Goal: Transaction & Acquisition: Purchase product/service

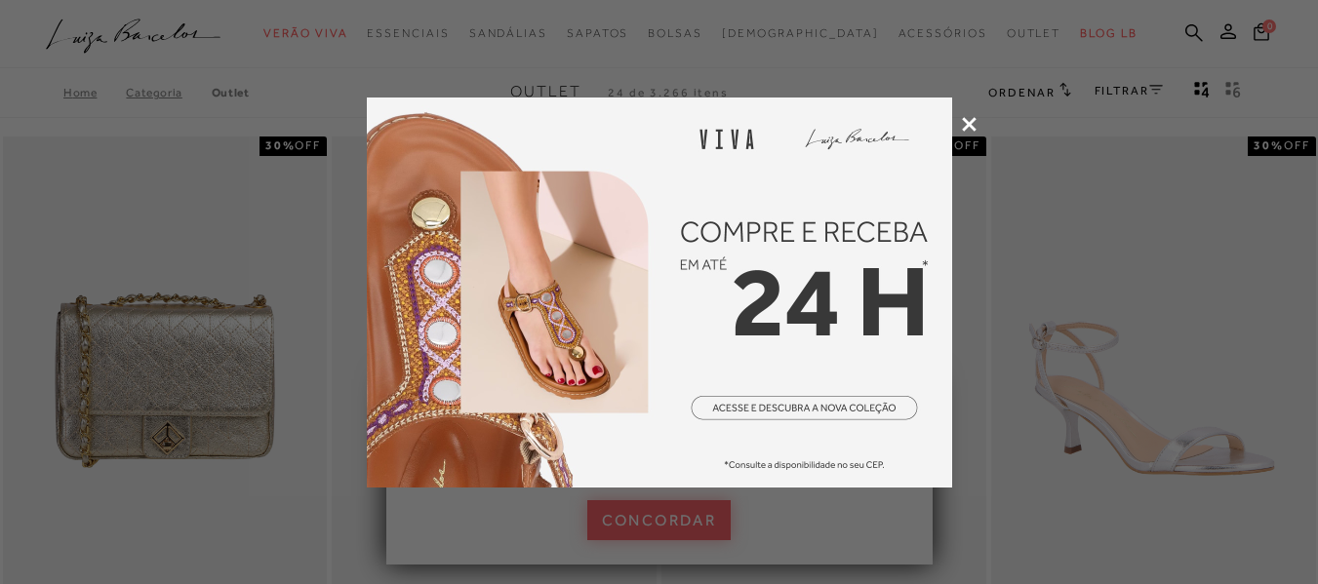
click at [962, 127] on icon at bounding box center [969, 124] width 15 height 15
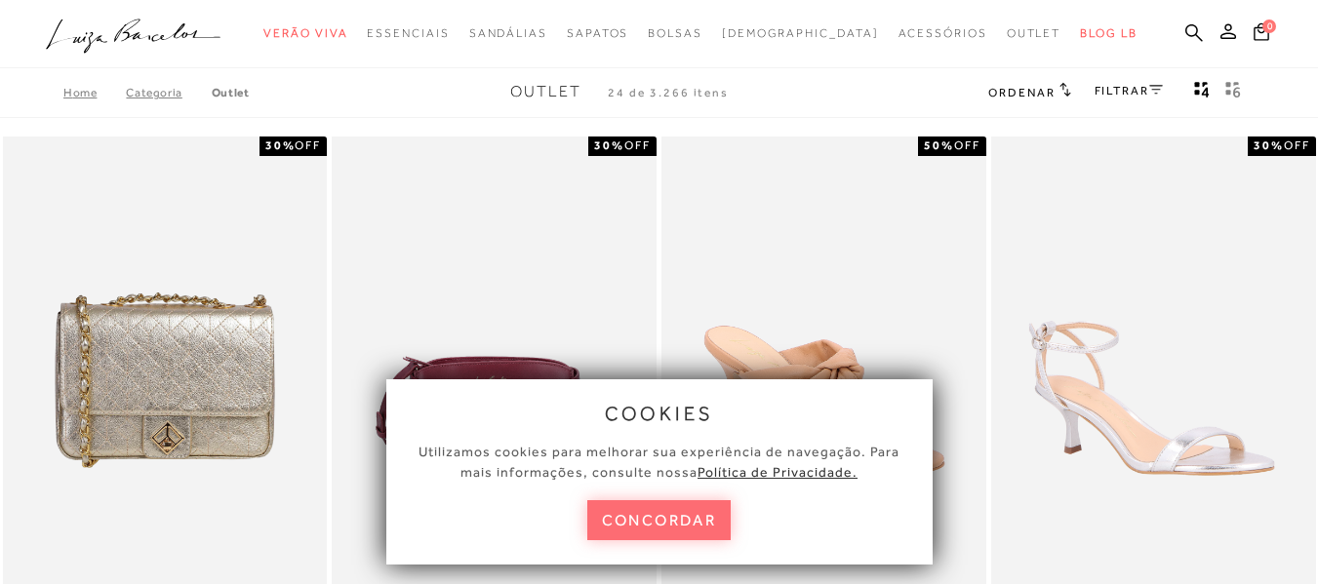
click at [664, 539] on button "concordar" at bounding box center [659, 520] width 144 height 40
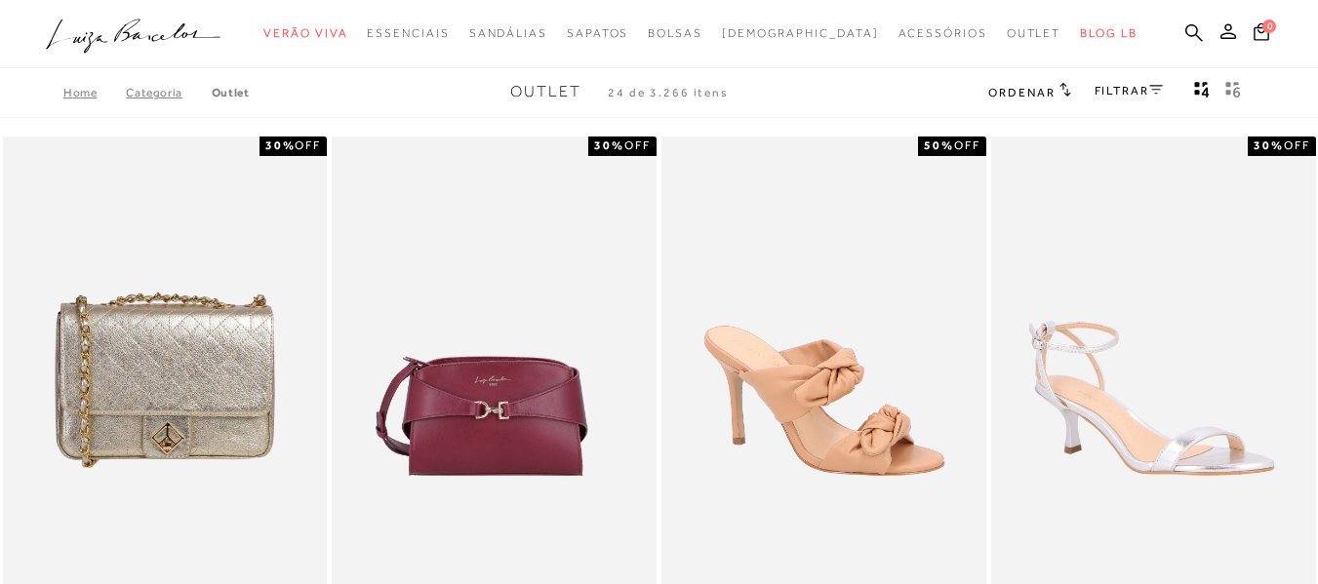
click at [162, 95] on link "Categoria" at bounding box center [168, 93] width 85 height 14
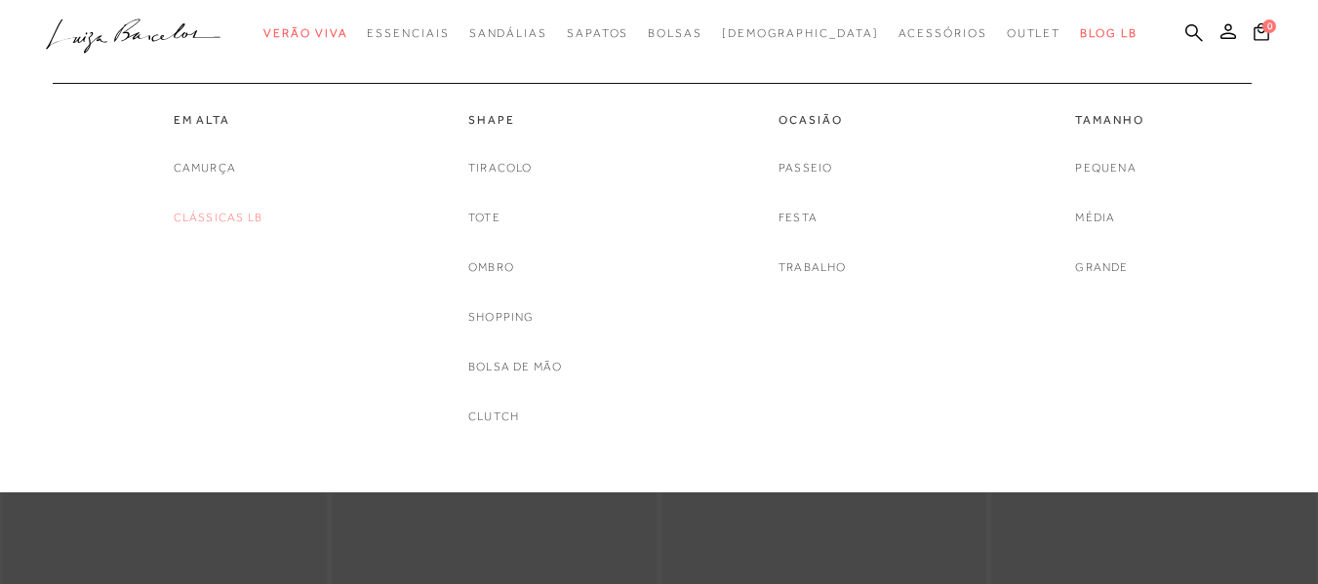
click at [225, 220] on link "Clássicas LB" at bounding box center [218, 218] width 89 height 20
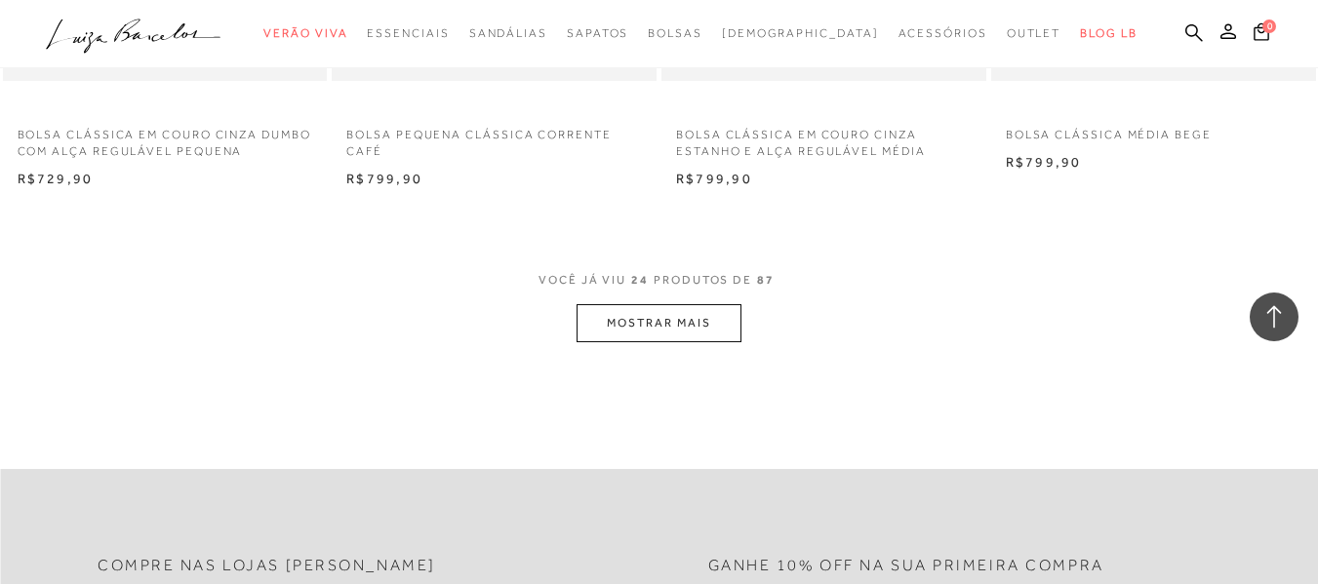
scroll to position [3608, 0]
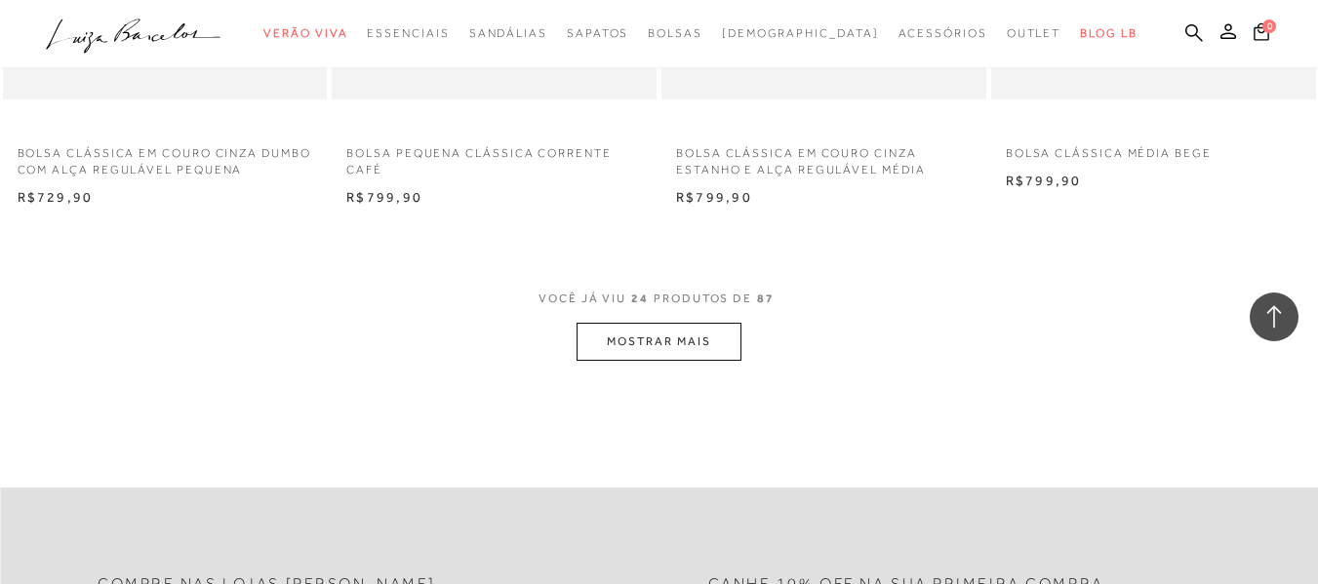
click at [706, 354] on button "MOSTRAR MAIS" at bounding box center [658, 342] width 164 height 38
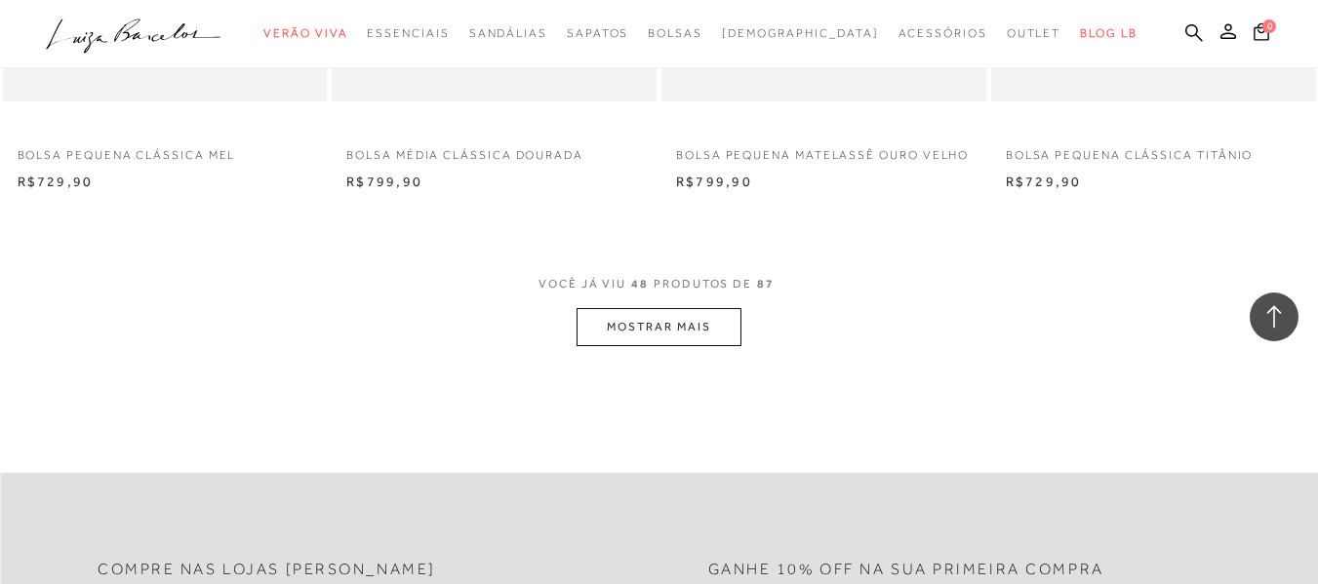
scroll to position [7314, 0]
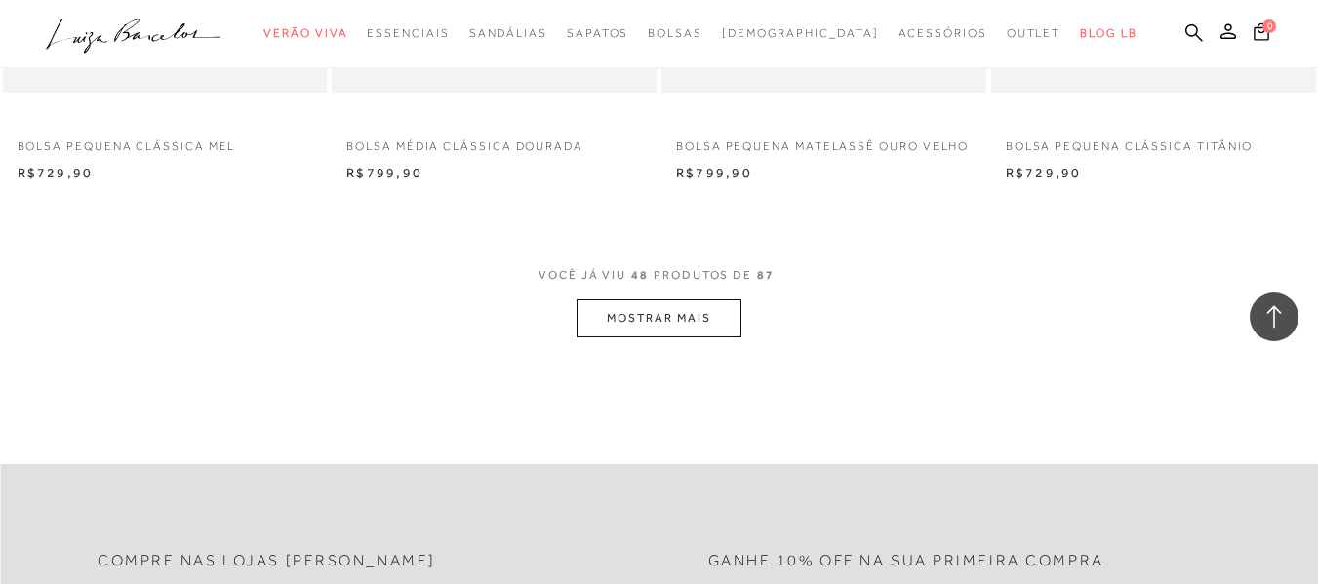
click at [624, 326] on button "MOSTRAR MAIS" at bounding box center [658, 318] width 164 height 38
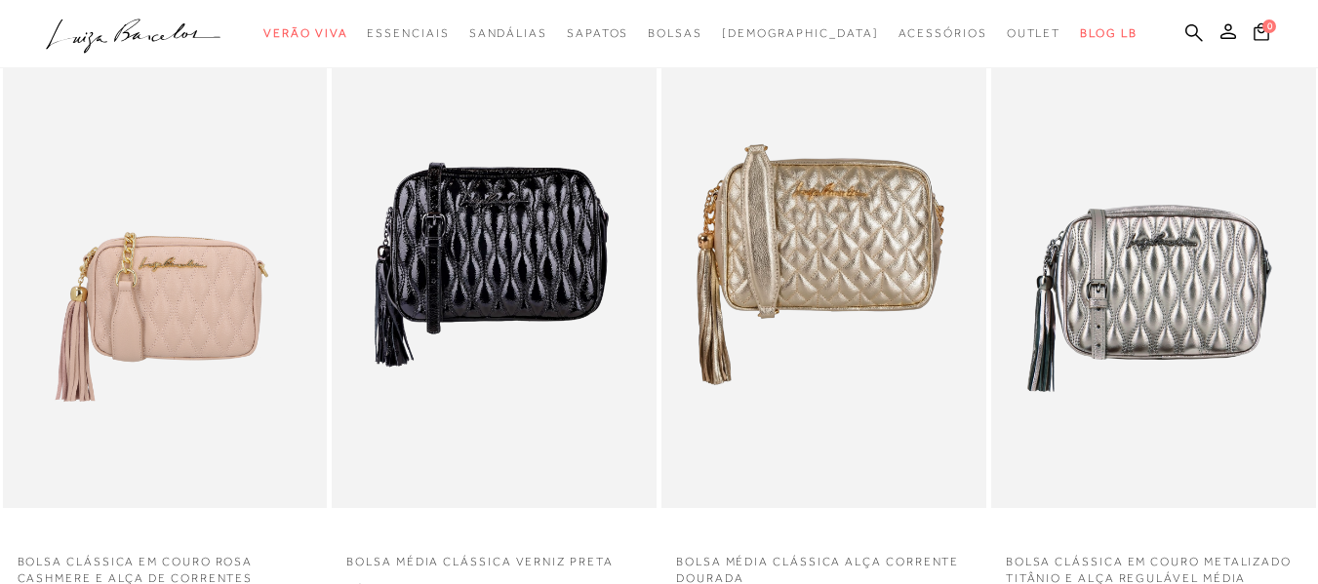
scroll to position [0, 0]
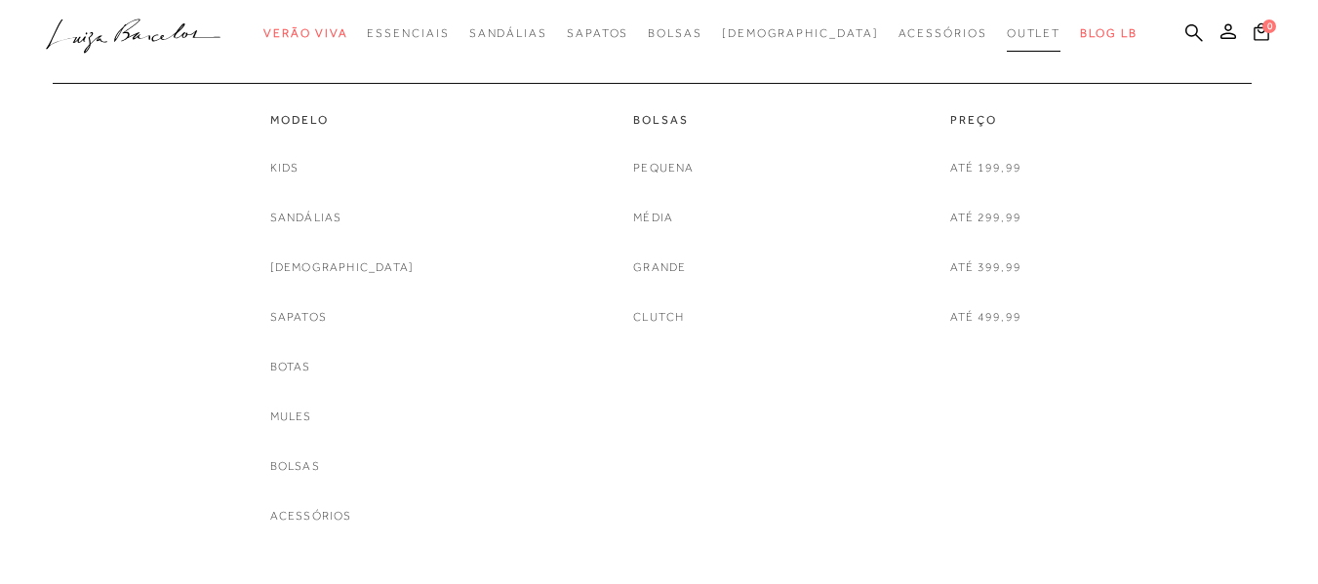
click at [1006, 36] on span "Outlet" at bounding box center [1033, 33] width 55 height 14
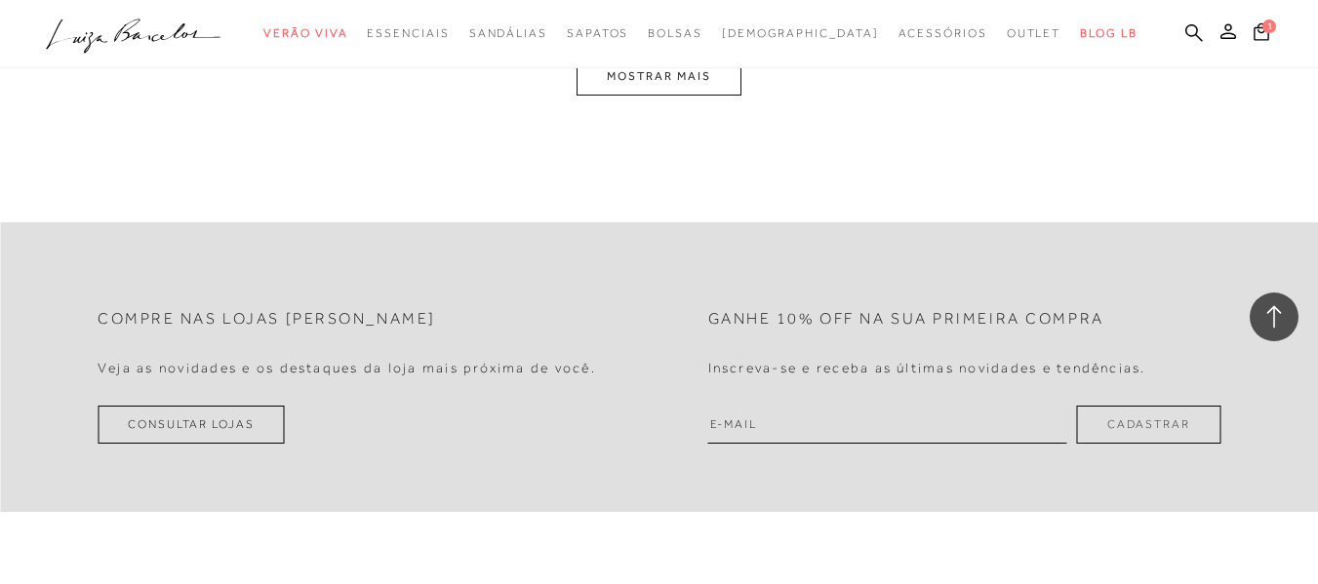
scroll to position [3999, 0]
click at [641, 94] on button "MOSTRAR MAIS" at bounding box center [658, 75] width 164 height 38
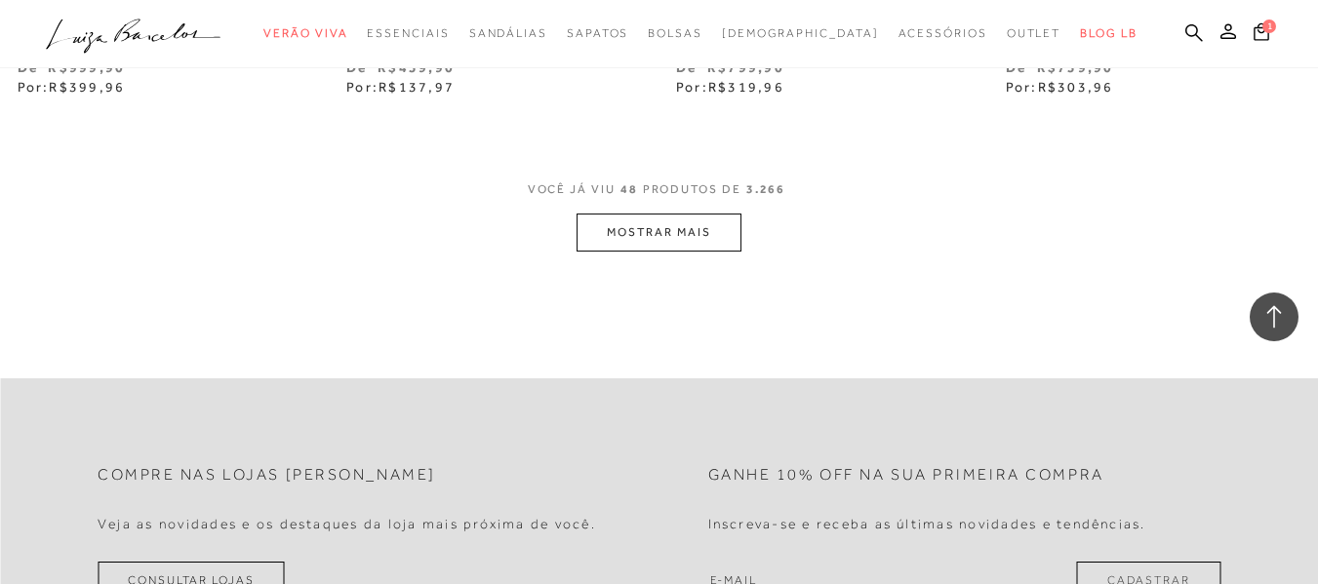
scroll to position [7511, 0]
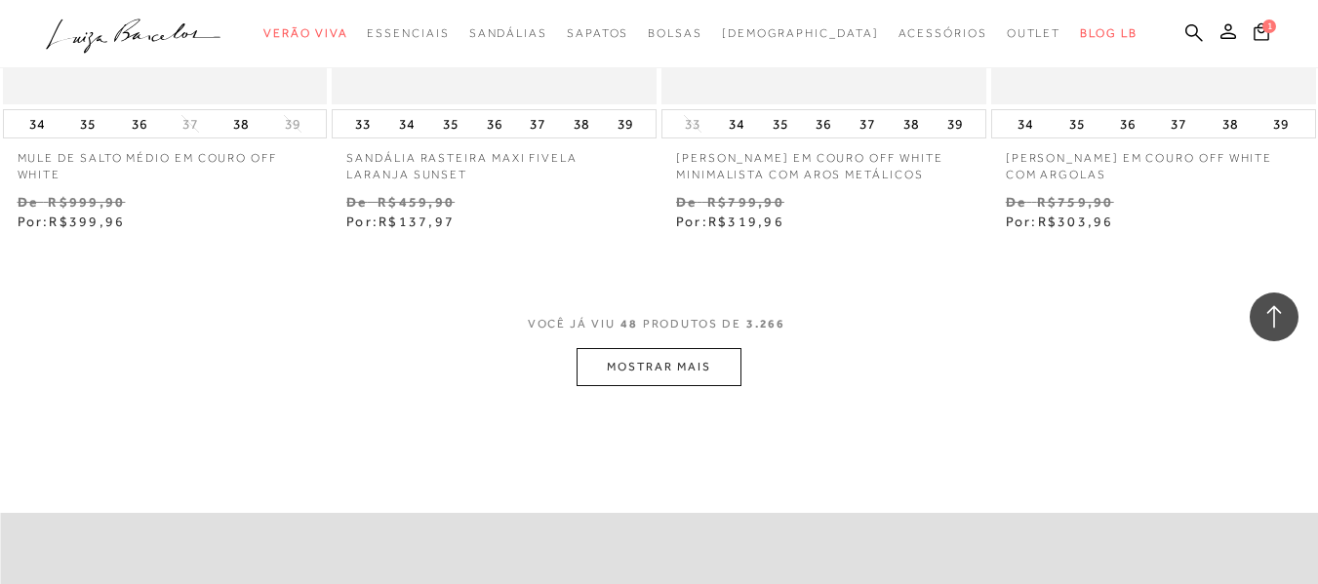
click at [723, 386] on button "MOSTRAR MAIS" at bounding box center [658, 367] width 164 height 38
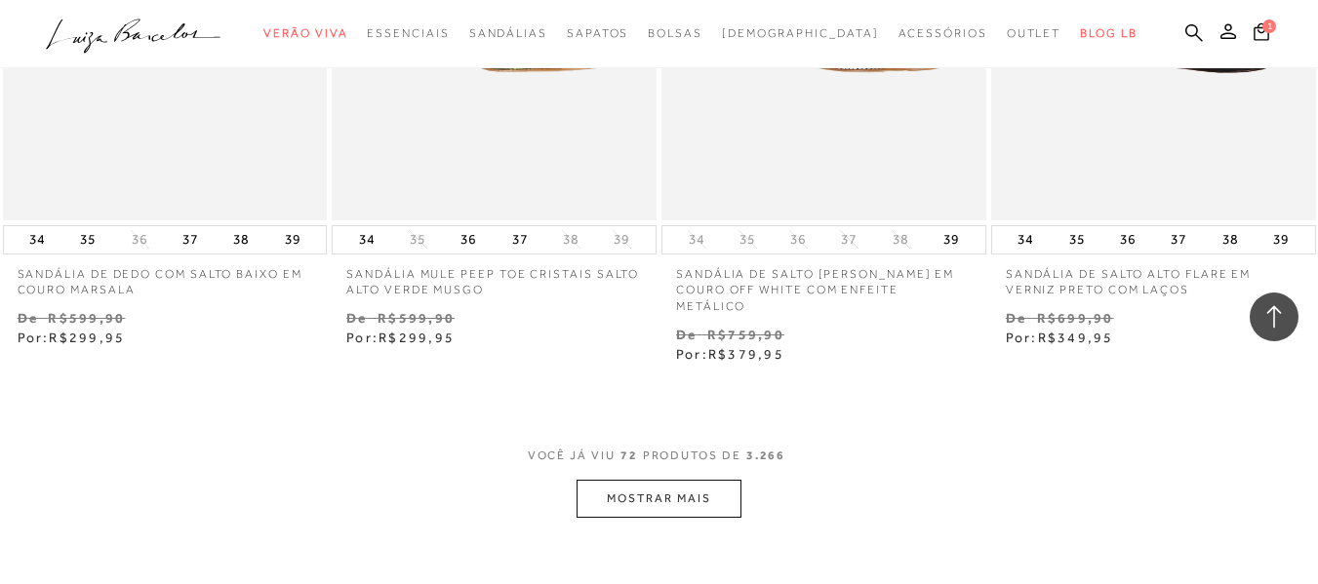
scroll to position [11412, 0]
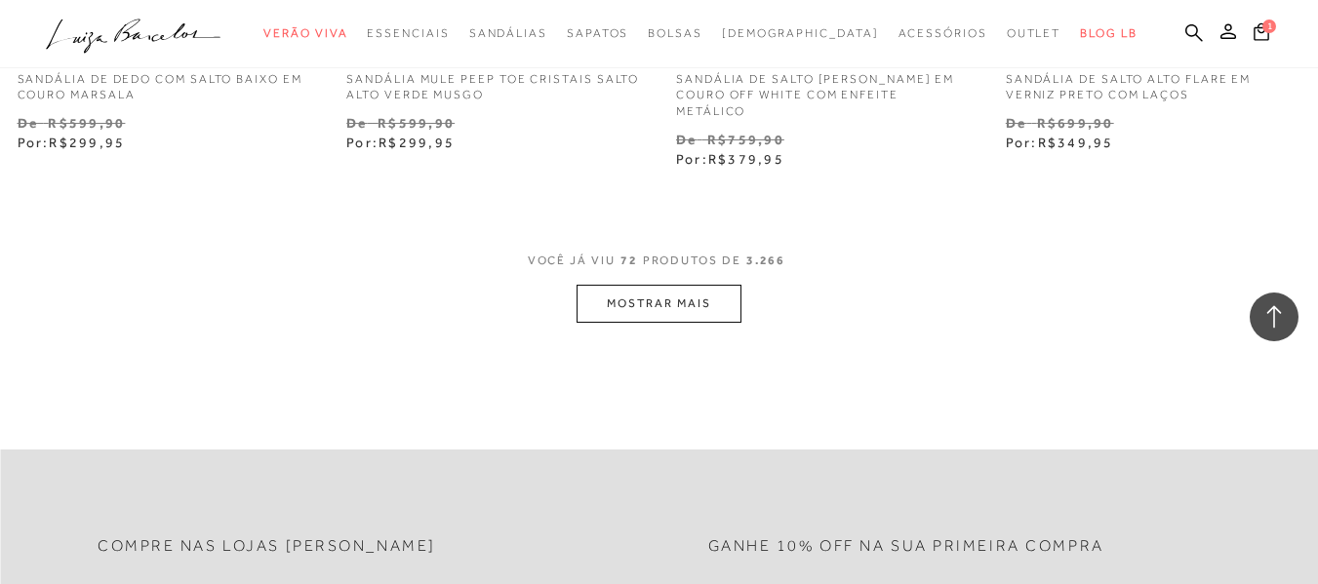
click at [699, 310] on button "MOSTRAR MAIS" at bounding box center [658, 304] width 164 height 38
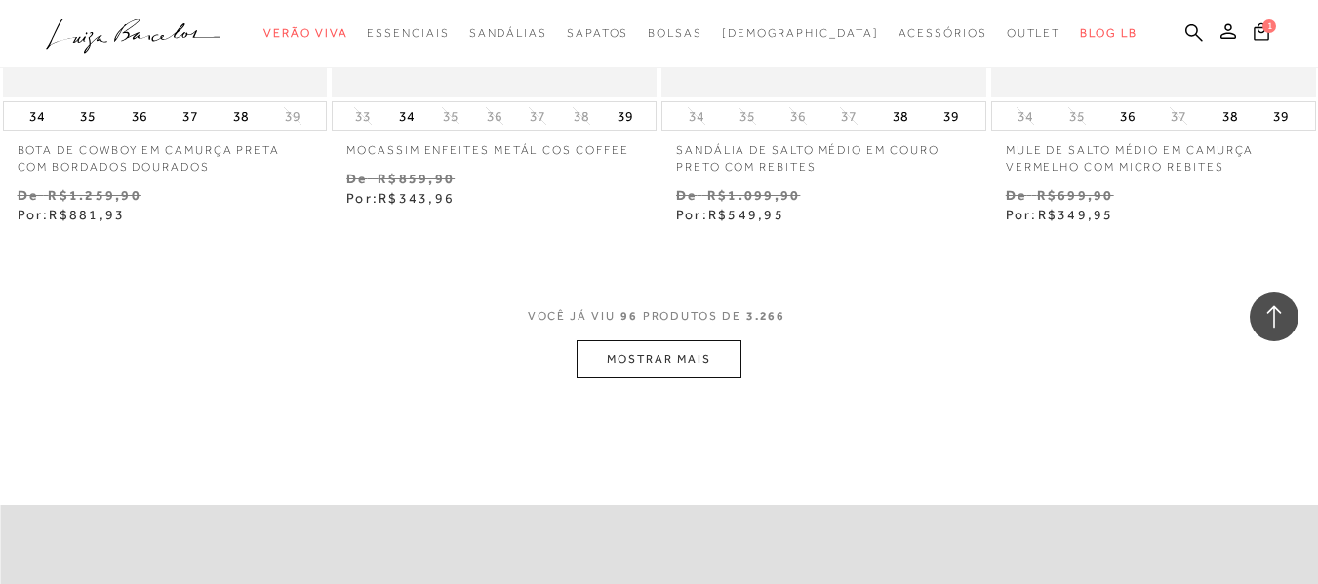
scroll to position [15216, 0]
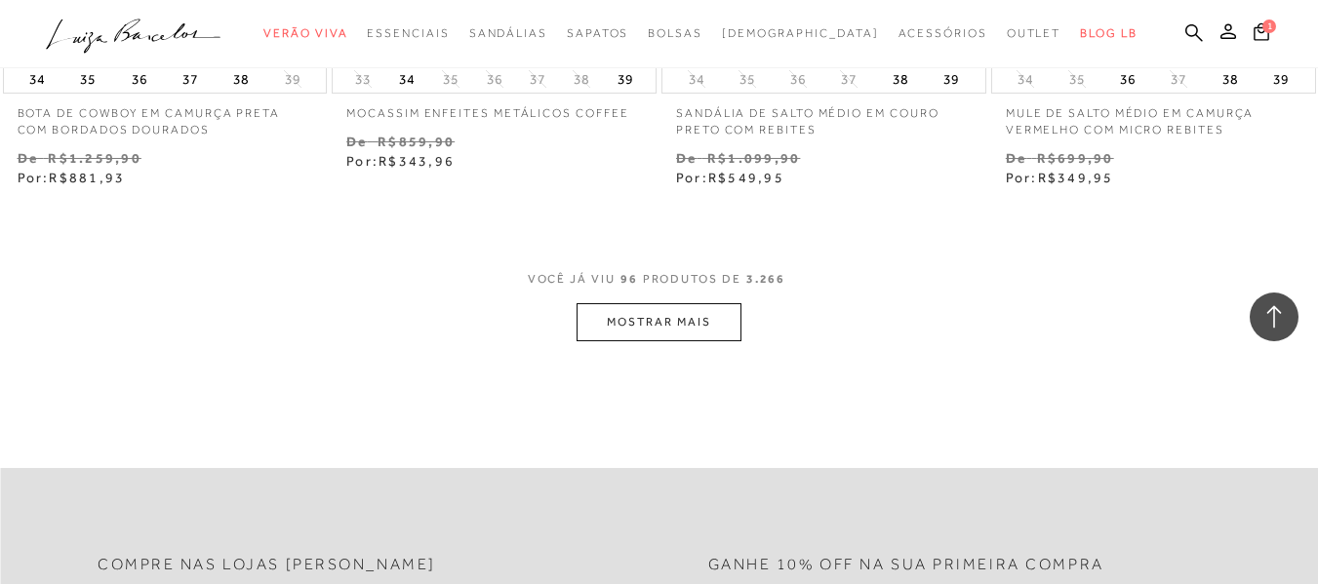
click at [636, 327] on button "MOSTRAR MAIS" at bounding box center [658, 322] width 164 height 38
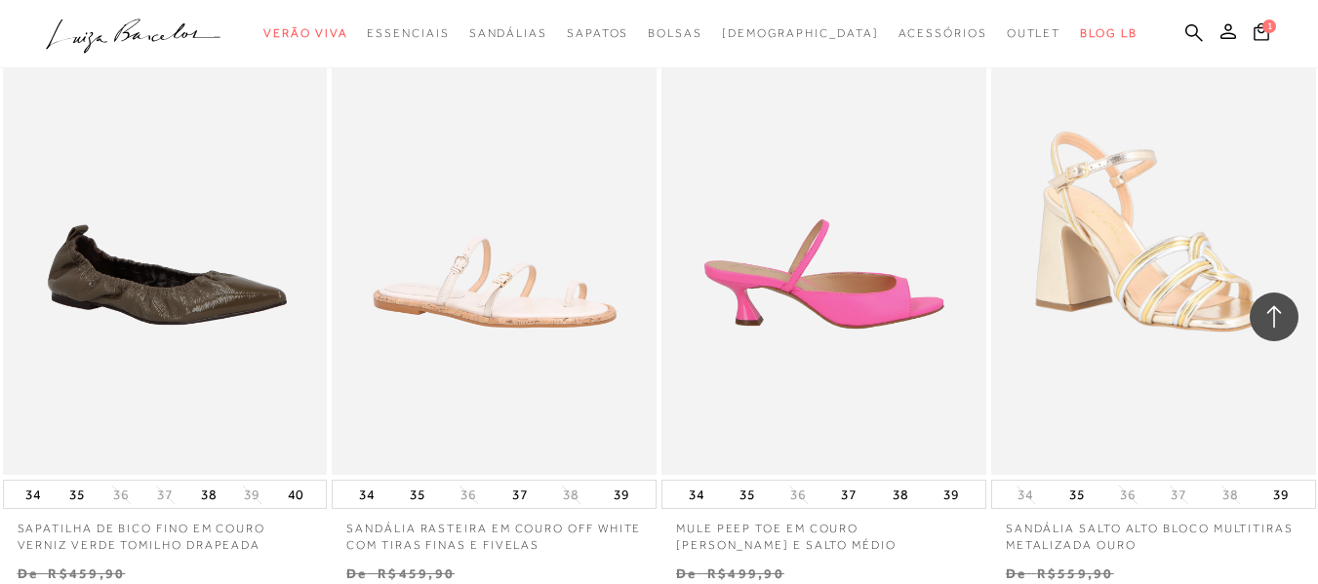
scroll to position [18922, 0]
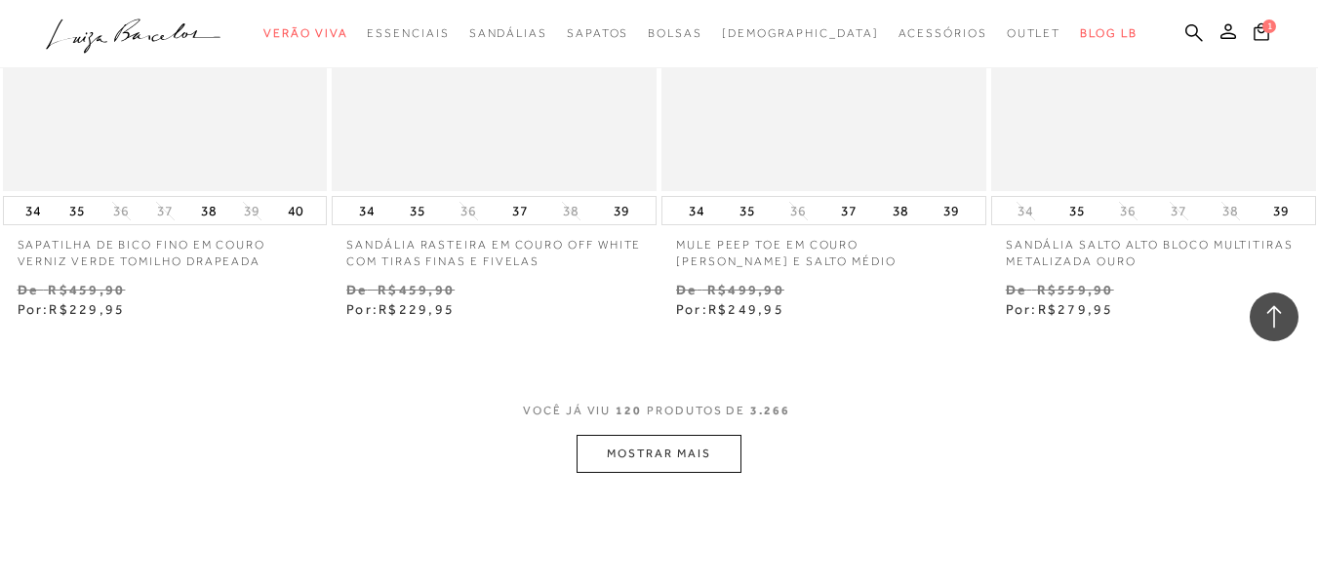
click at [727, 454] on button "MOSTRAR MAIS" at bounding box center [658, 454] width 164 height 38
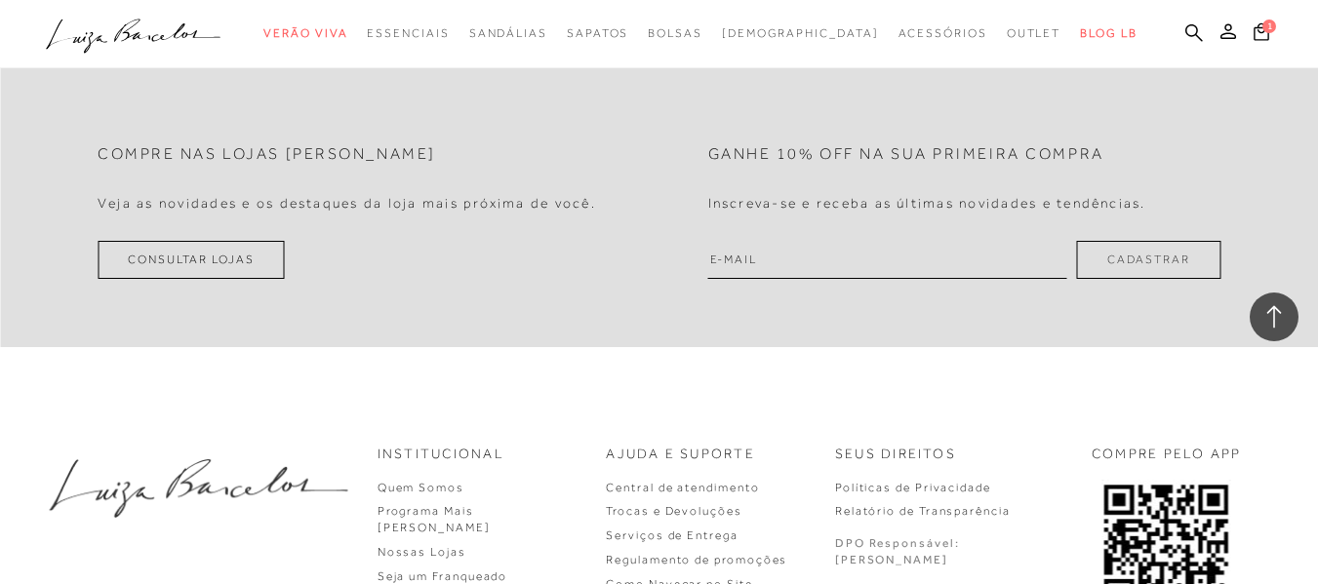
scroll to position [23311, 0]
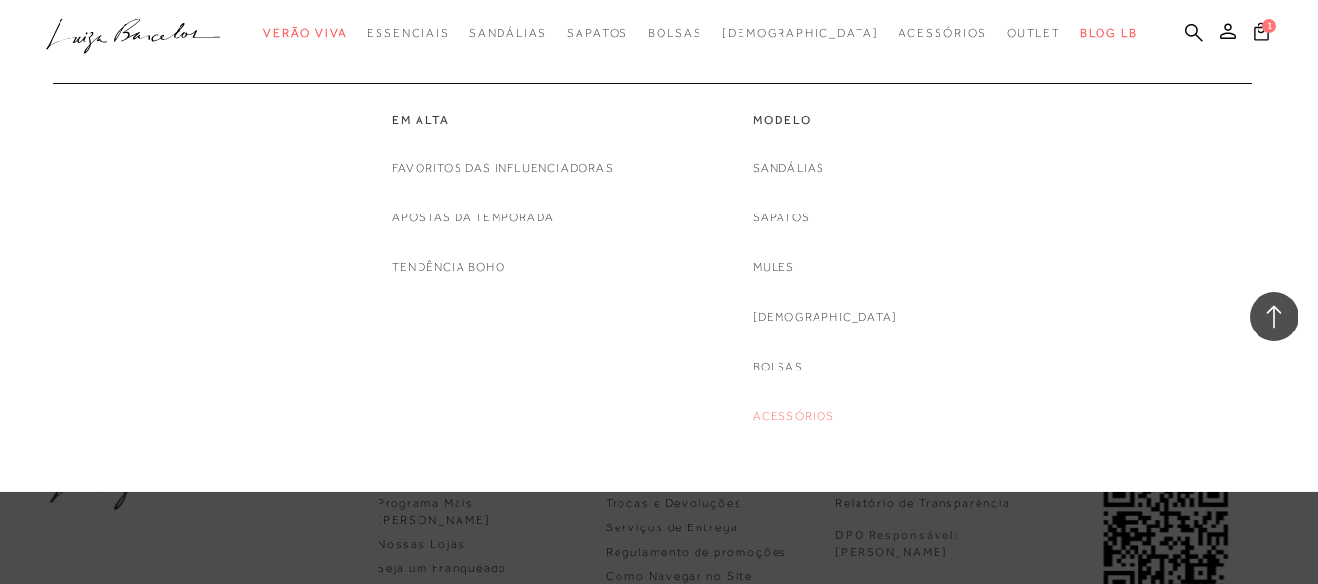
click at [808, 413] on link "Acessórios" at bounding box center [794, 417] width 82 height 20
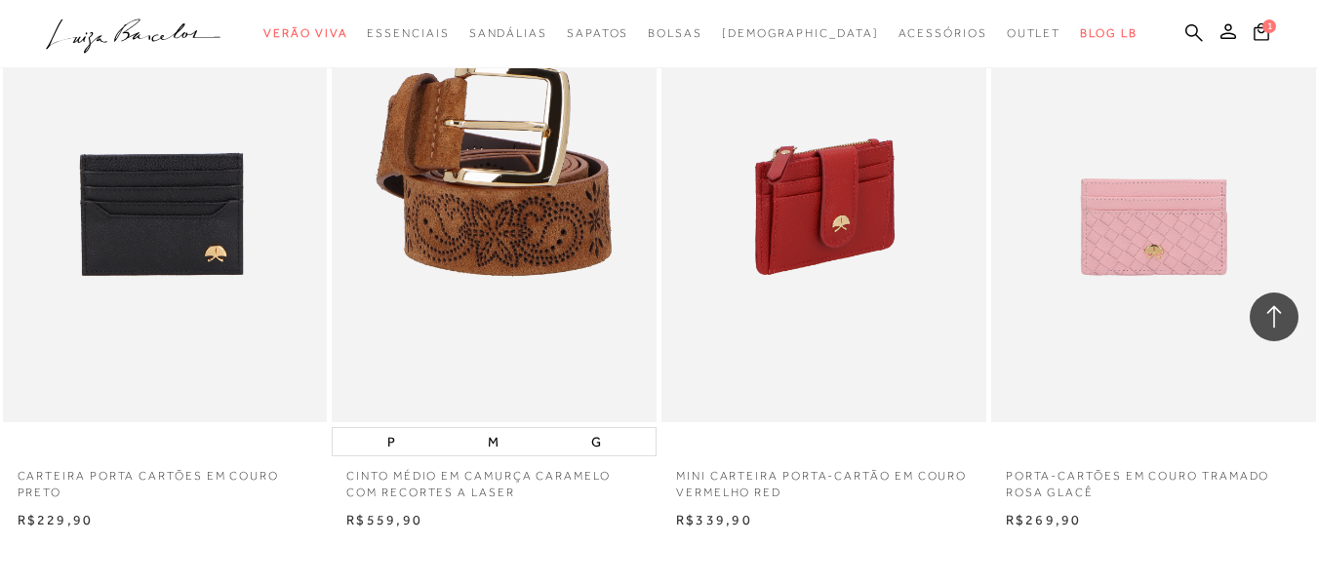
scroll to position [3608, 0]
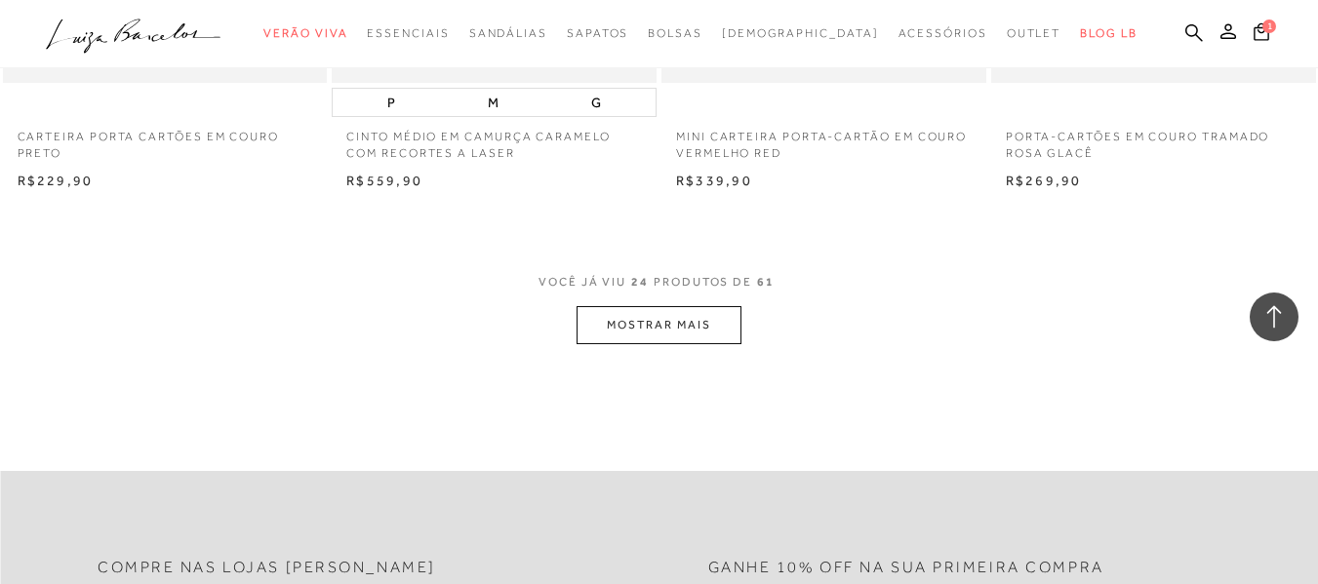
click at [691, 338] on button "MOSTRAR MAIS" at bounding box center [658, 325] width 164 height 38
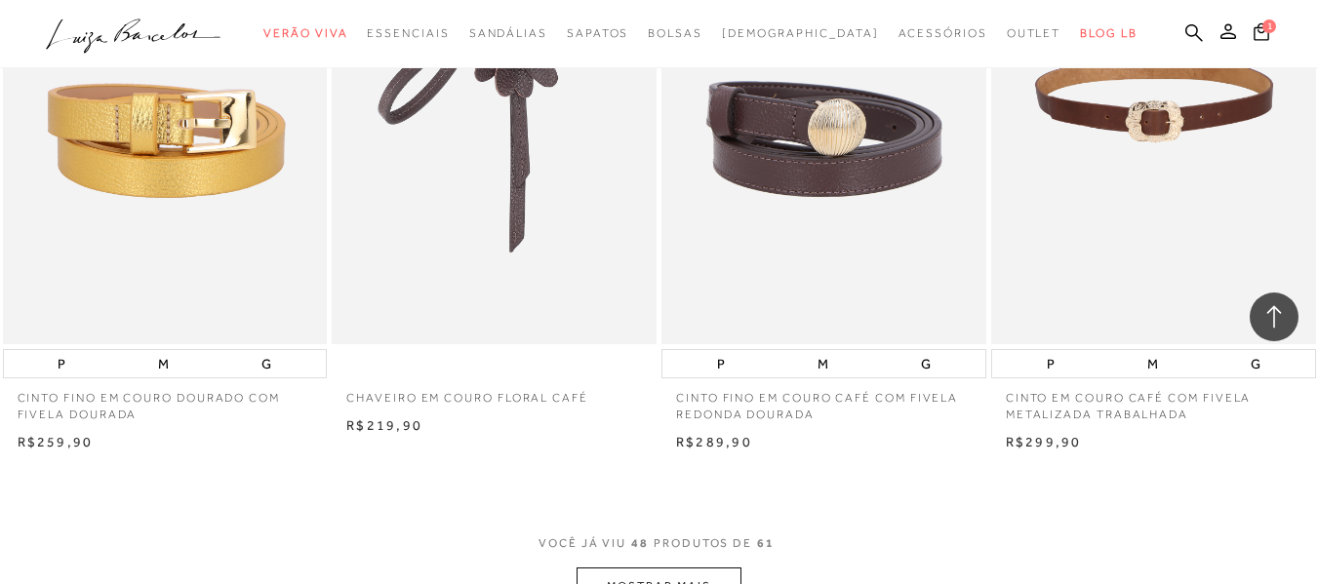
scroll to position [7217, 0]
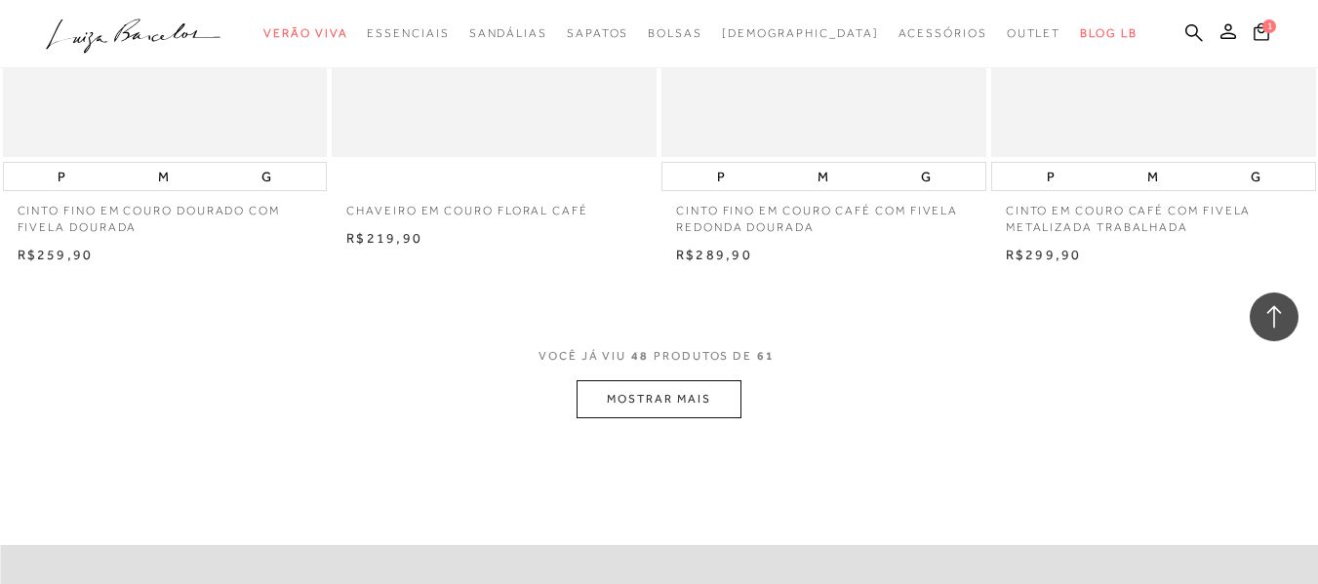
click at [686, 402] on button "MOSTRAR MAIS" at bounding box center [658, 399] width 164 height 38
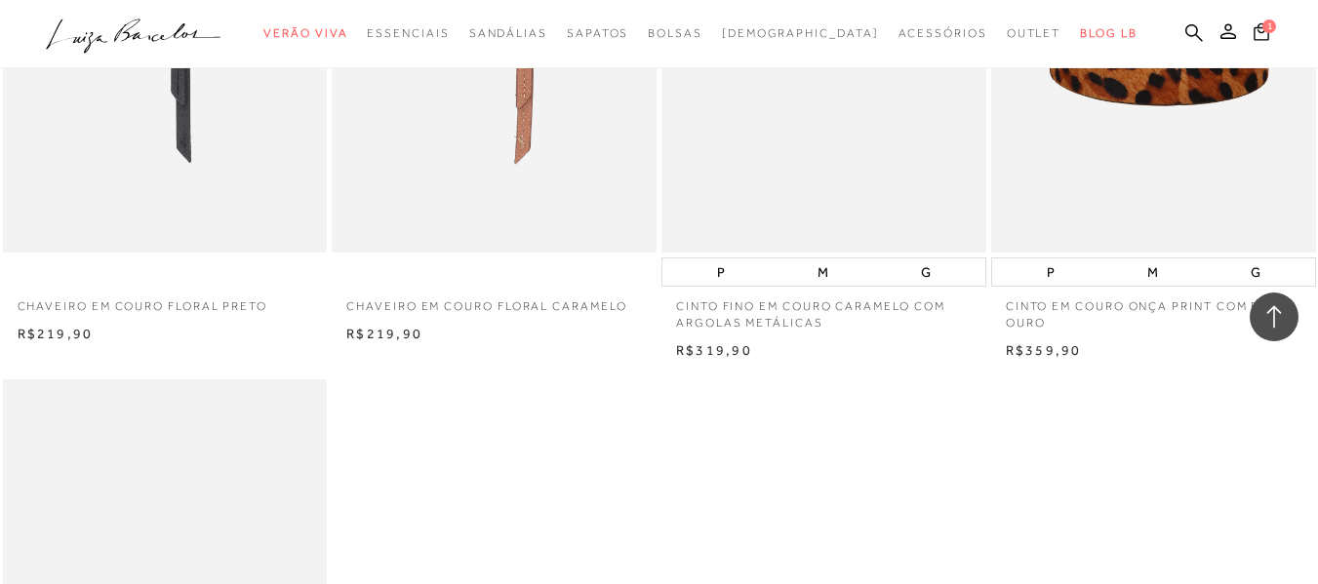
scroll to position [8972, 0]
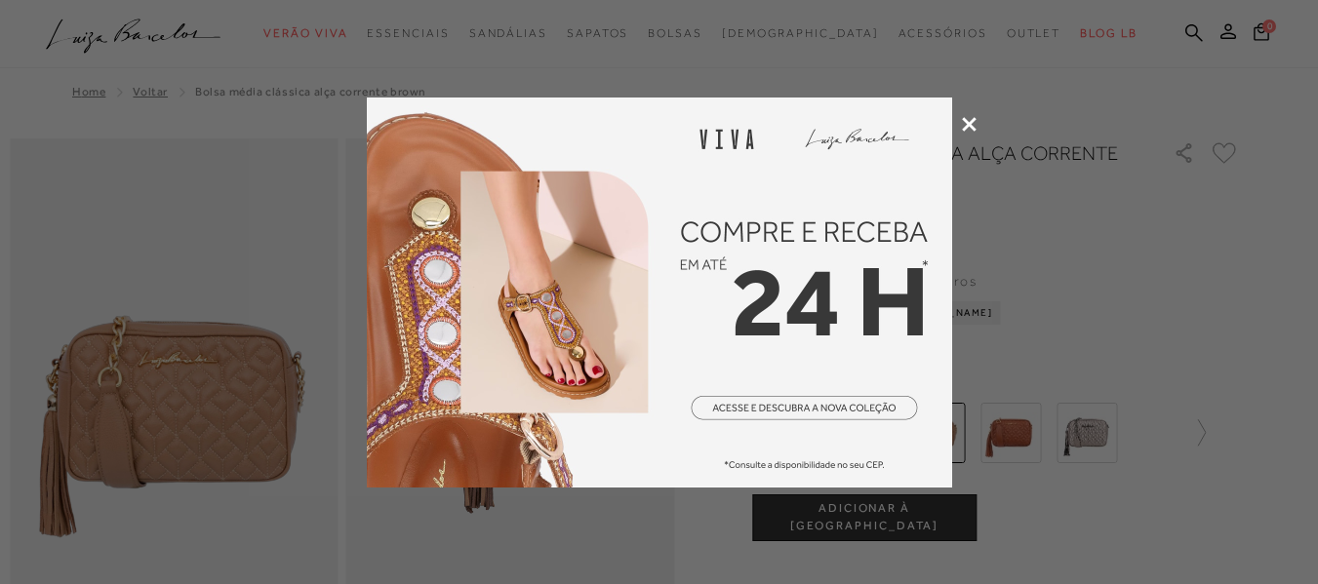
click at [968, 119] on icon at bounding box center [969, 124] width 15 height 15
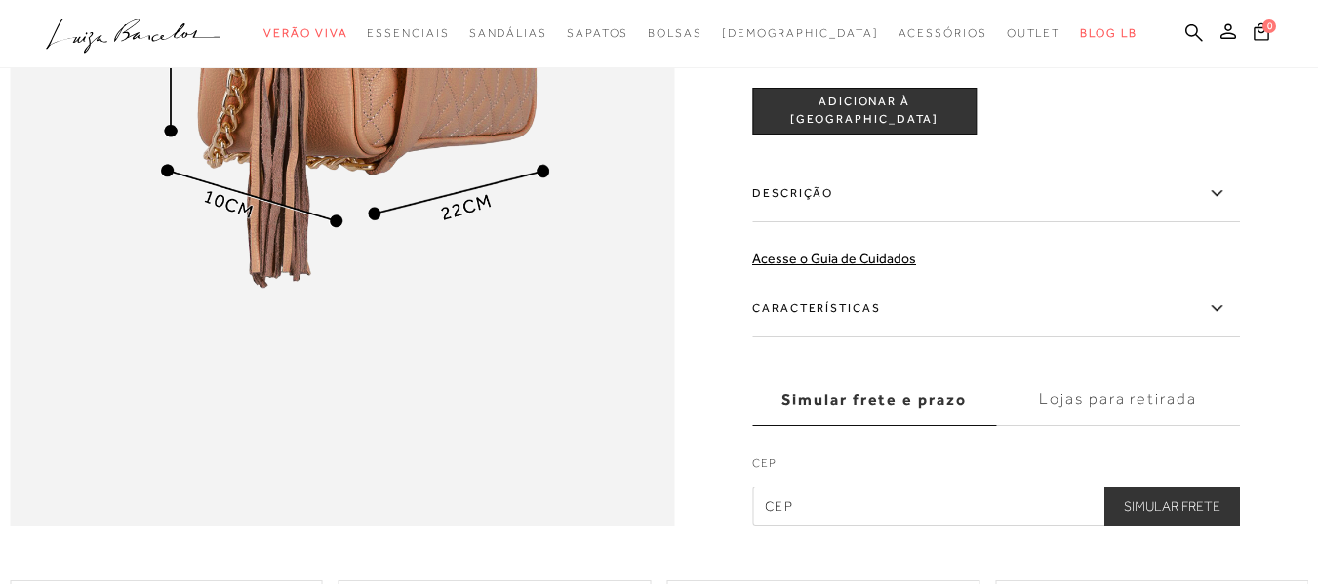
scroll to position [1463, 0]
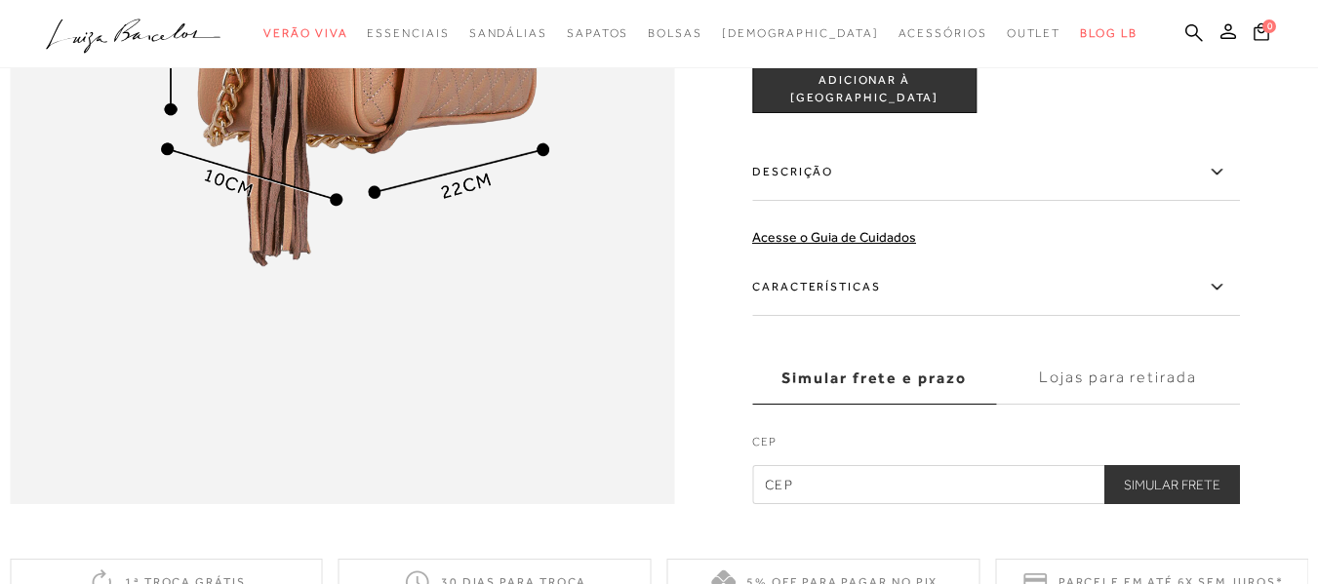
click at [839, 248] on div "Acesse o Guia de Cuidados" at bounding box center [834, 237] width 164 height 20
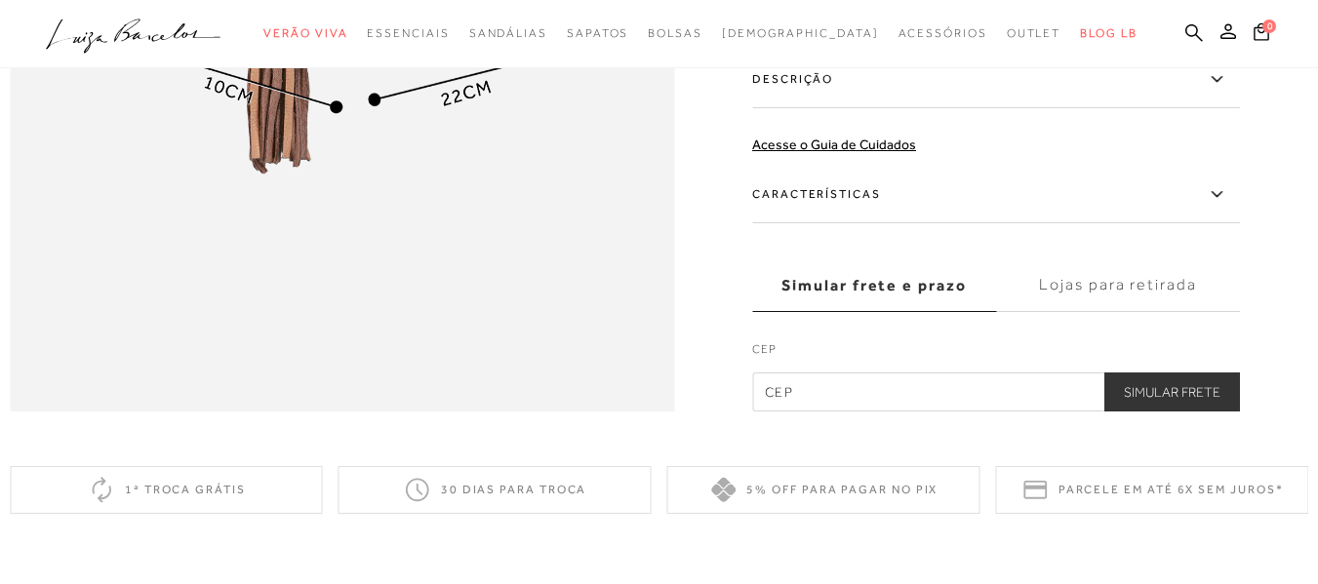
scroll to position [1560, 0]
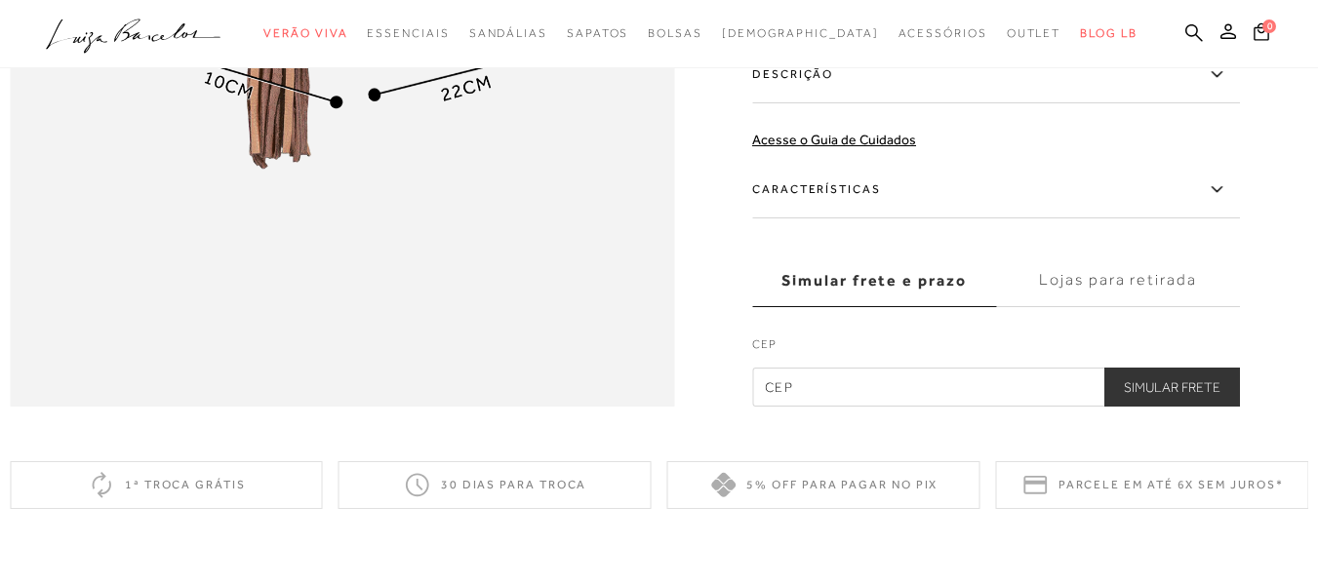
click at [840, 407] on input "text" at bounding box center [996, 387] width 488 height 39
type input "29018-200"
click at [1177, 407] on button "Simular Frete" at bounding box center [1172, 387] width 136 height 39
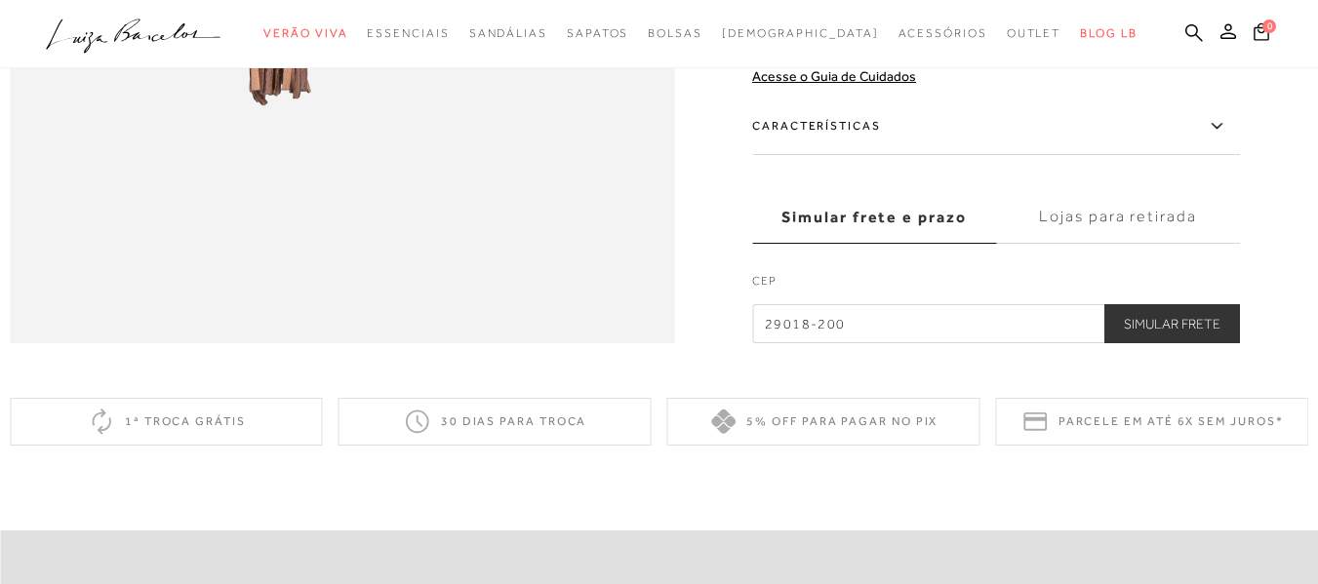
scroll to position [1658, 0]
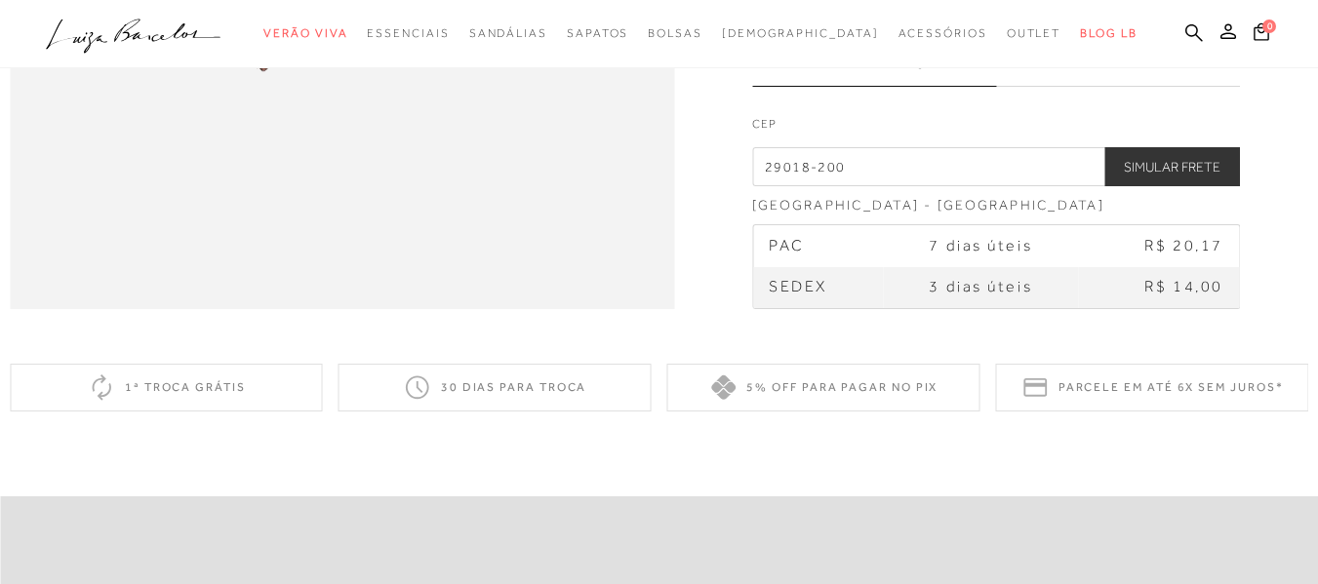
click at [1079, 86] on label "Lojas para retirada" at bounding box center [1118, 59] width 244 height 53
click at [0, 0] on input "Lojas para retirada" at bounding box center [0, 0] width 0 height 0
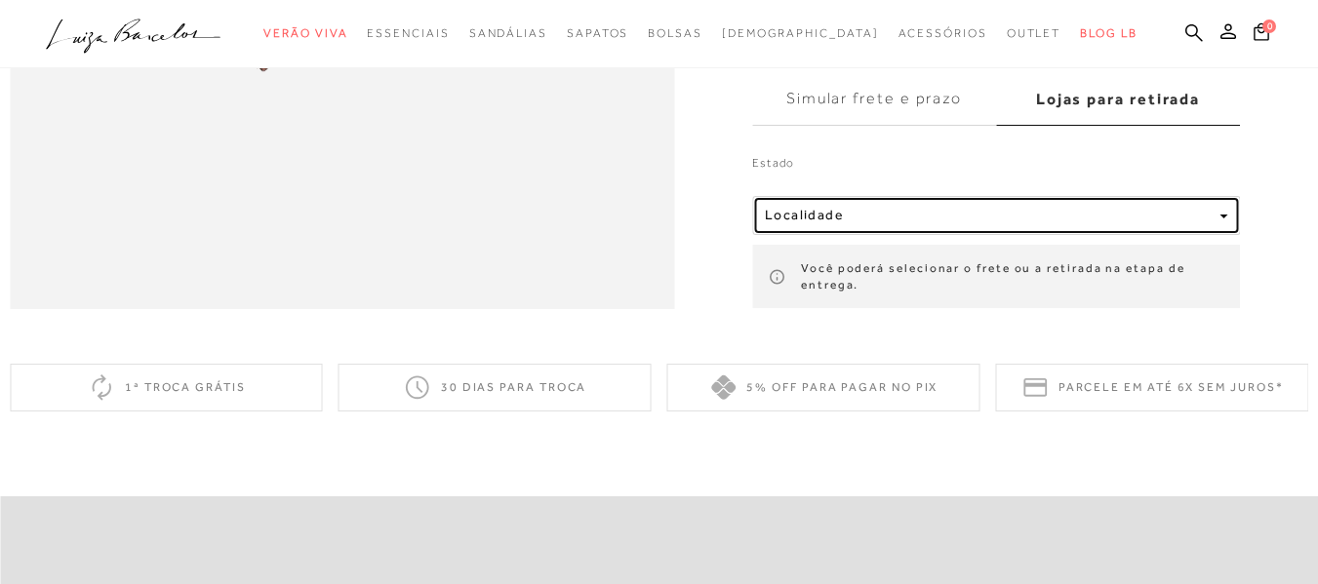
click at [965, 224] on div "Localidade" at bounding box center [988, 216] width 447 height 17
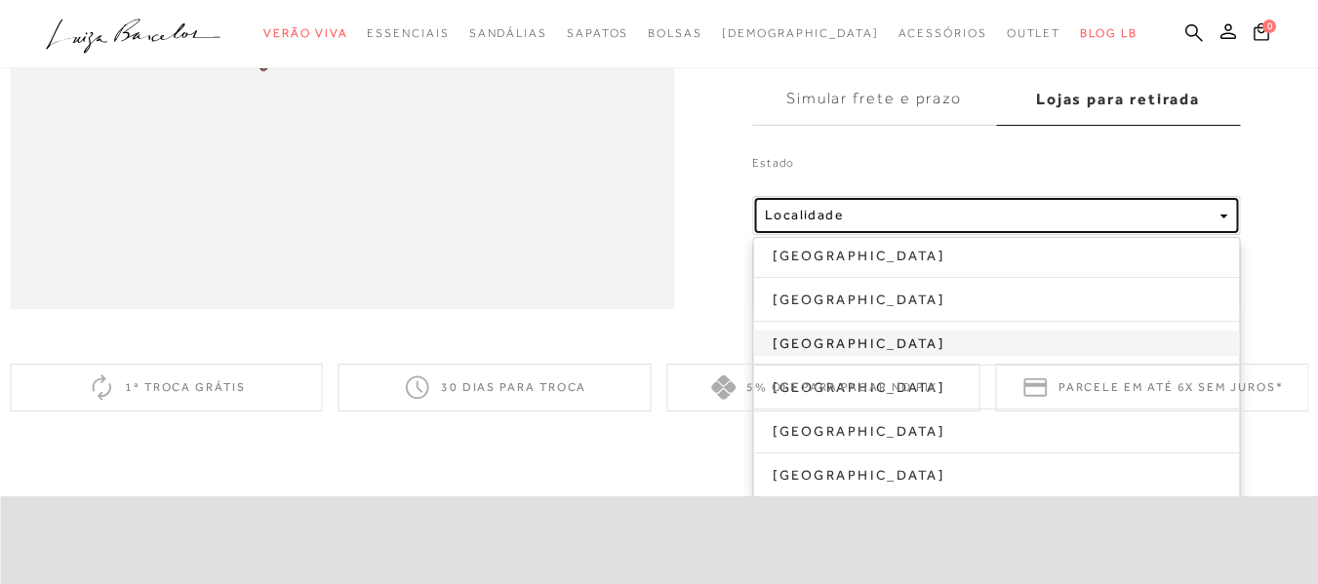
scroll to position [1755, 0]
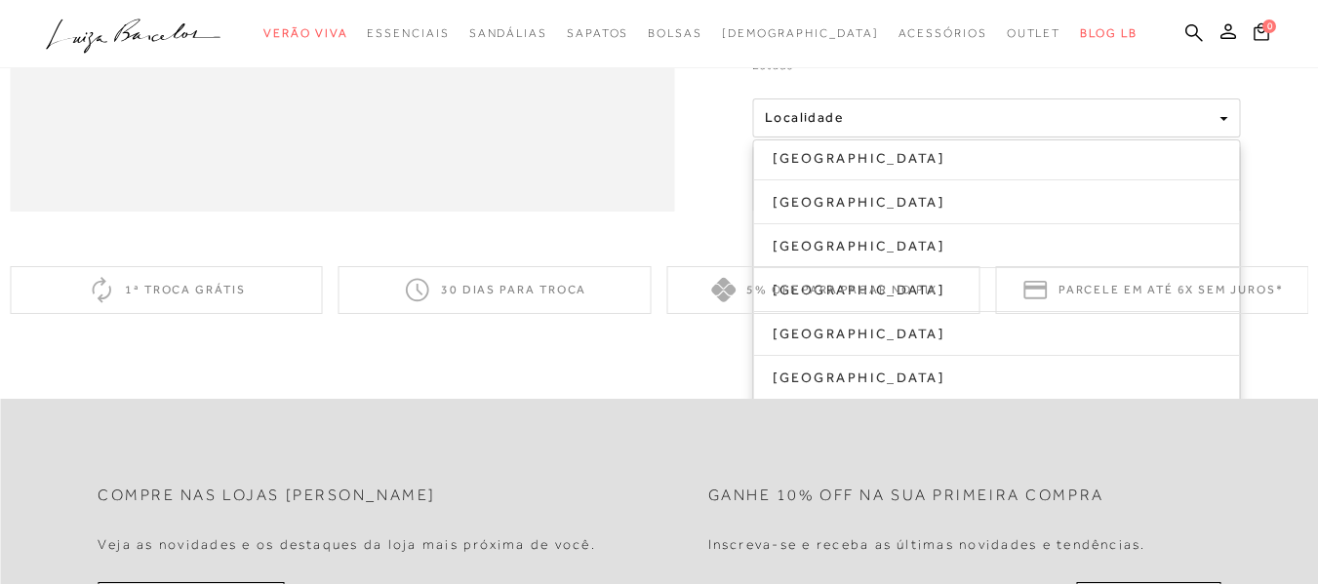
click at [843, 314] on div "5% off para pagar no PIX" at bounding box center [823, 290] width 313 height 48
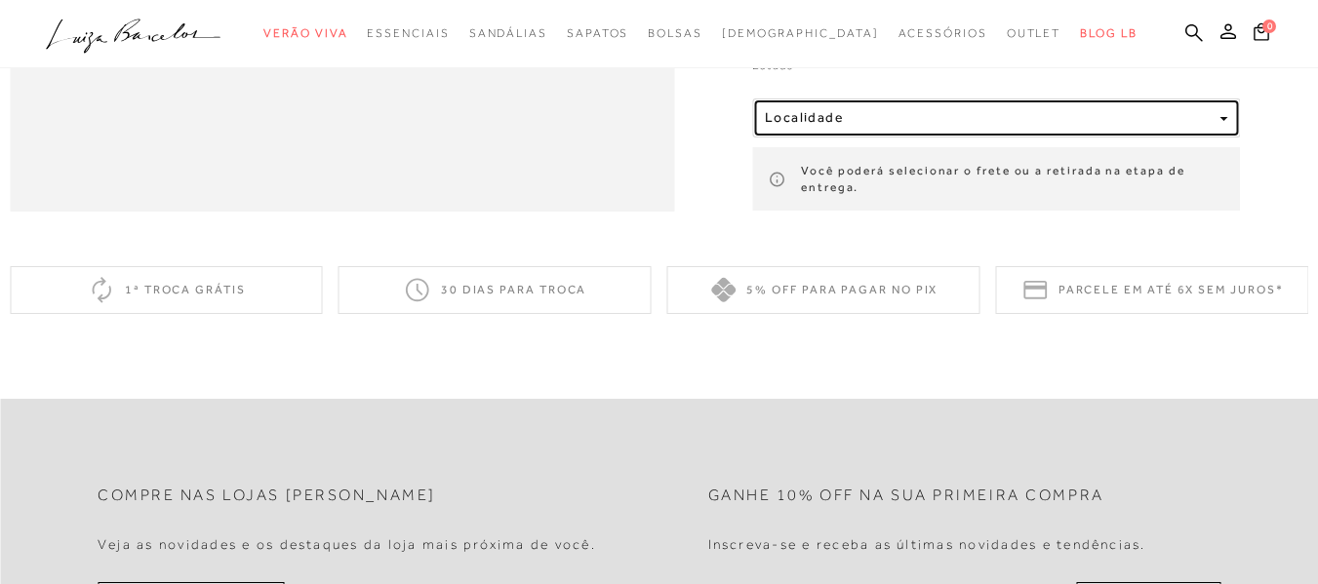
click at [936, 127] on div "Localidade" at bounding box center [988, 118] width 447 height 17
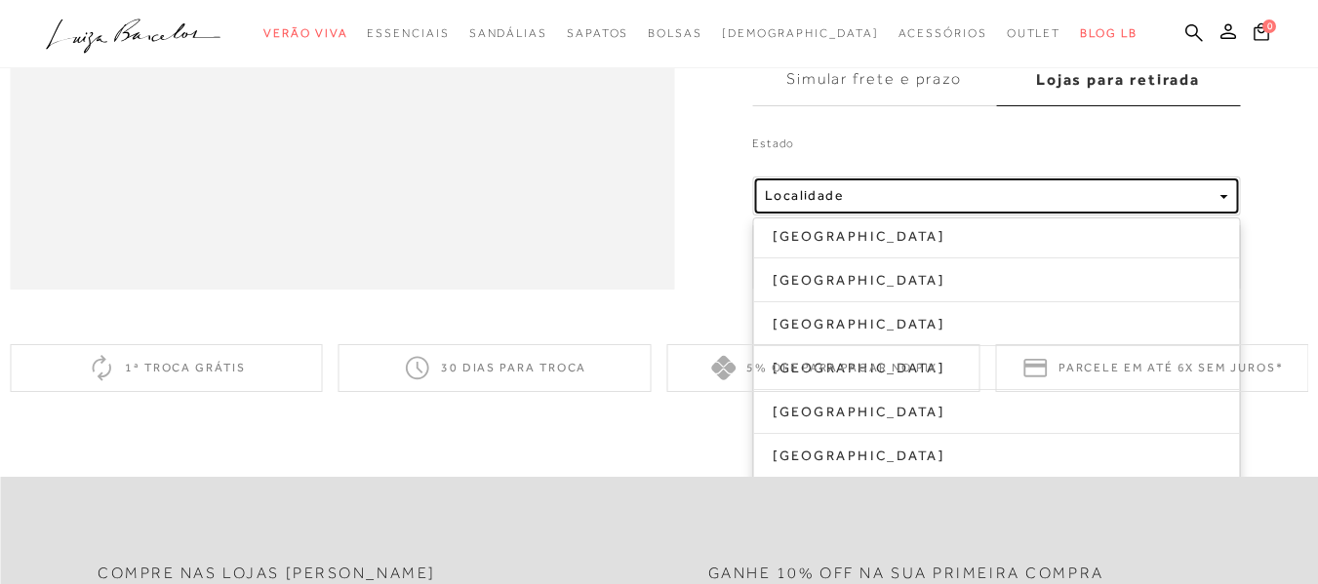
scroll to position [1658, 0]
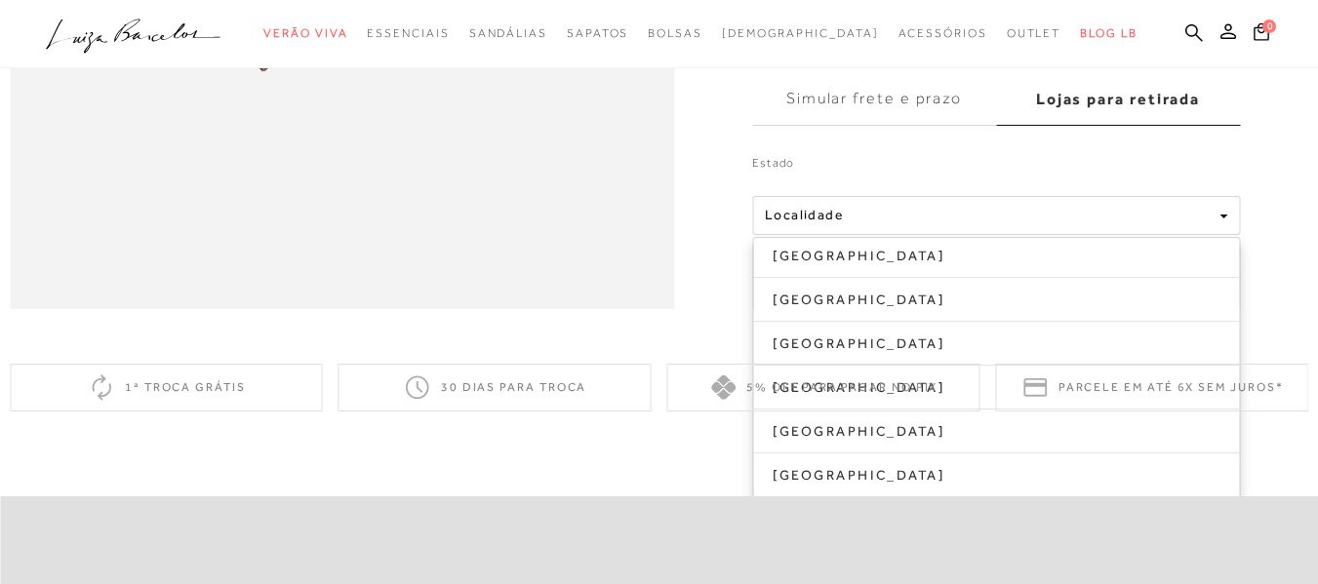
click at [795, 181] on label "Estado" at bounding box center [996, 167] width 488 height 27
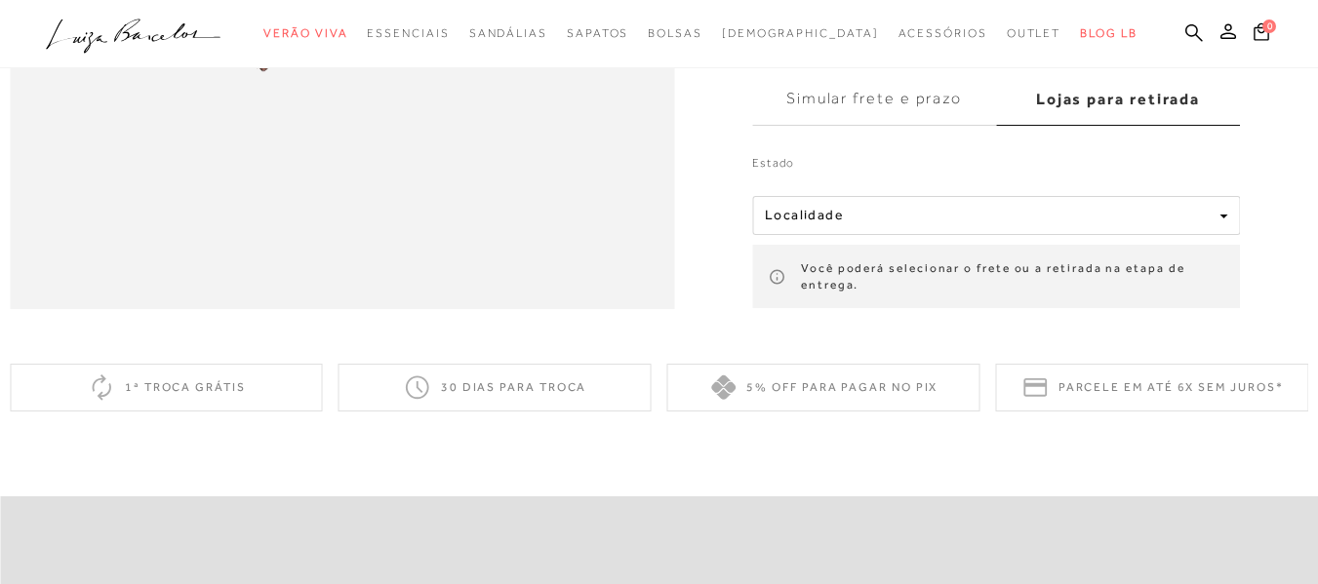
click at [782, 284] on icon at bounding box center [776, 277] width 14 height 14
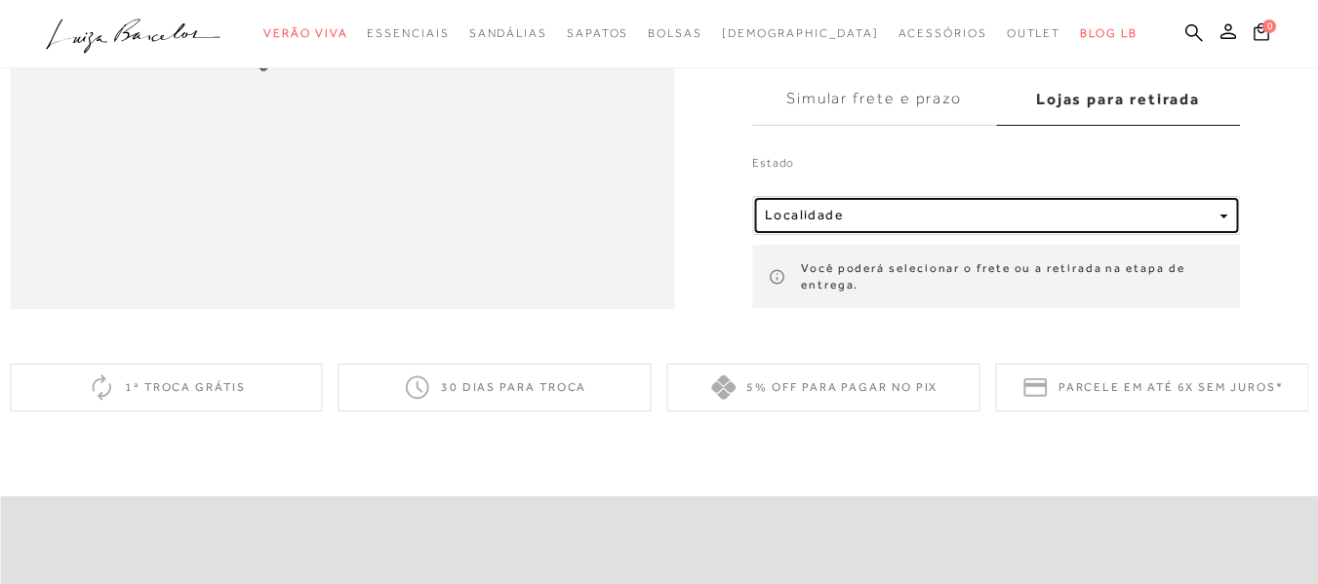
click at [1240, 235] on button "Localidade" at bounding box center [996, 215] width 488 height 39
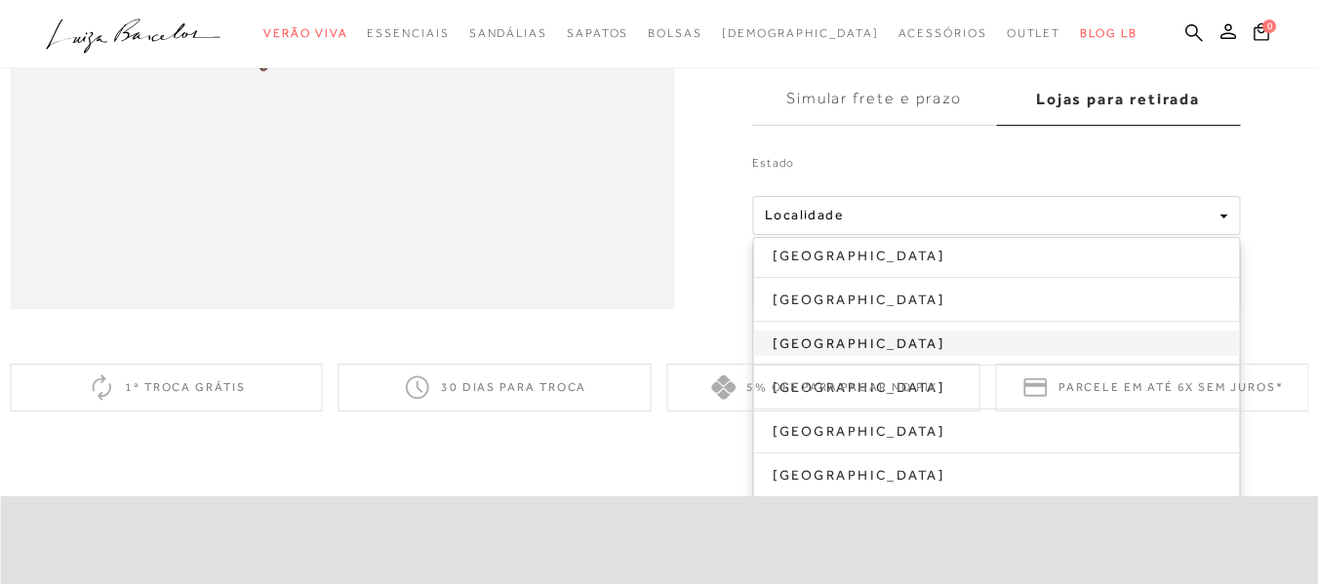
click at [845, 356] on link "Paraná" at bounding box center [996, 343] width 486 height 25
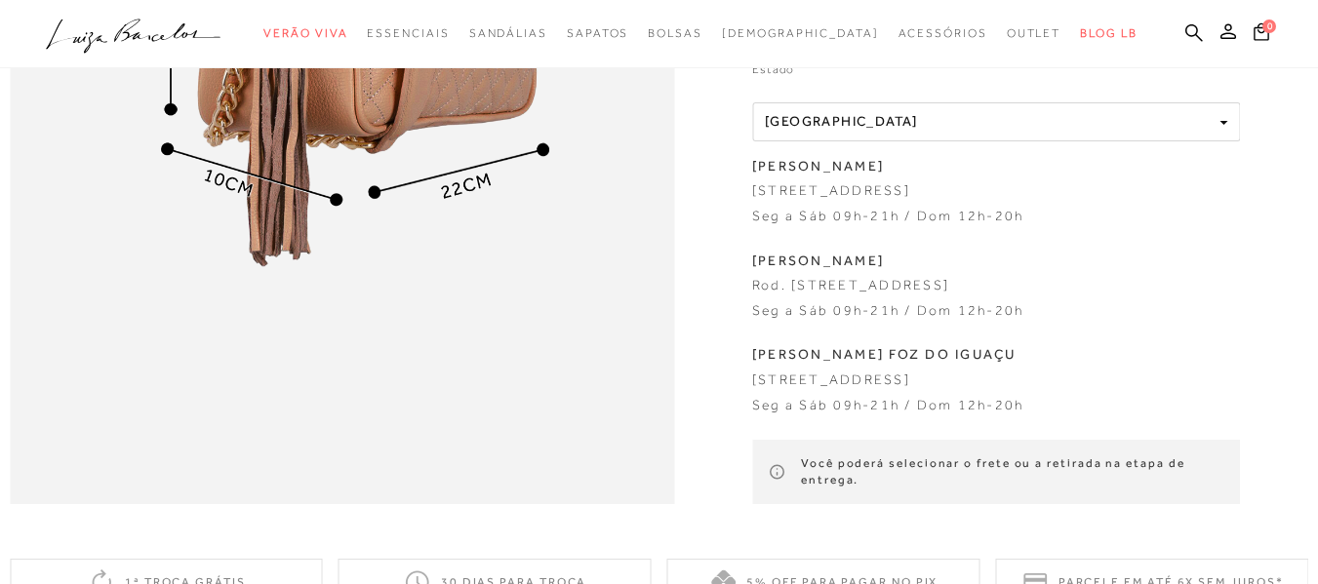
scroll to position [1365, 0]
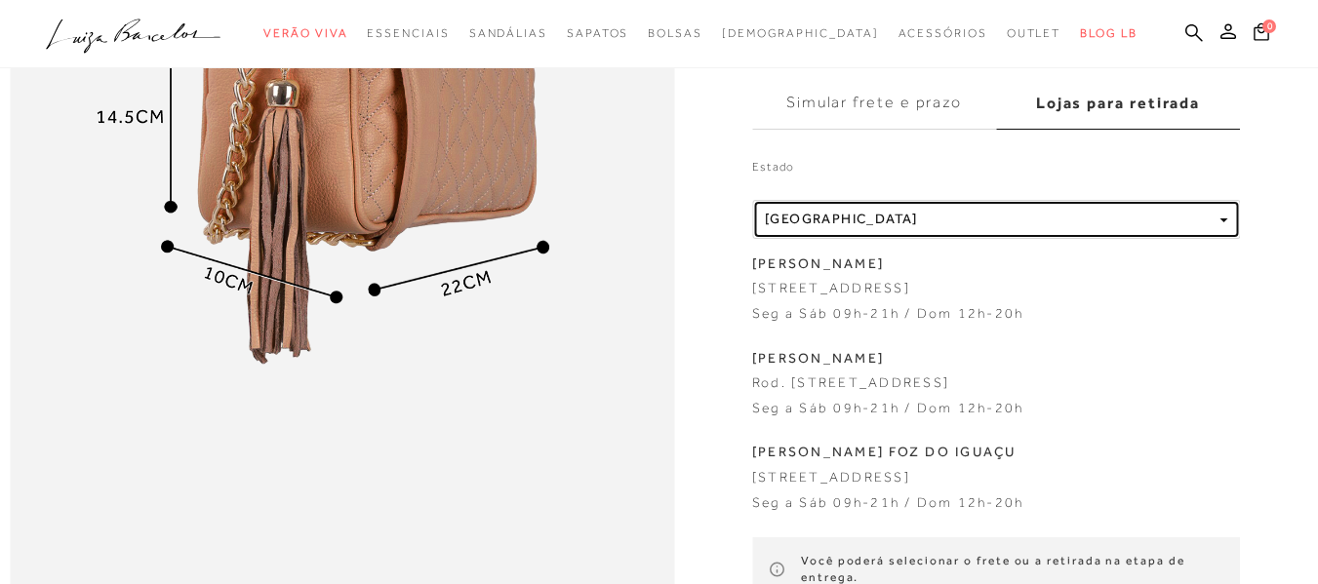
click at [953, 211] on div "Localidade Paraná" at bounding box center [988, 219] width 447 height 17
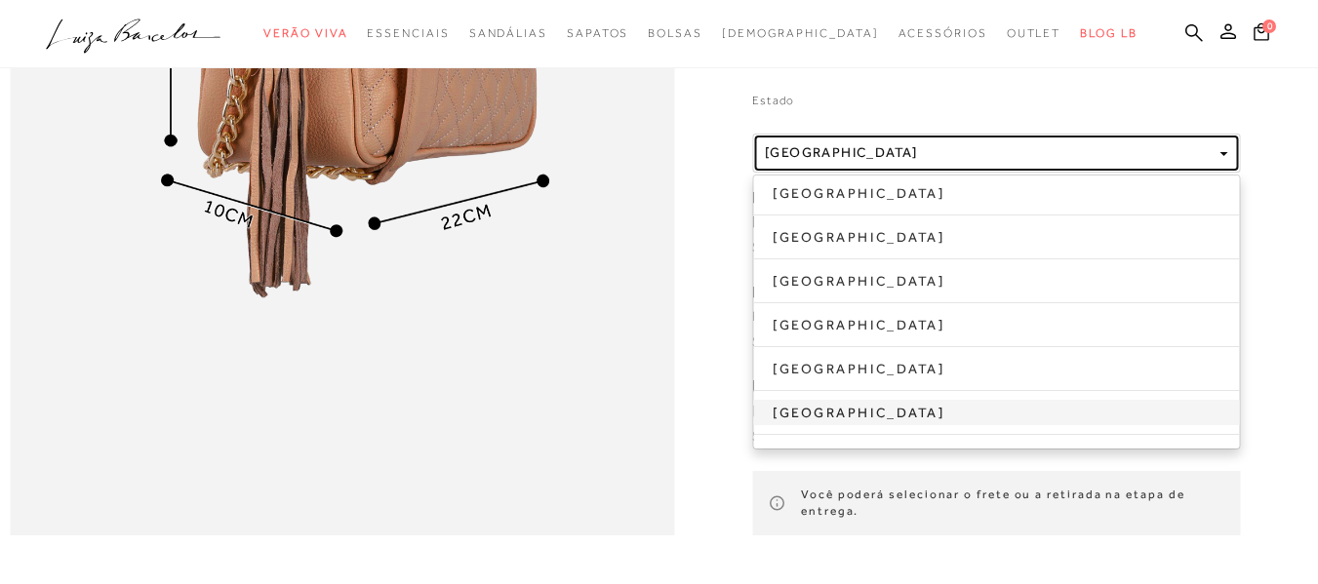
scroll to position [1463, 0]
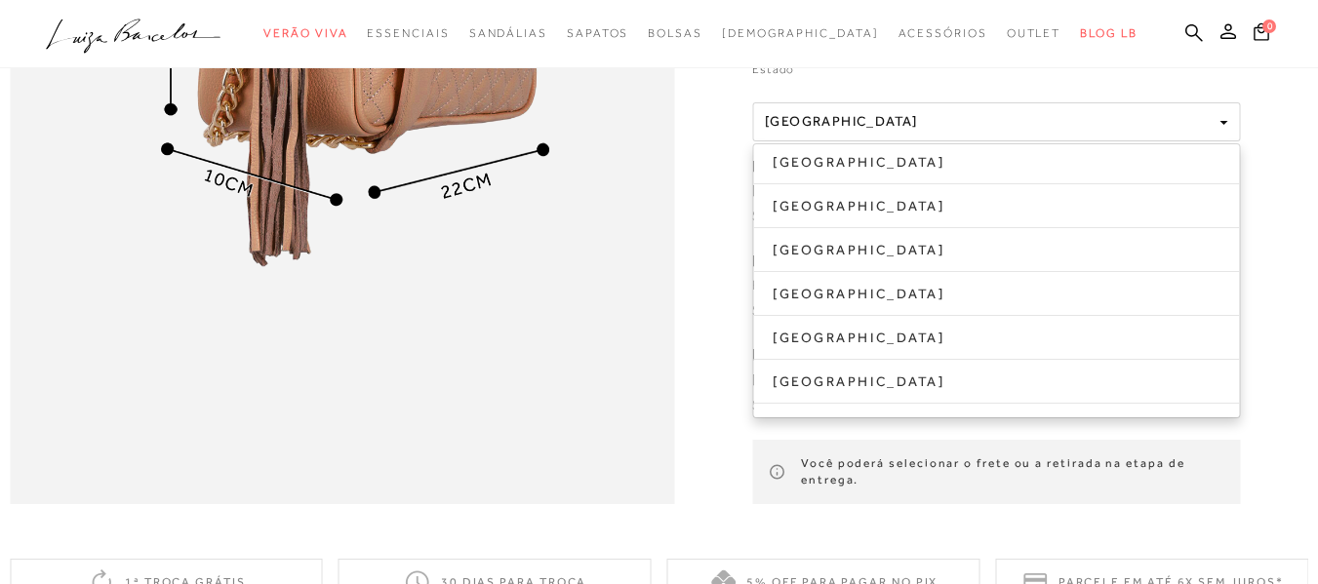
click at [856, 393] on ul "Bahia Minas Gerais Paraná Rio de Janeiro Rio Grande do Sul São Paulo" at bounding box center [996, 280] width 488 height 275
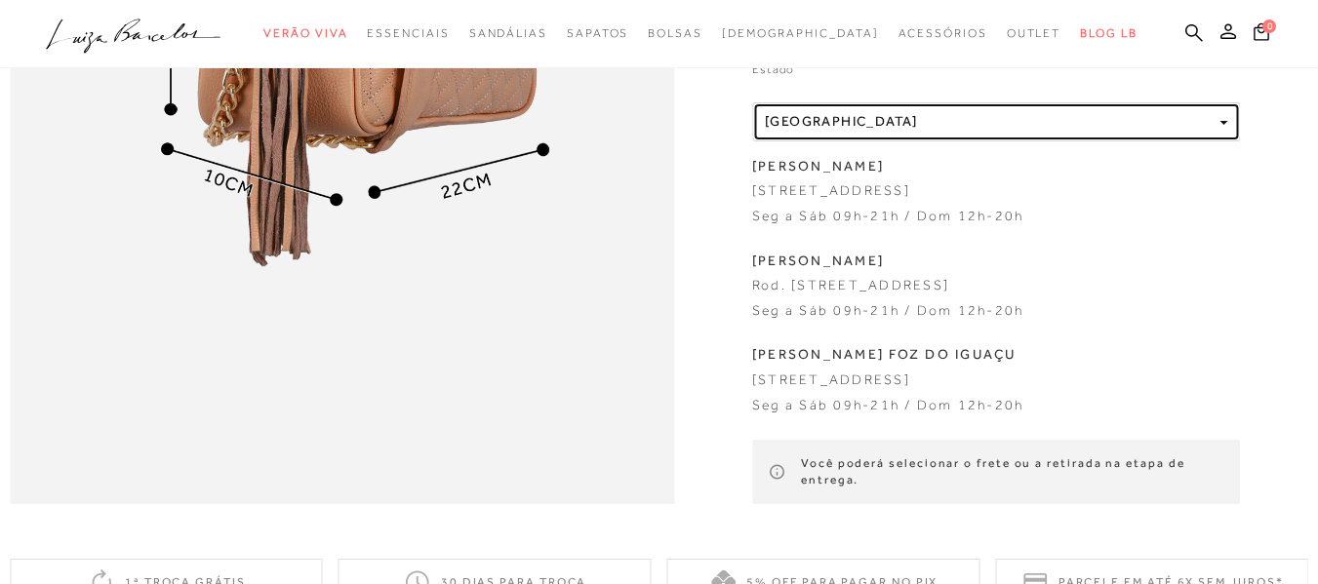
click at [857, 113] on div "Localidade Paraná" at bounding box center [988, 121] width 447 height 17
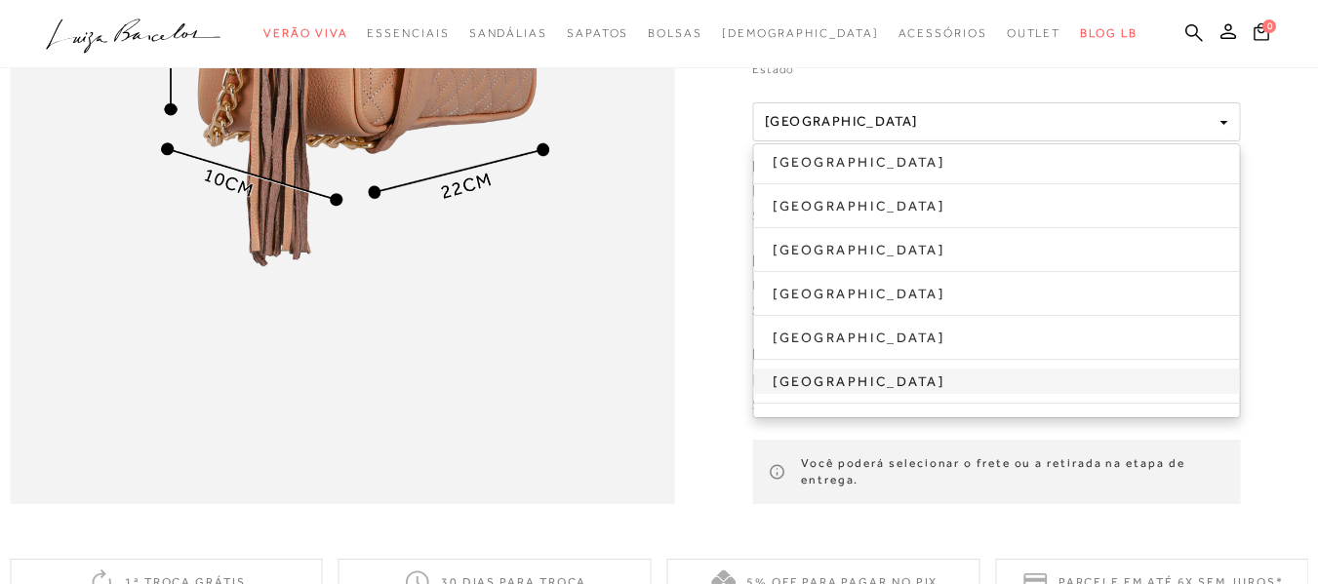
click at [808, 369] on link "São Paulo" at bounding box center [996, 381] width 486 height 25
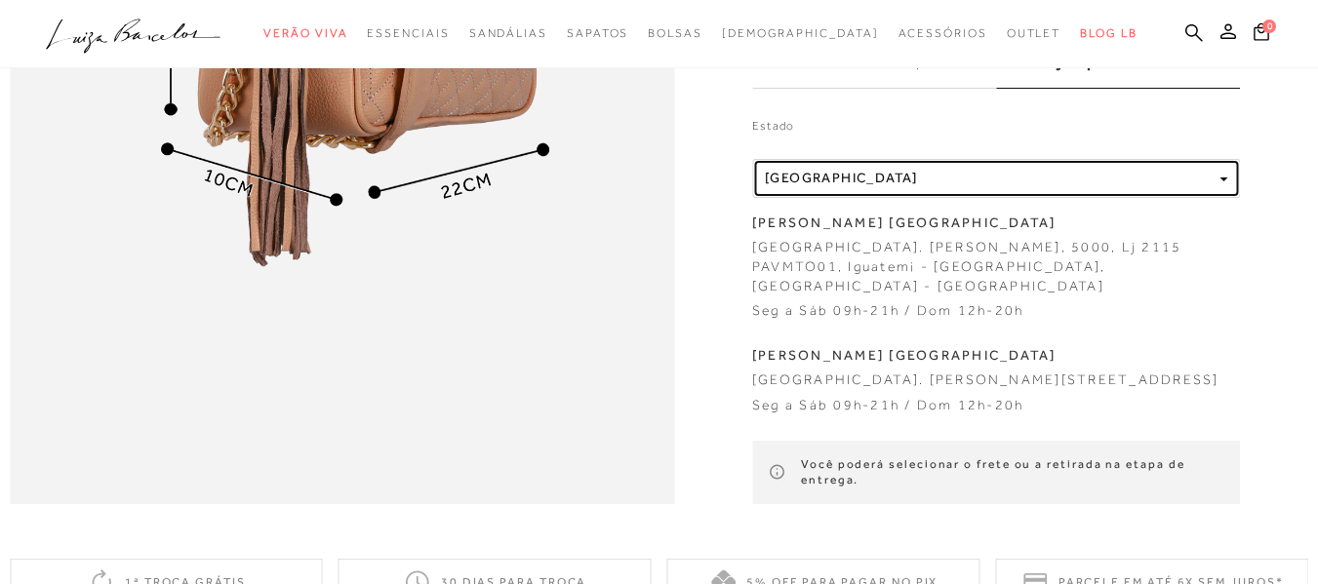
click at [847, 186] on div "Localidade São Paulo" at bounding box center [988, 178] width 447 height 17
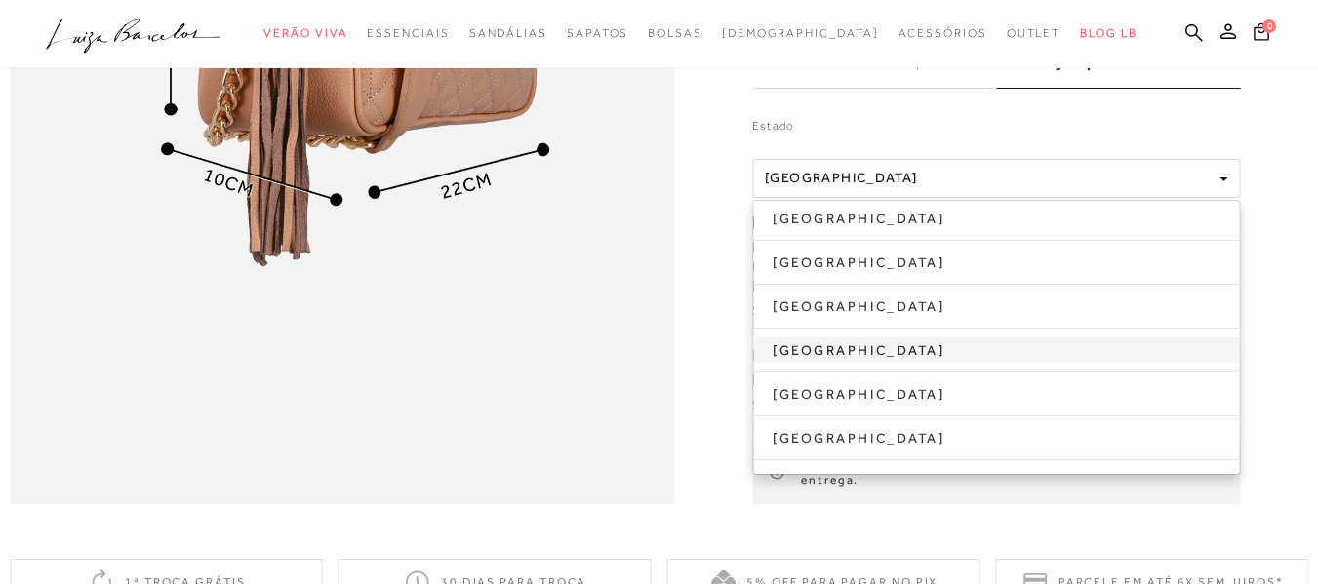
click at [832, 362] on link "Rio de Janeiro" at bounding box center [996, 348] width 486 height 25
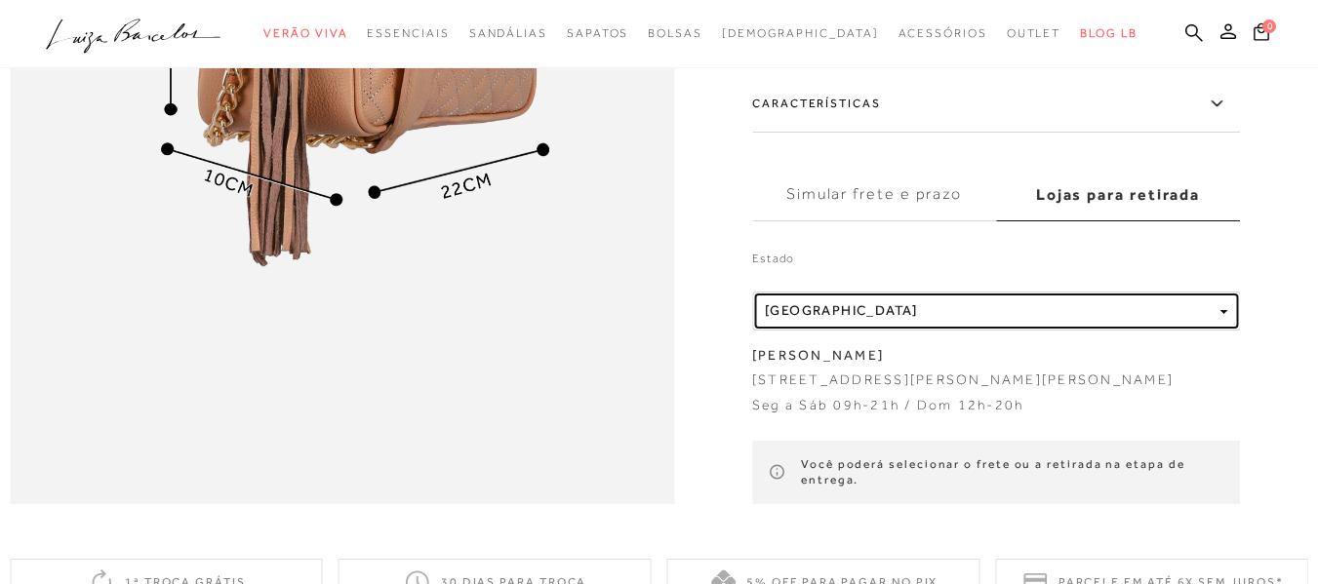
click at [850, 318] on span "Rio de Janeiro" at bounding box center [841, 310] width 153 height 16
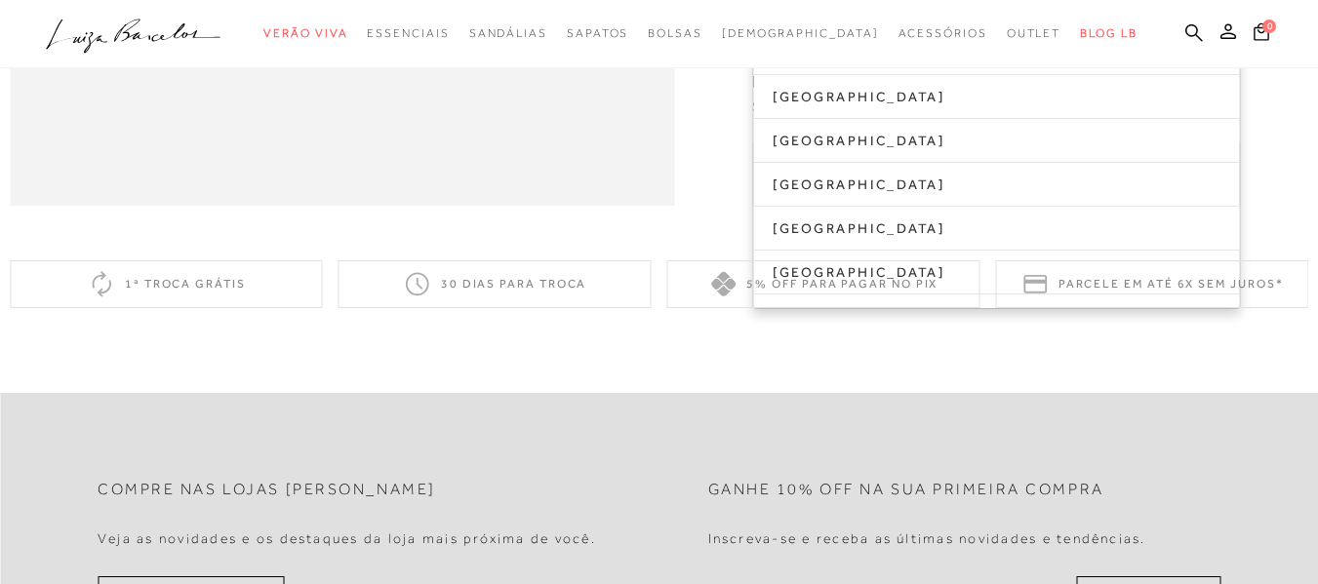
scroll to position [1755, 0]
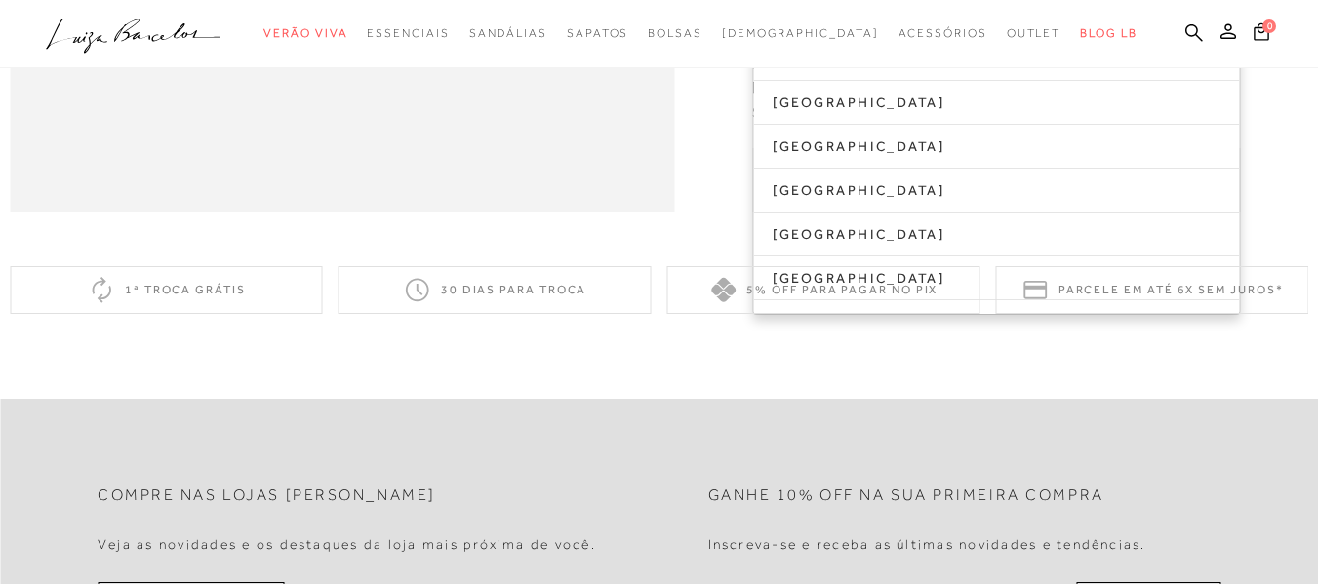
click at [912, 314] on div "5% off para pagar no PIX" at bounding box center [823, 290] width 313 height 48
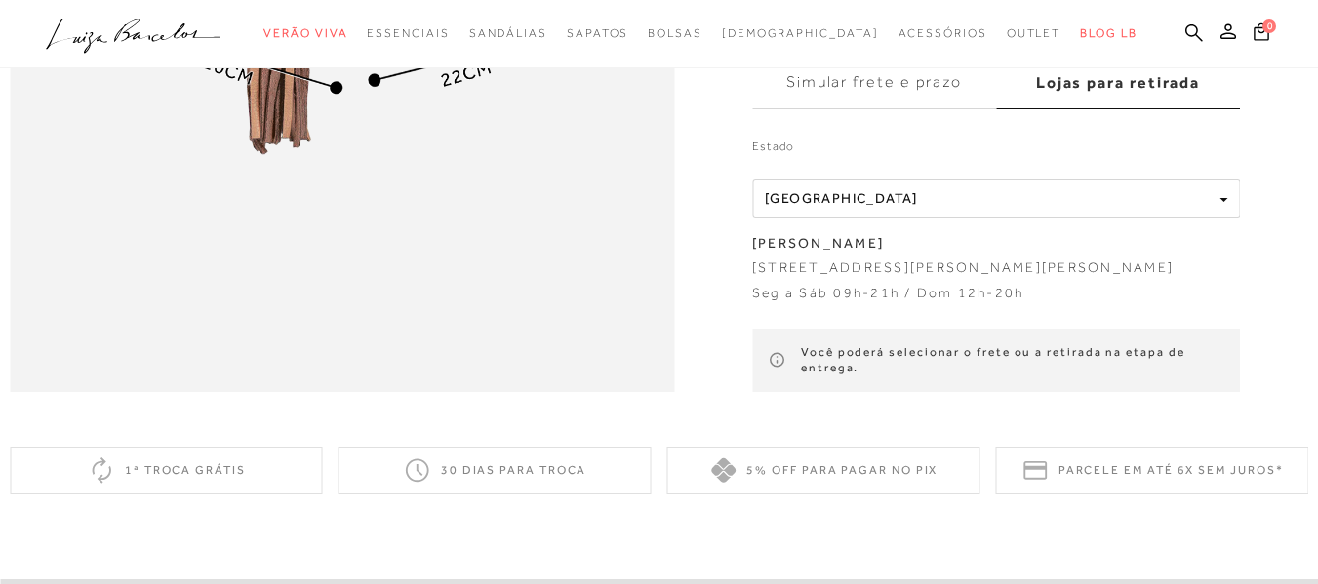
scroll to position [1560, 0]
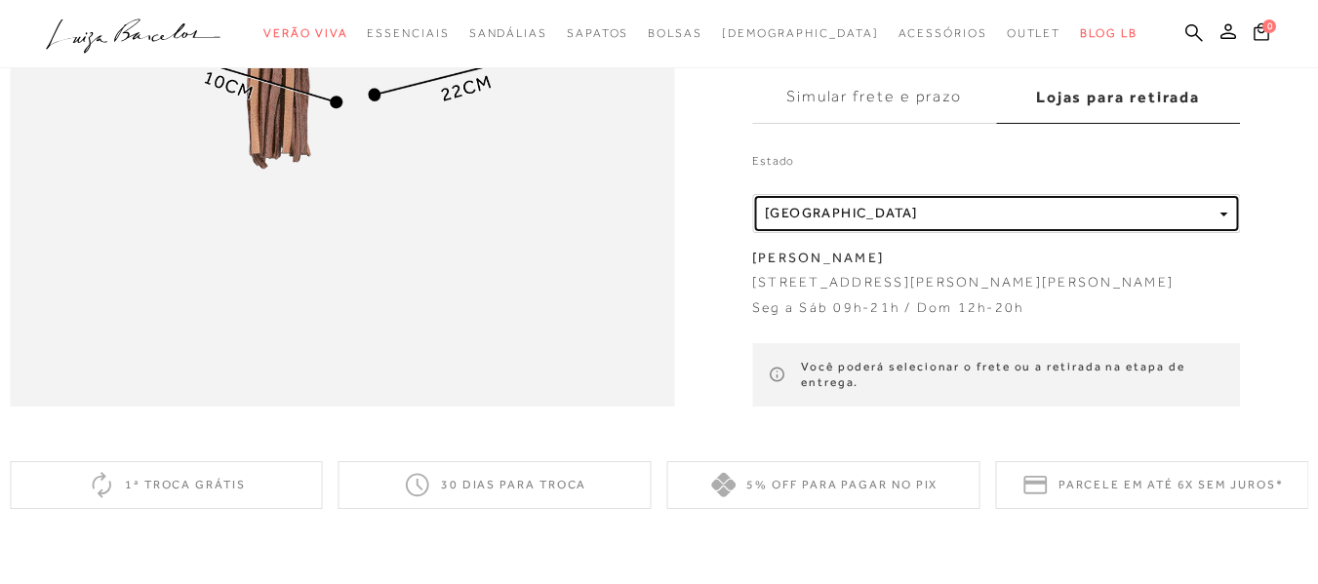
click at [938, 222] on button "Localidade Rio de Janeiro" at bounding box center [996, 212] width 488 height 39
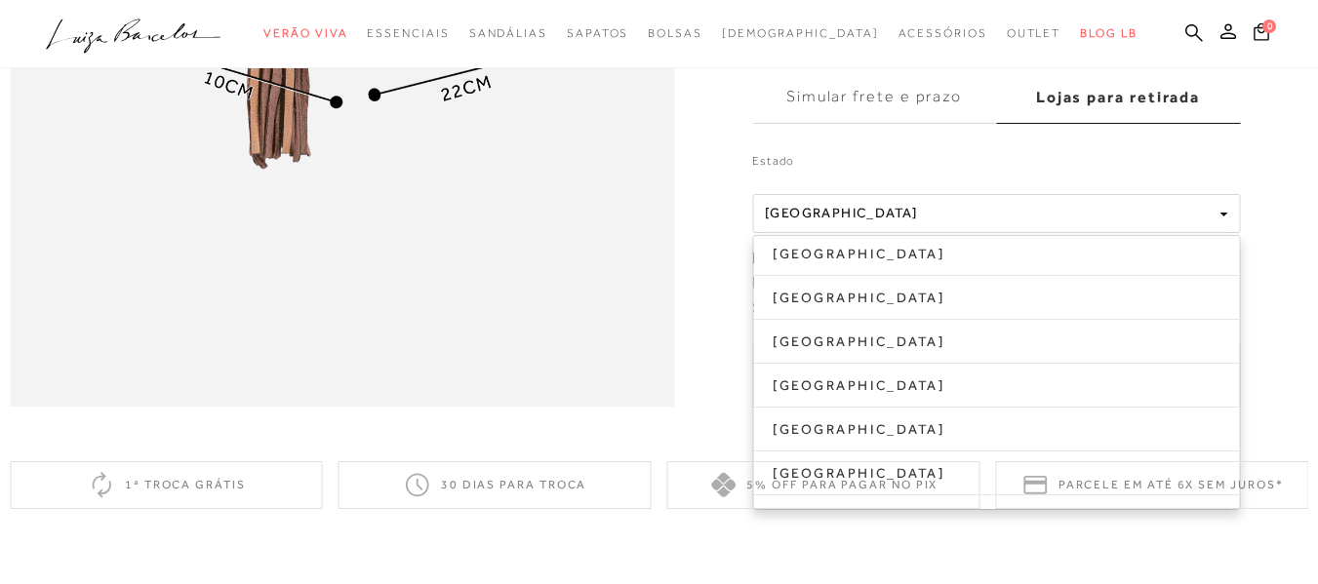
click at [950, 121] on label "Simular frete e prazo" at bounding box center [874, 96] width 244 height 53
click at [0, 0] on input "Simular frete e prazo" at bounding box center [0, 0] width 0 height 0
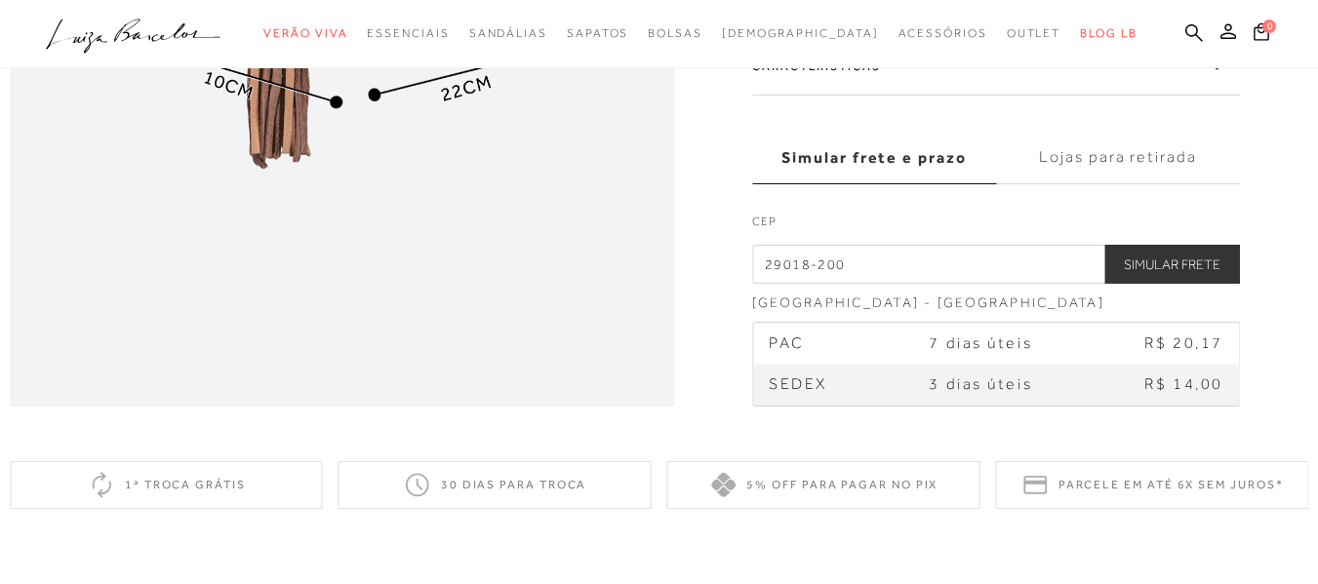
click at [1164, 283] on button "Simular Frete" at bounding box center [1172, 263] width 136 height 39
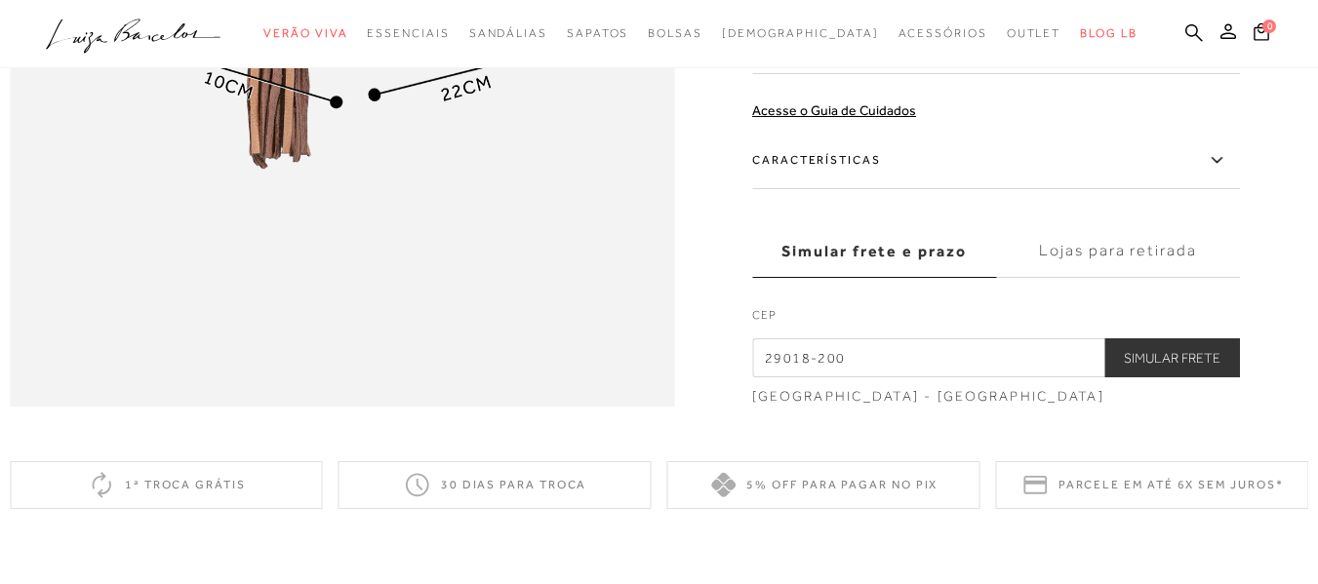
click at [1153, 377] on button "Simular Frete" at bounding box center [1172, 357] width 136 height 39
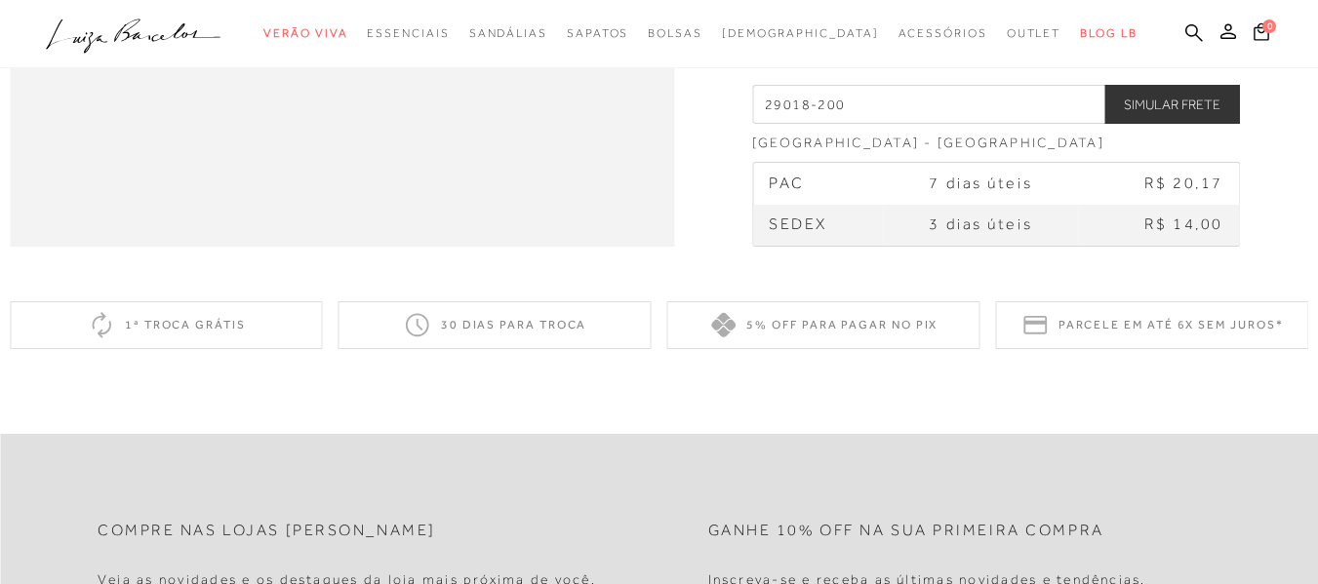
scroll to position [1755, 0]
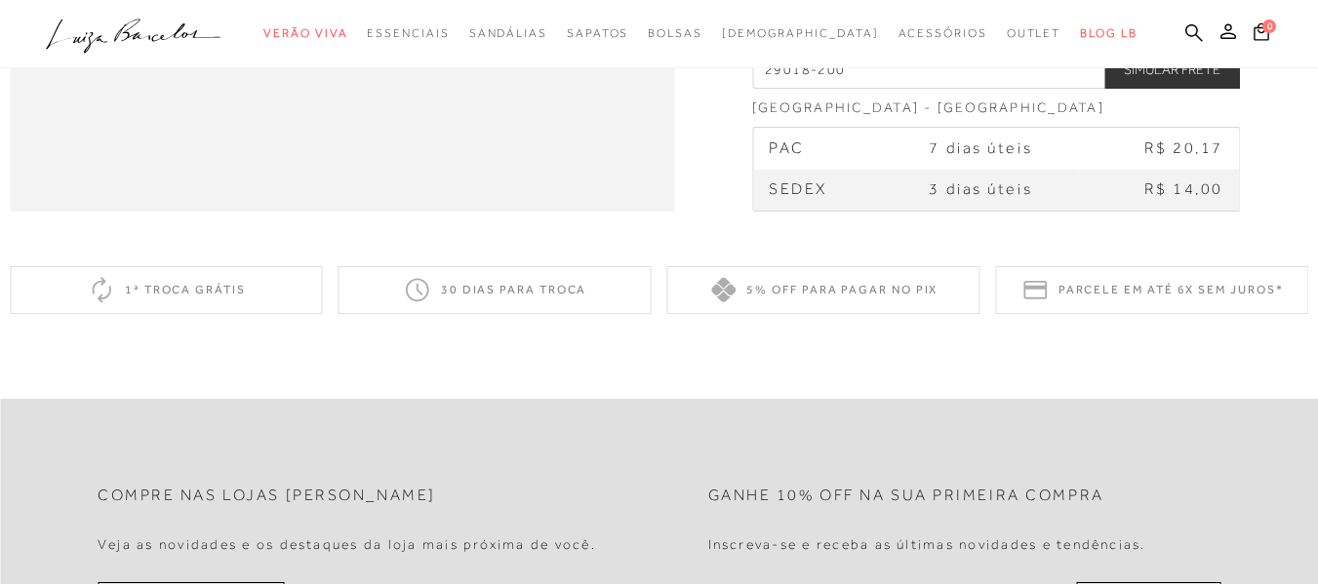
click at [1182, 88] on button "Simular Frete" at bounding box center [1172, 68] width 136 height 39
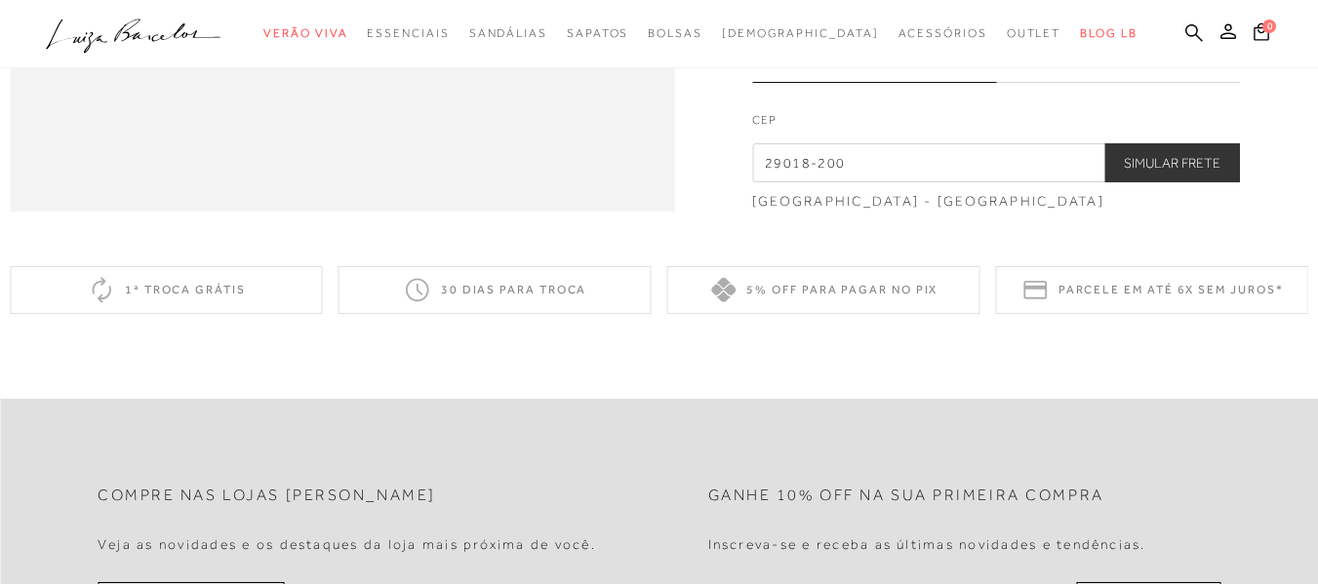
click at [1180, 182] on button "Simular Frete" at bounding box center [1172, 162] width 136 height 39
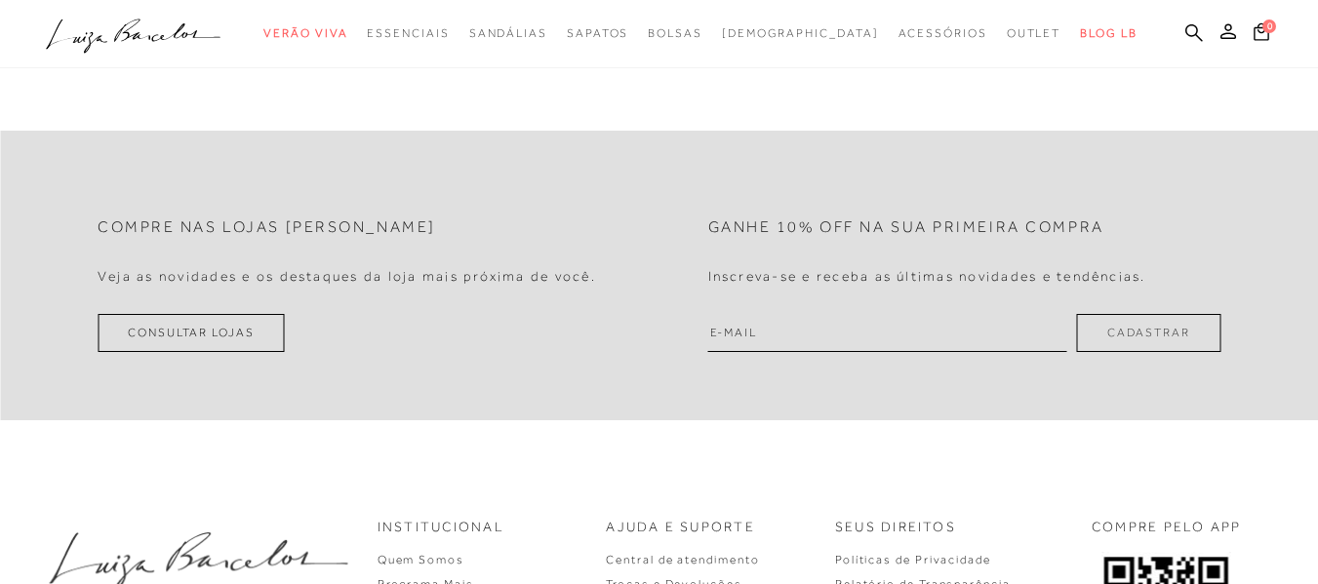
scroll to position [2243, 0]
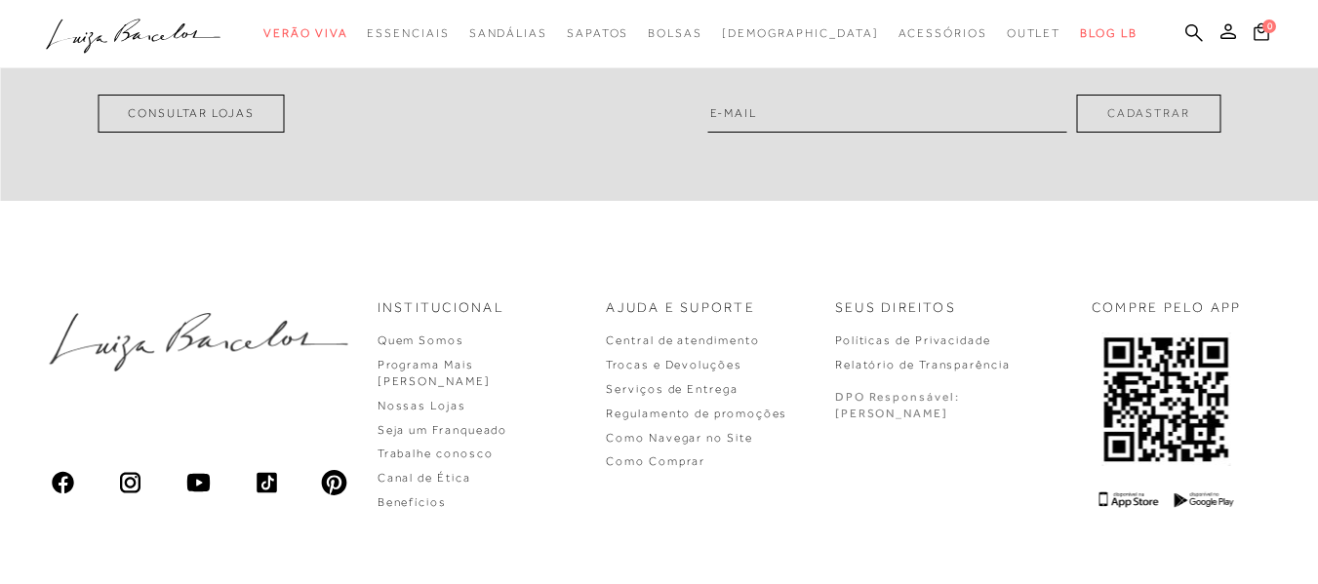
drag, startPoint x: 169, startPoint y: 162, endPoint x: 196, endPoint y: 161, distance: 27.3
click at [169, 133] on link "Consultar Lojas" at bounding box center [191, 114] width 187 height 38
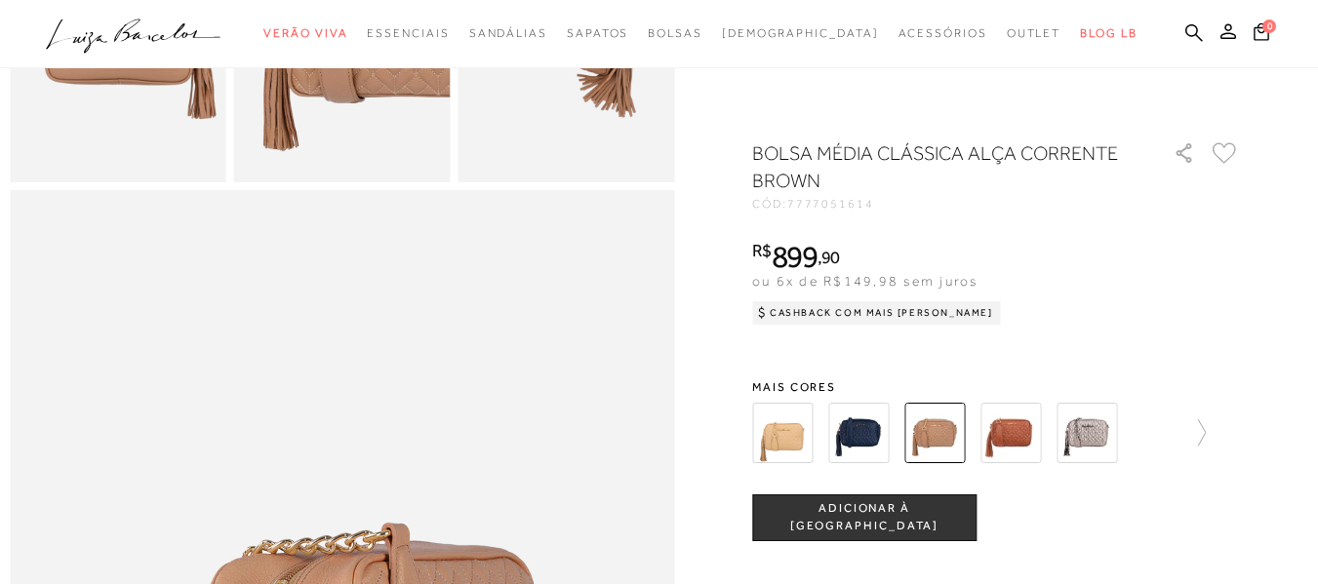
scroll to position [98, 0]
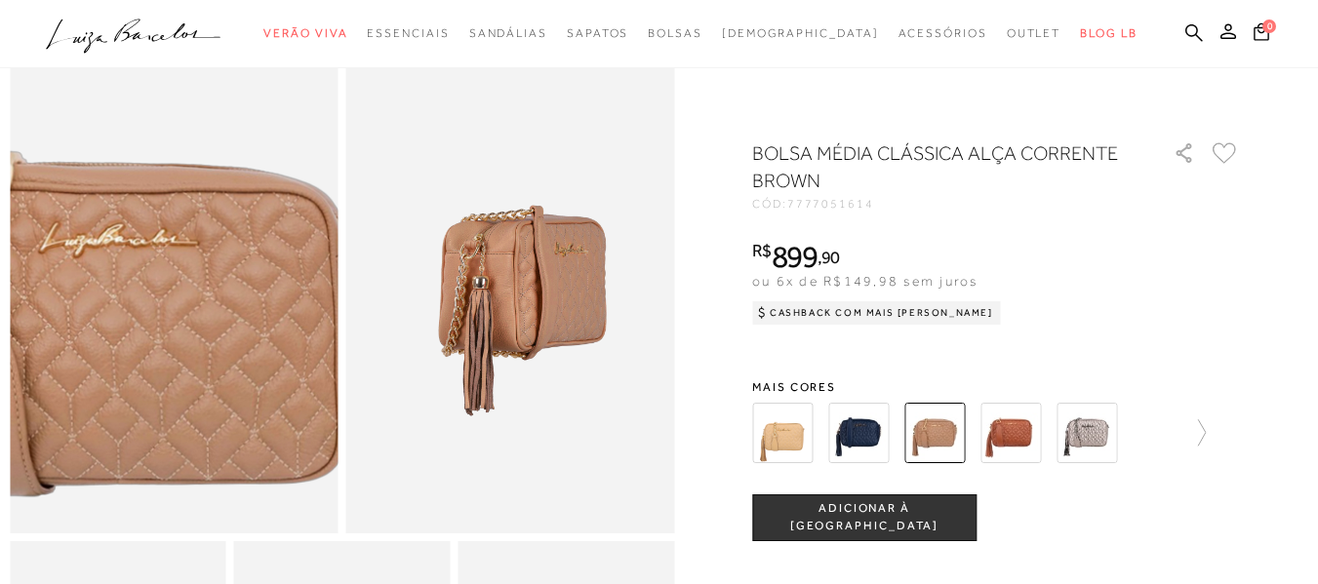
click at [236, 291] on img at bounding box center [110, 289] width 656 height 985
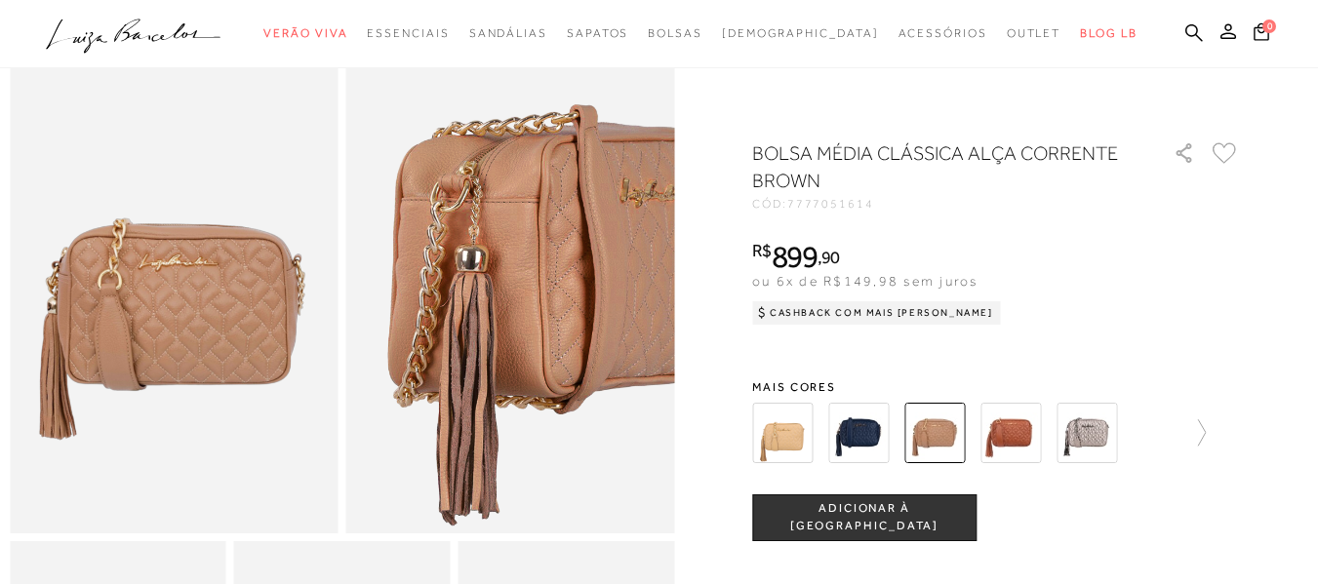
click at [493, 312] on img at bounding box center [530, 268] width 656 height 985
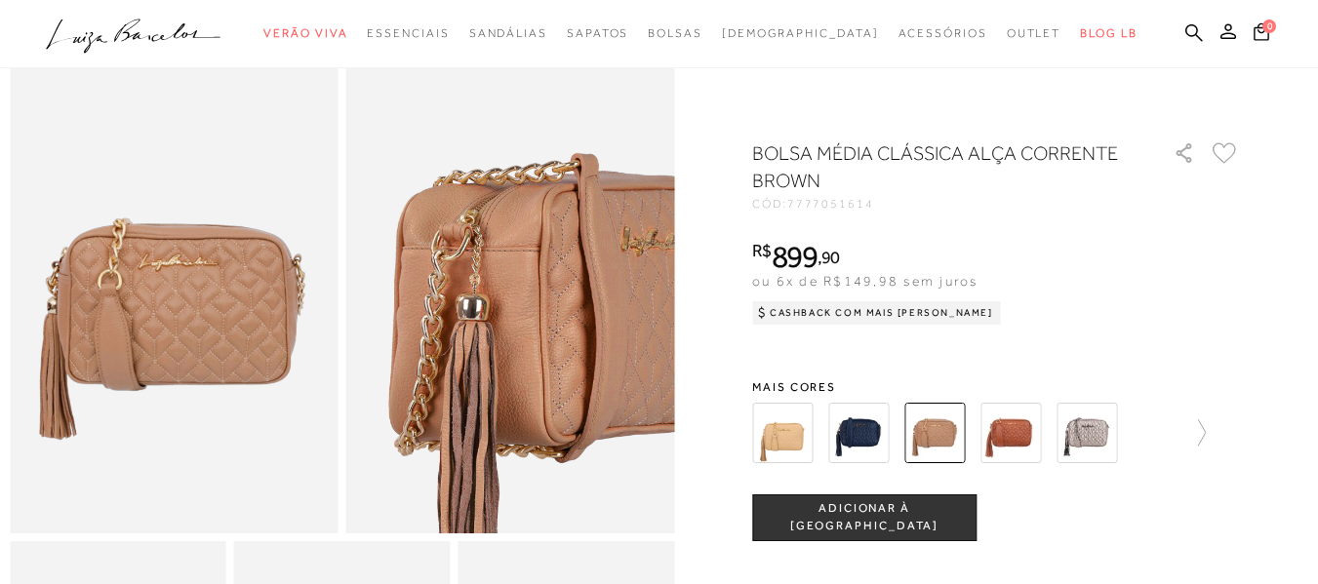
click at [492, 262] on img at bounding box center [531, 316] width 656 height 985
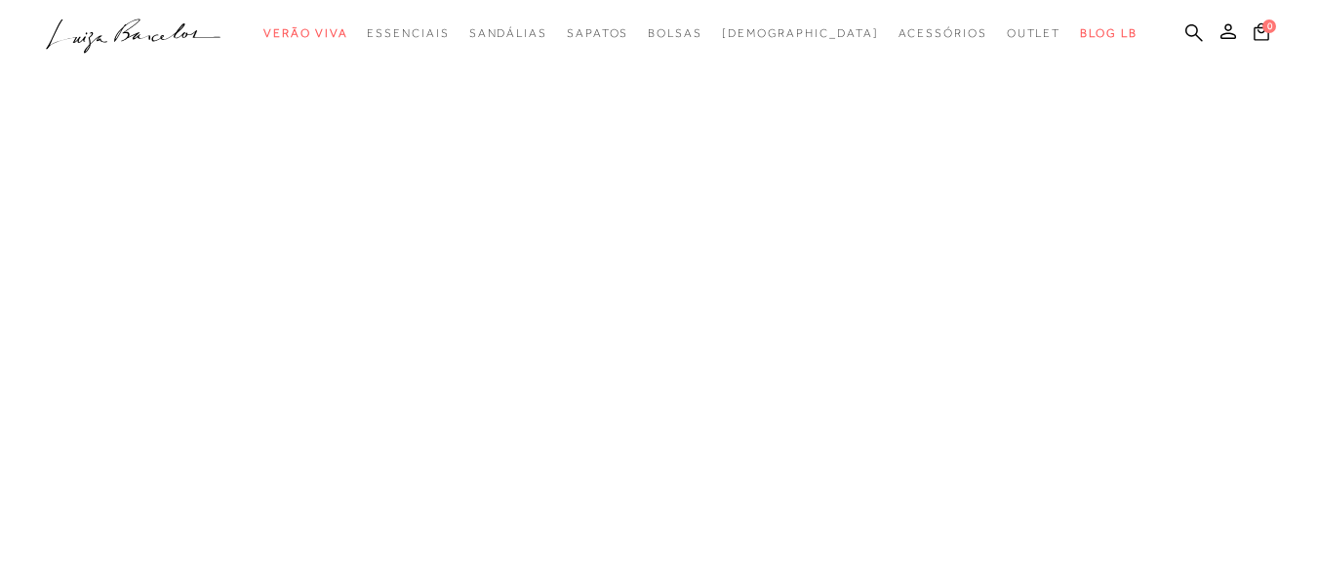
scroll to position [0, 0]
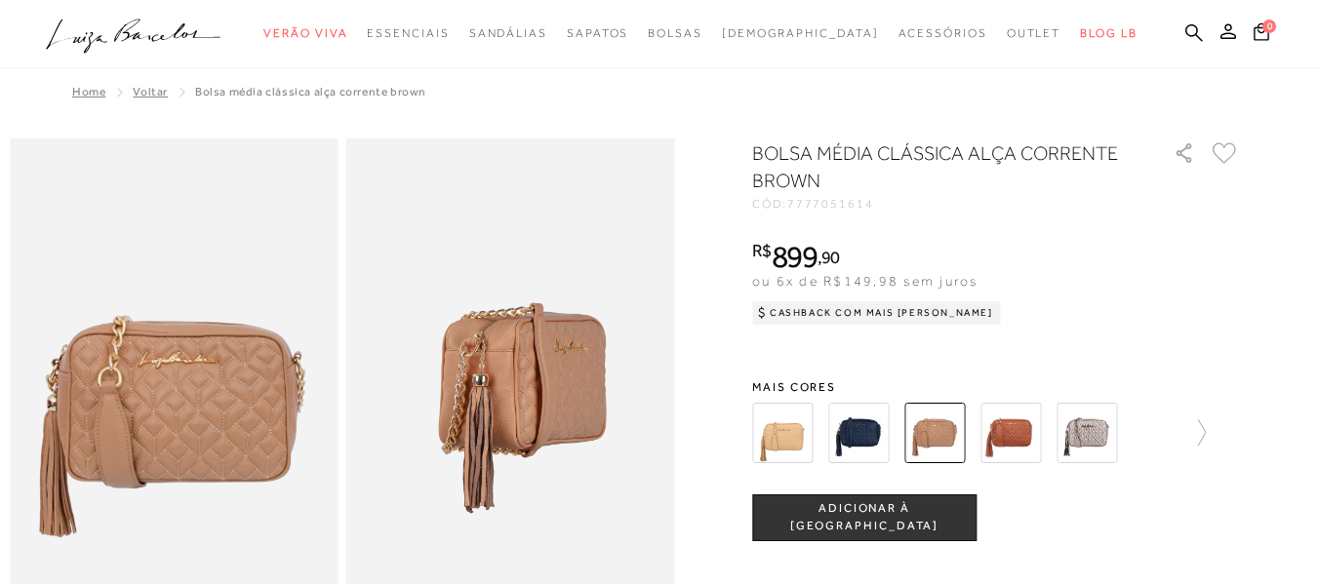
click at [783, 429] on img at bounding box center [782, 433] width 60 height 60
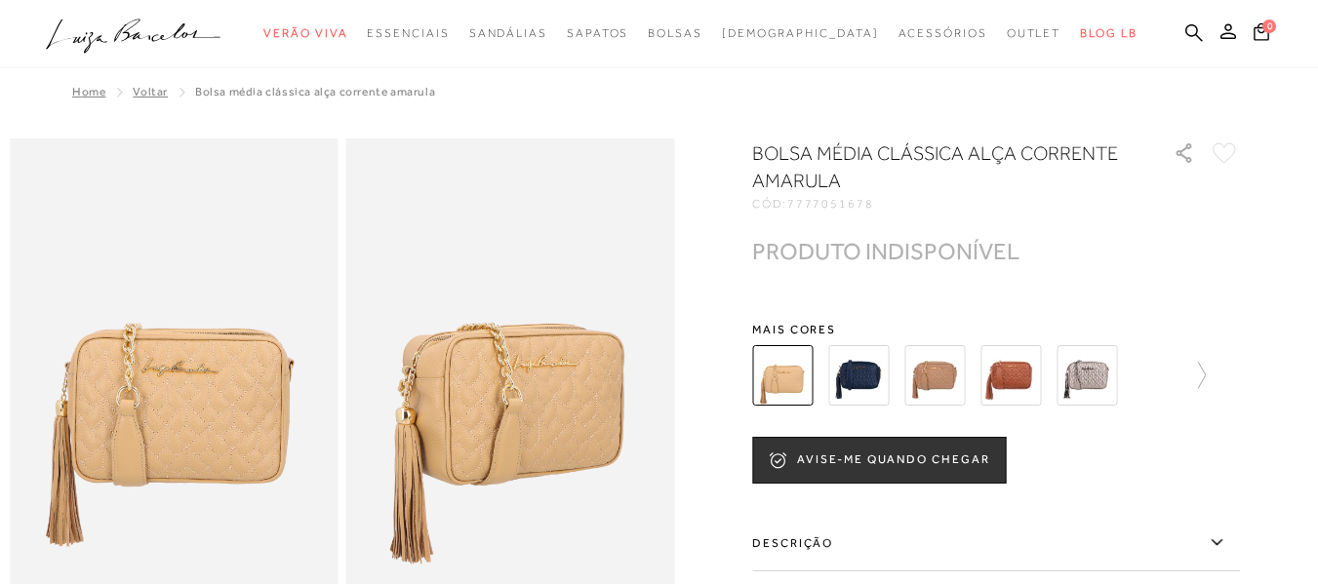
click at [953, 388] on img at bounding box center [934, 375] width 60 height 60
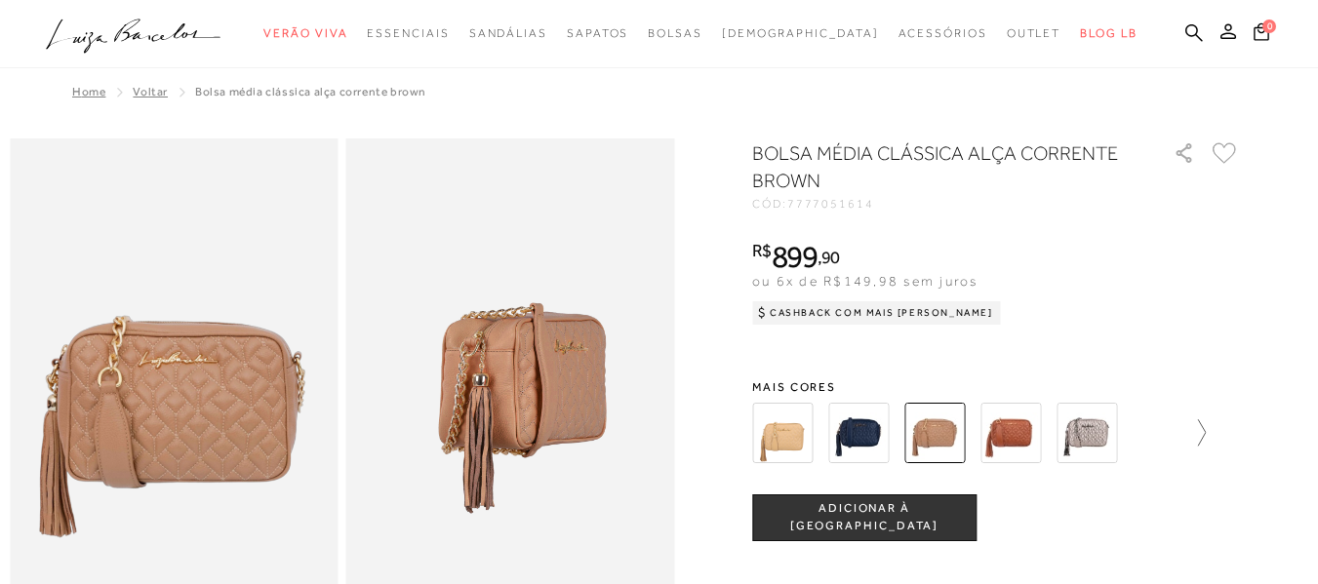
click at [1205, 432] on icon at bounding box center [1191, 432] width 27 height 27
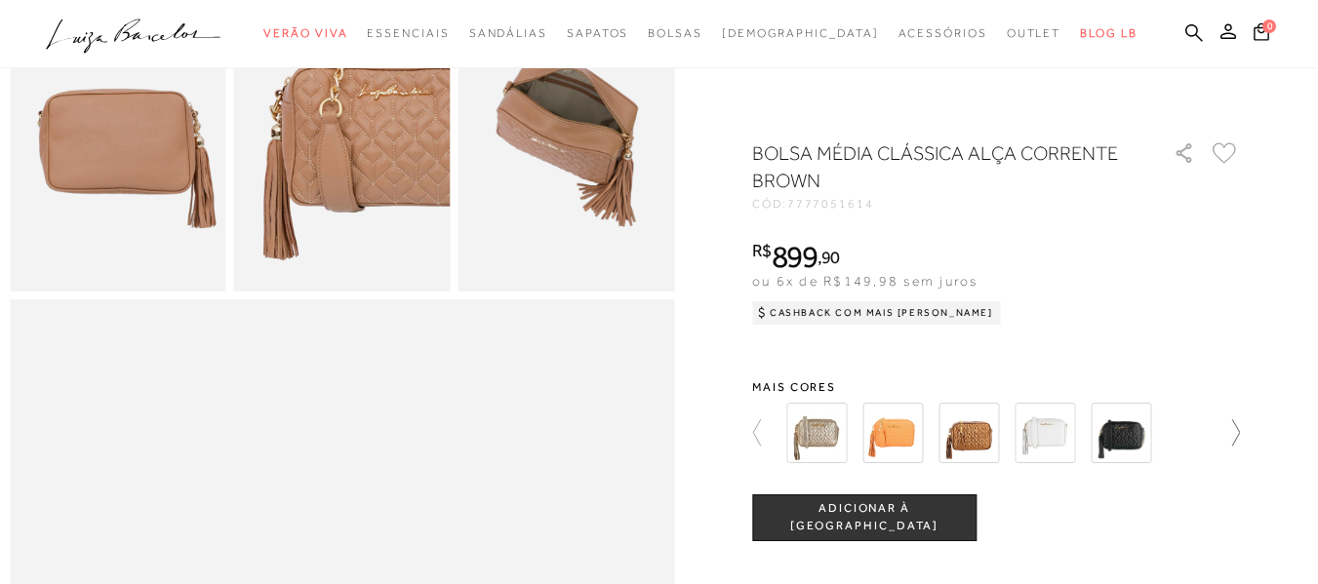
scroll to position [293, 0]
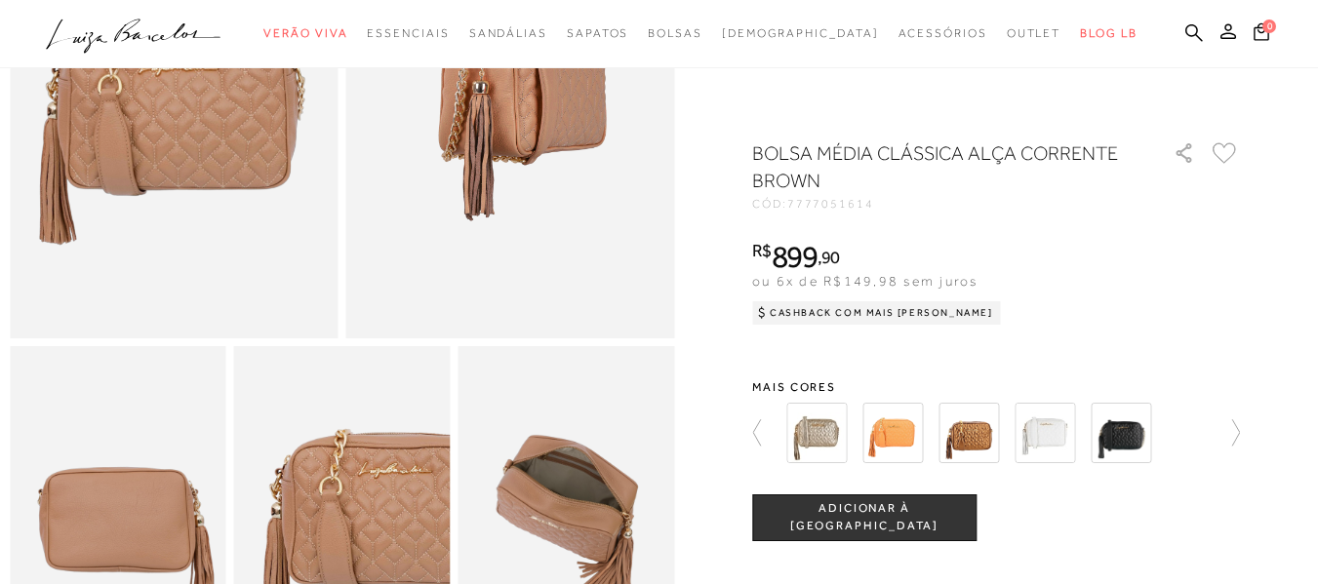
click at [628, 496] on img at bounding box center [565, 508] width 217 height 325
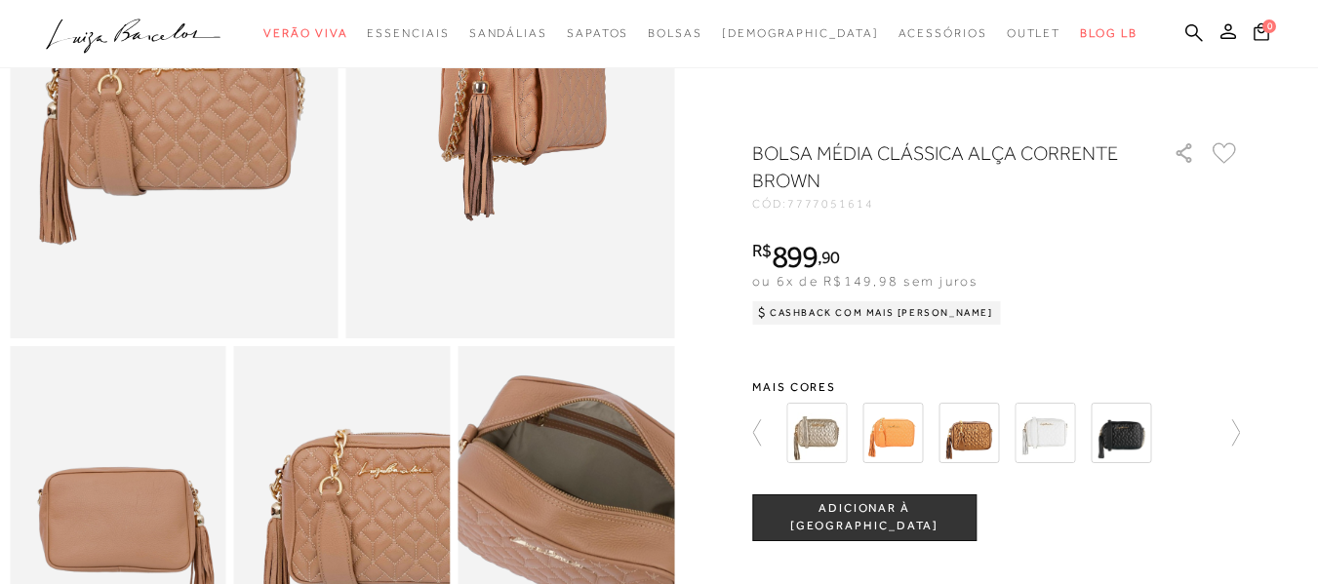
click at [552, 509] on img at bounding box center [584, 521] width 432 height 649
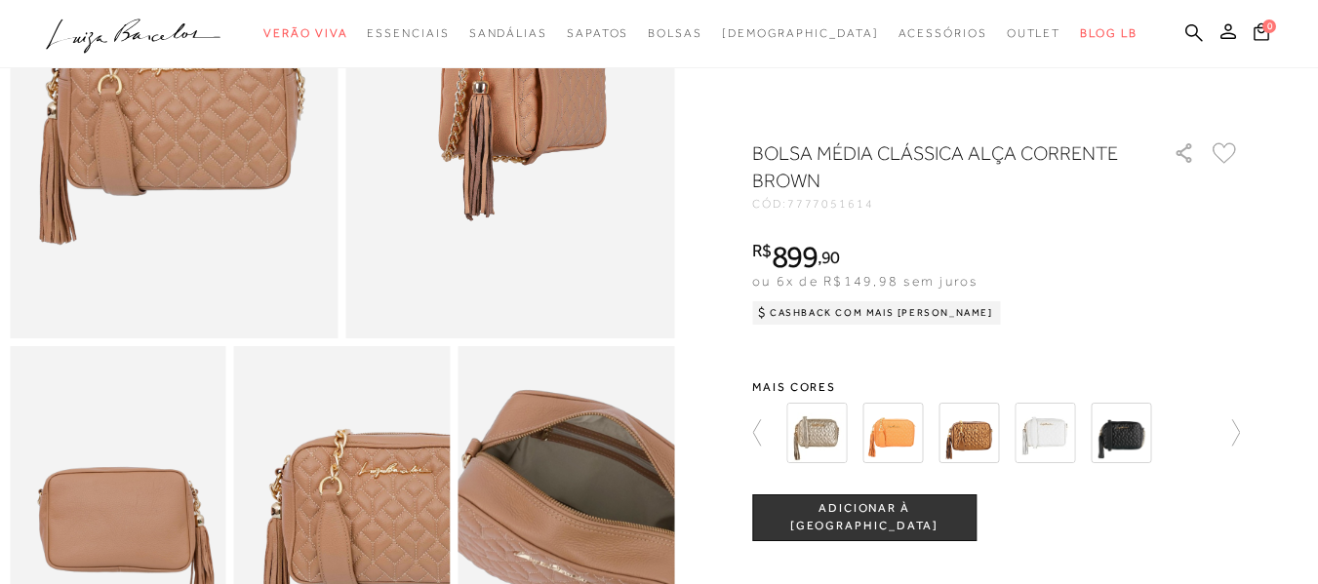
click at [548, 494] on img at bounding box center [588, 536] width 432 height 649
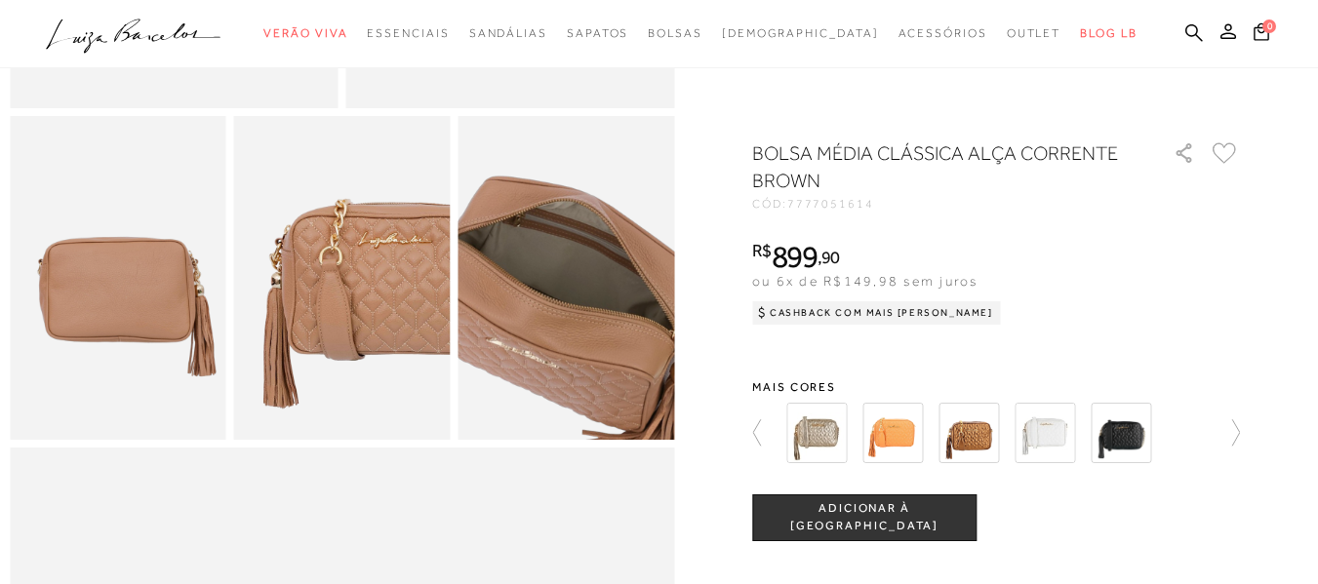
scroll to position [488, 0]
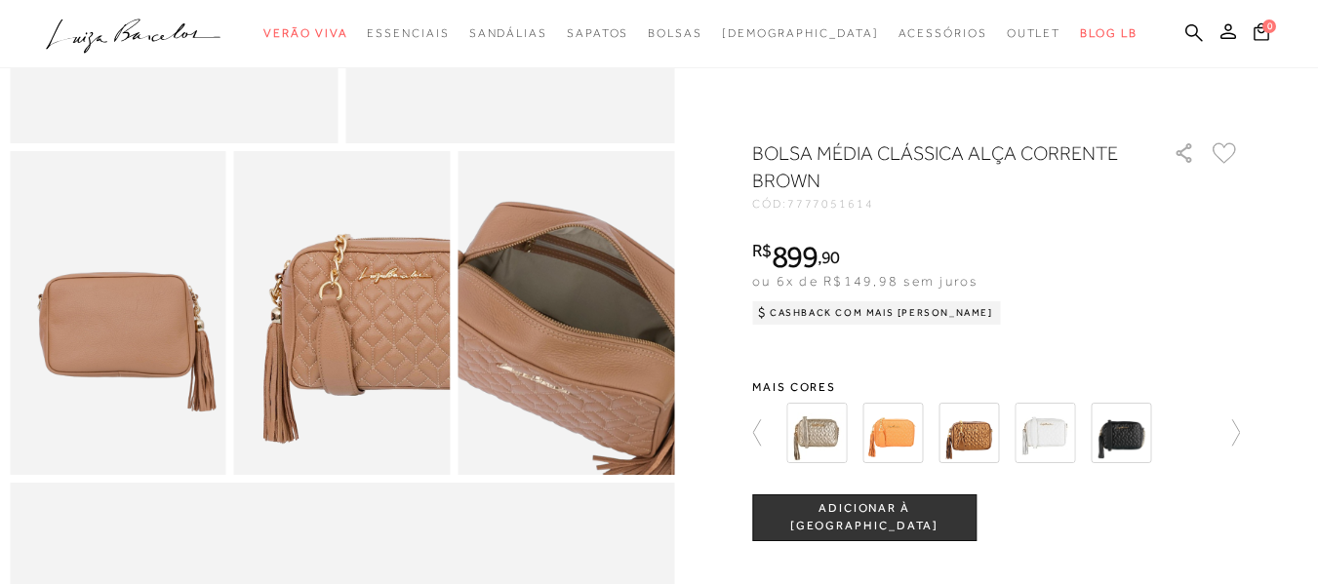
click at [566, 293] on img at bounding box center [571, 347] width 432 height 649
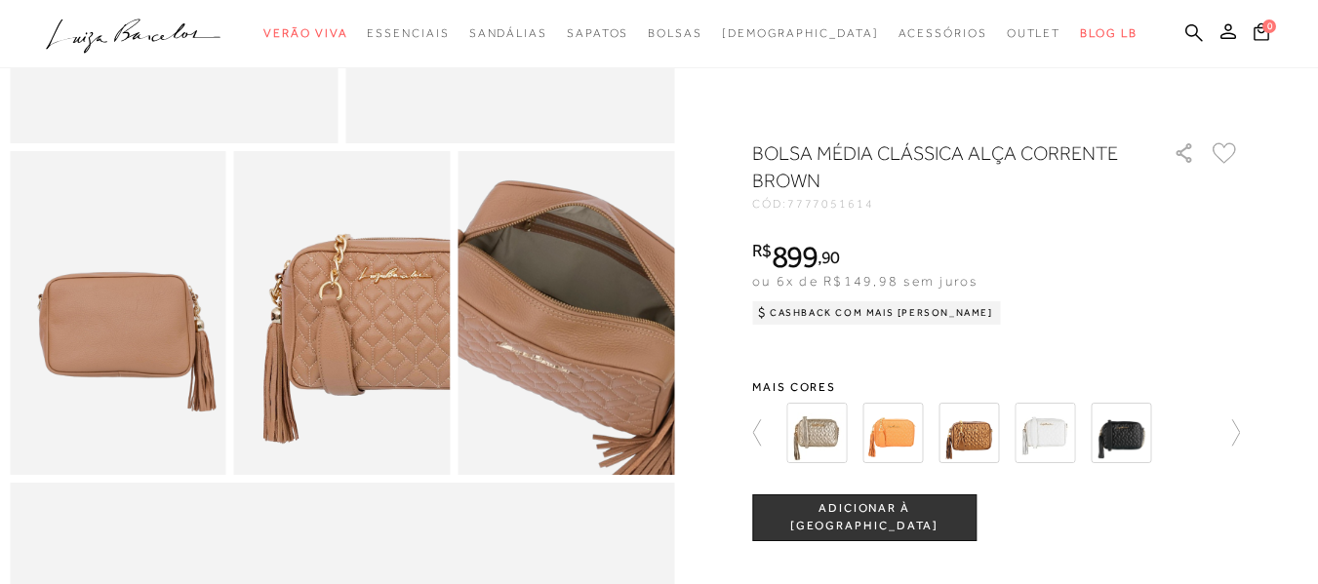
click at [566, 314] on img at bounding box center [571, 326] width 432 height 649
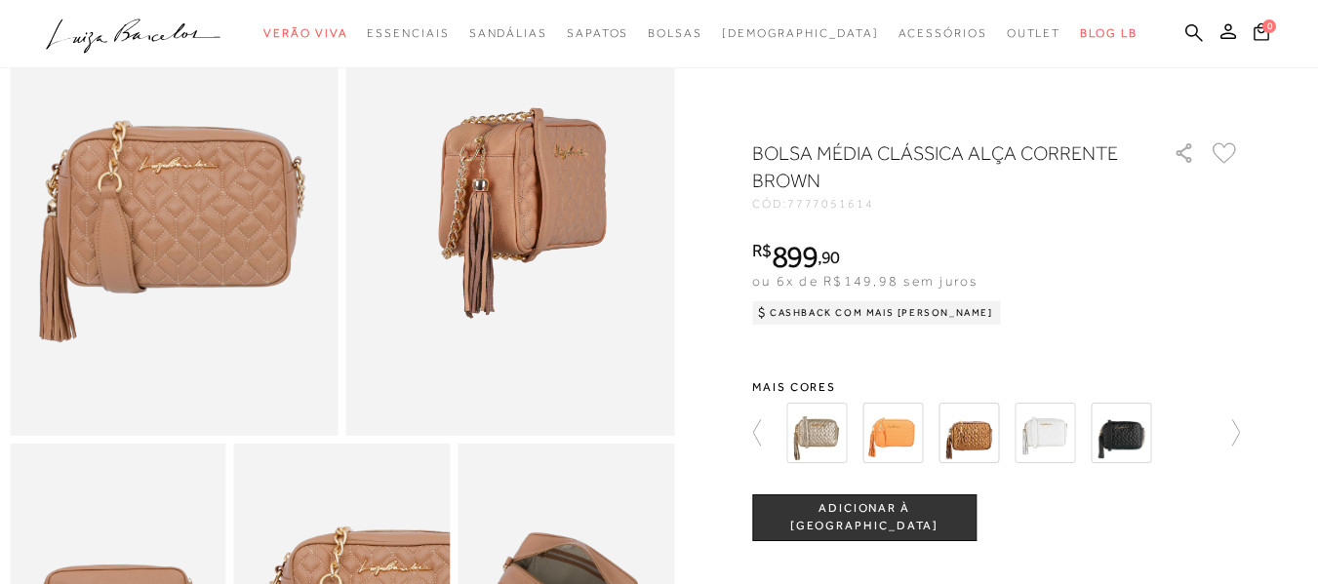
scroll to position [0, 0]
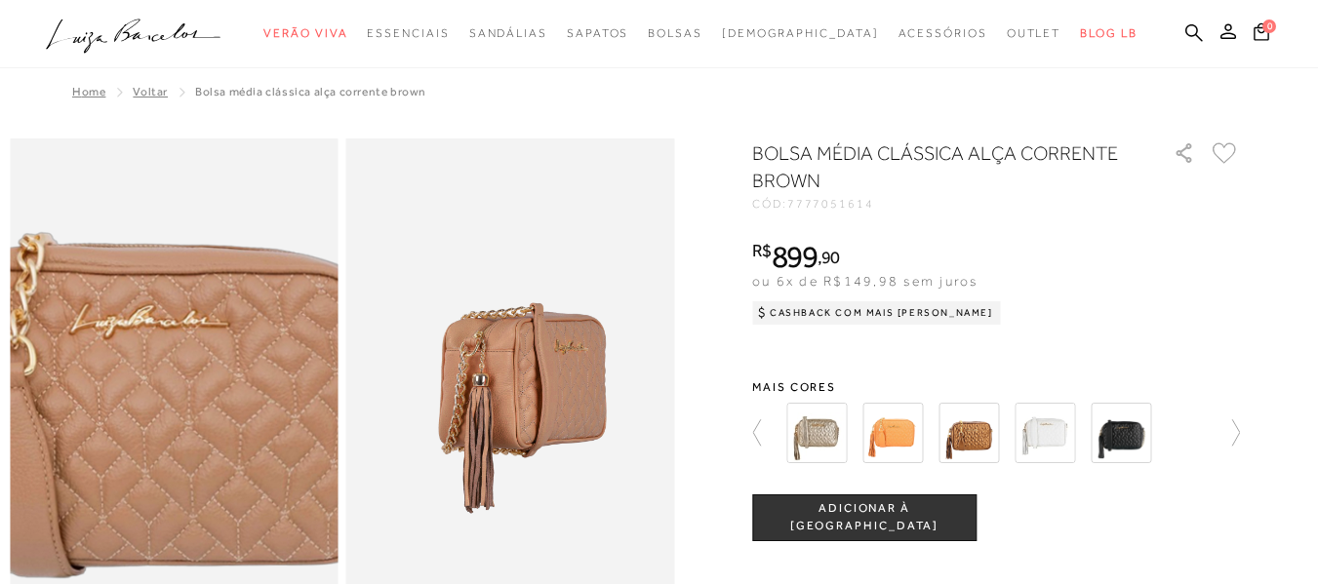
click at [205, 405] on img at bounding box center [140, 370] width 656 height 985
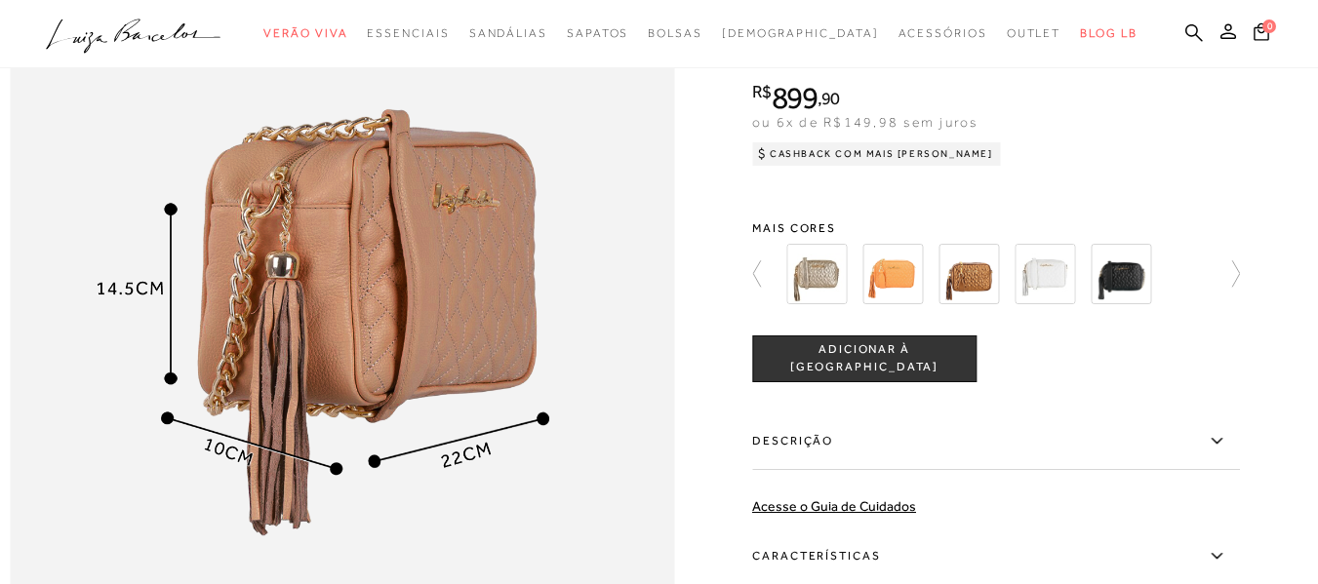
scroll to position [1170, 0]
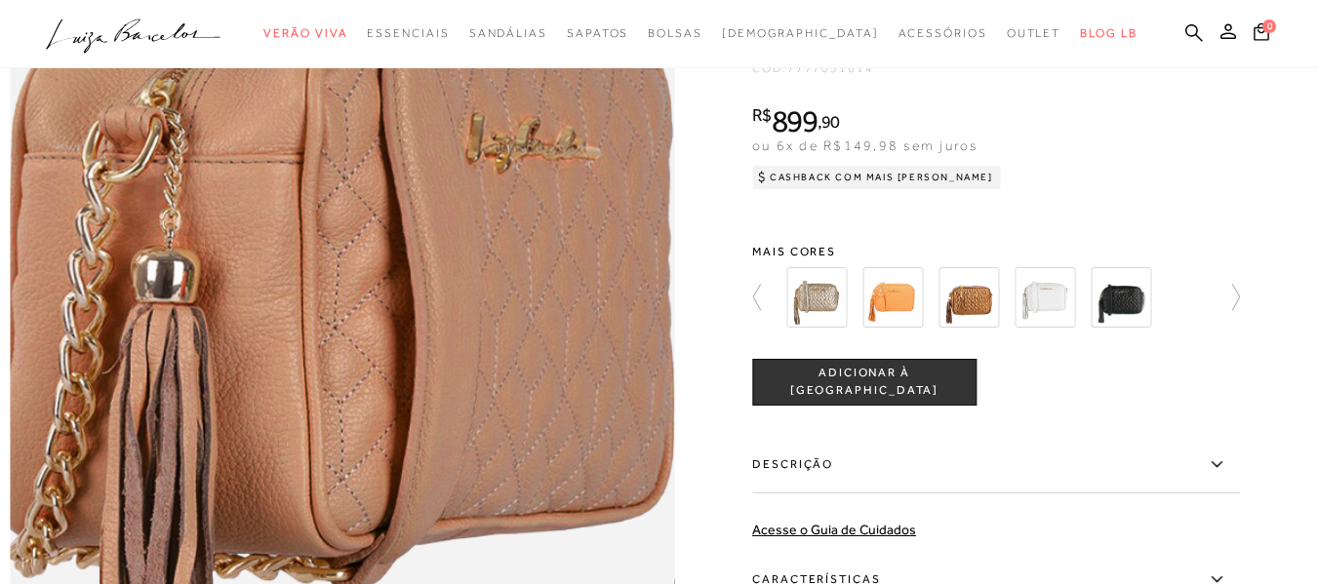
click at [400, 331] on img at bounding box center [285, 296] width 1328 height 1992
click at [400, 330] on img at bounding box center [285, 297] width 1328 height 1992
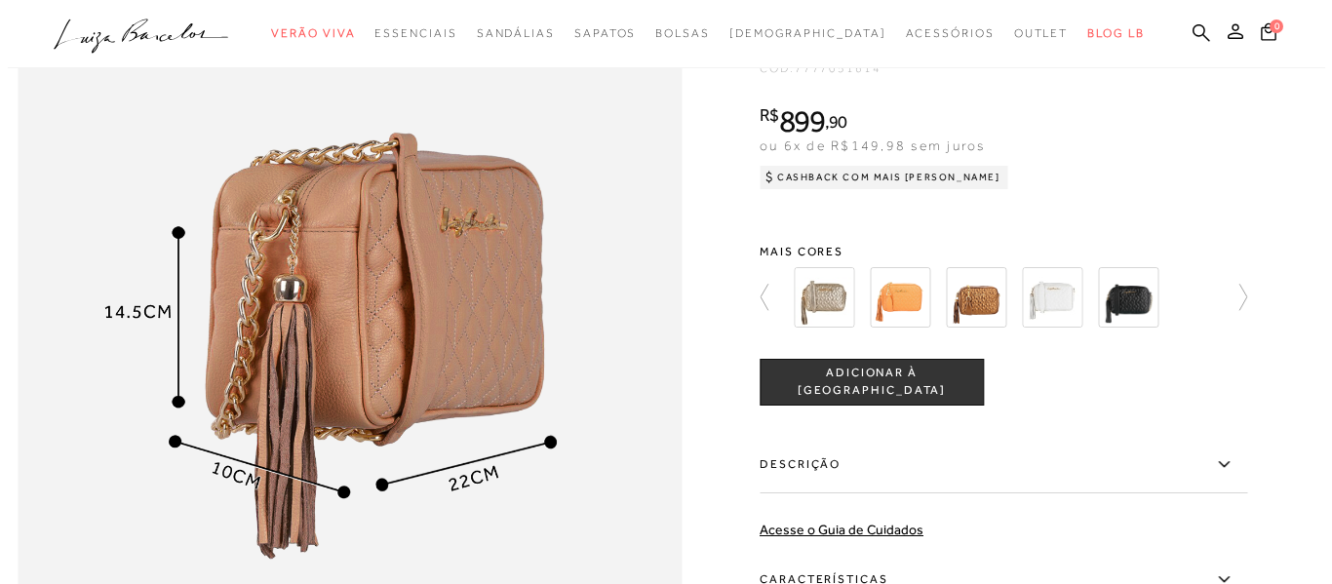
scroll to position [878, 0]
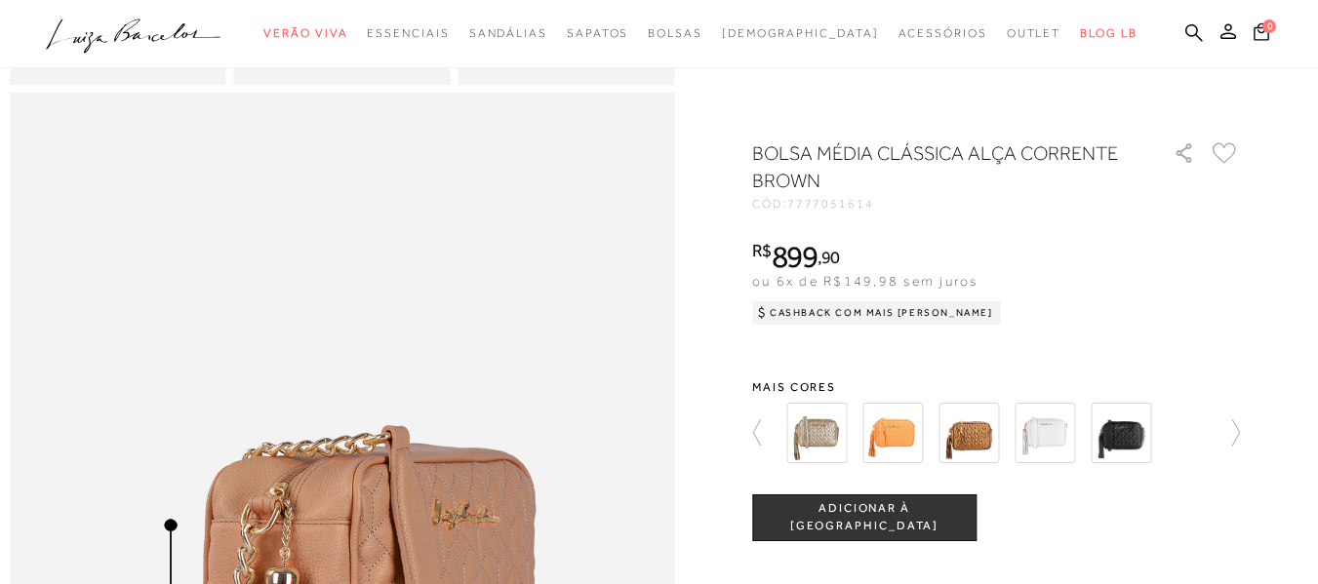
click at [1234, 161] on icon at bounding box center [1224, 153] width 22 height 20
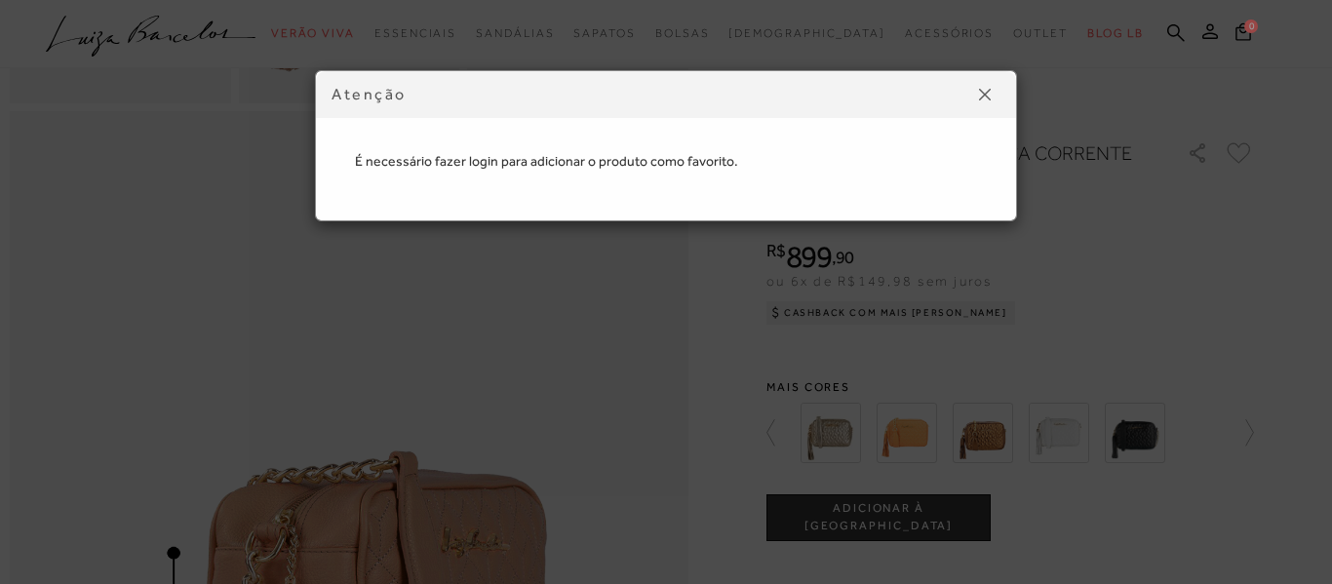
click at [986, 97] on img at bounding box center [985, 95] width 12 height 12
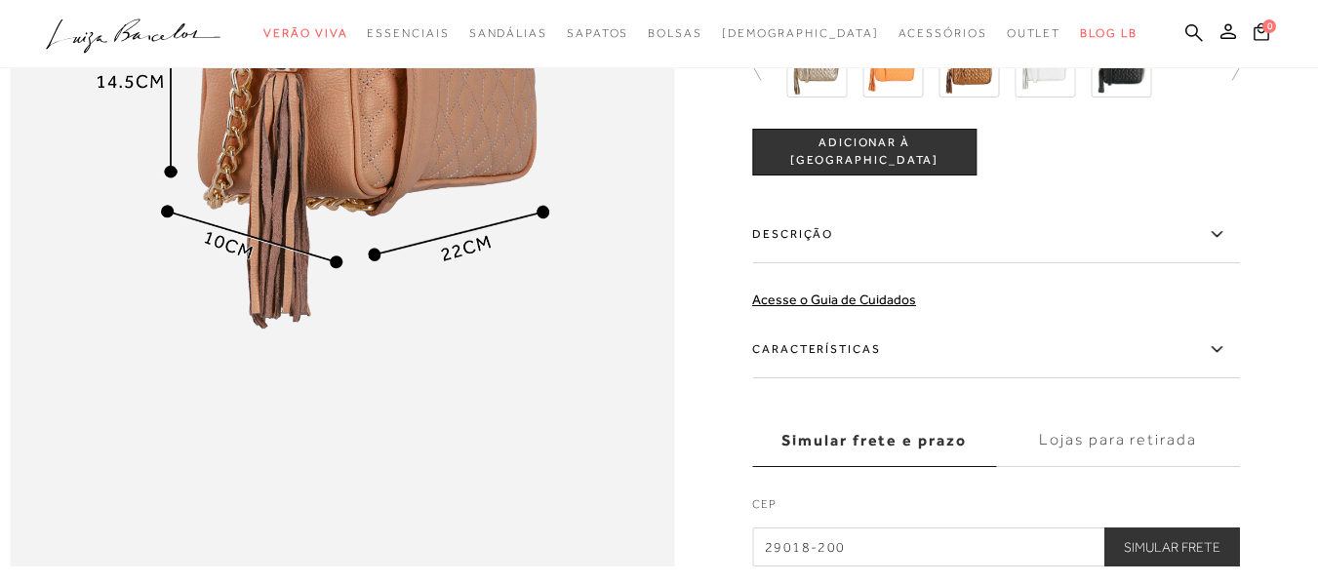
scroll to position [1463, 0]
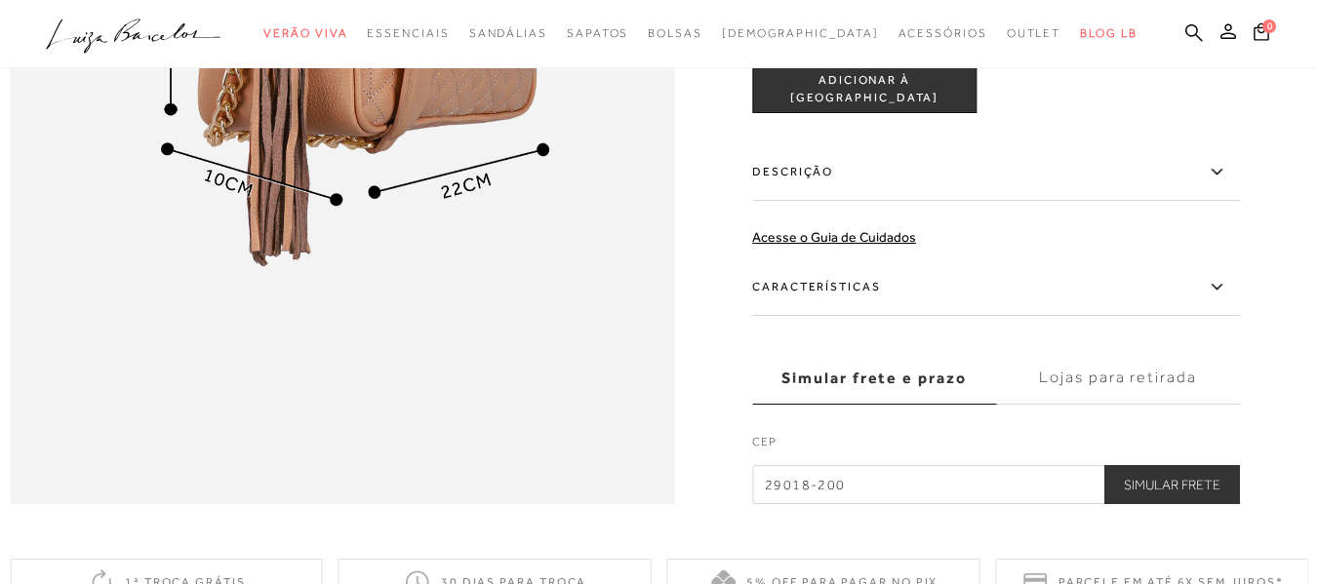
click at [830, 316] on label "Características" at bounding box center [996, 287] width 488 height 57
click at [0, 0] on input "Características" at bounding box center [0, 0] width 0 height 0
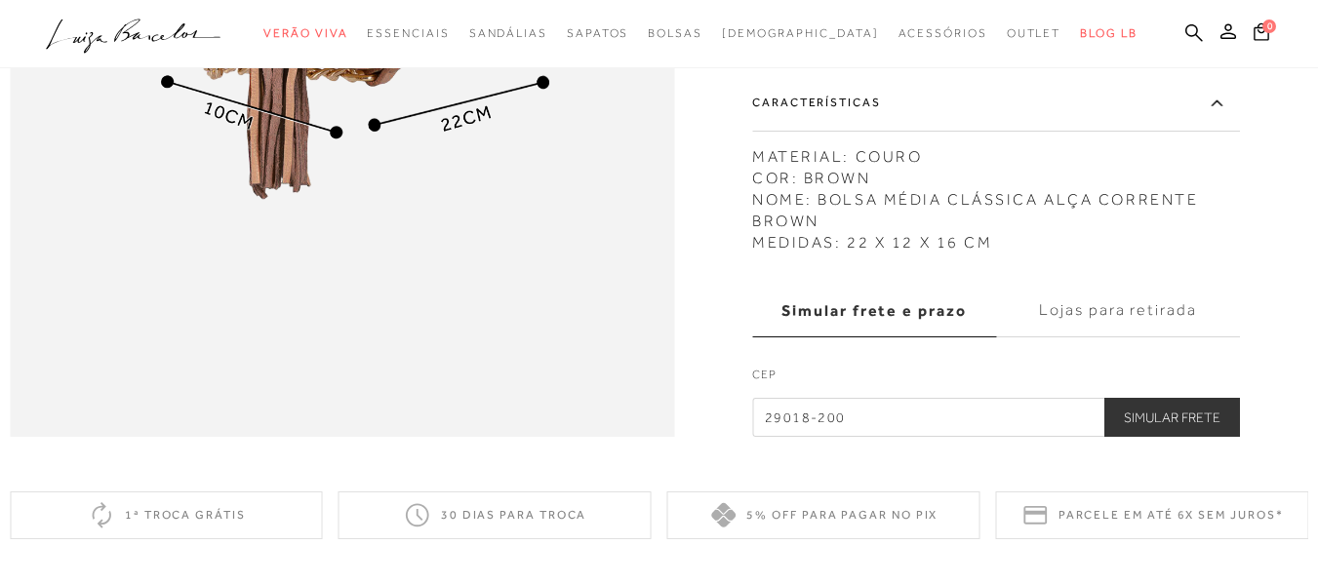
scroll to position [1560, 0]
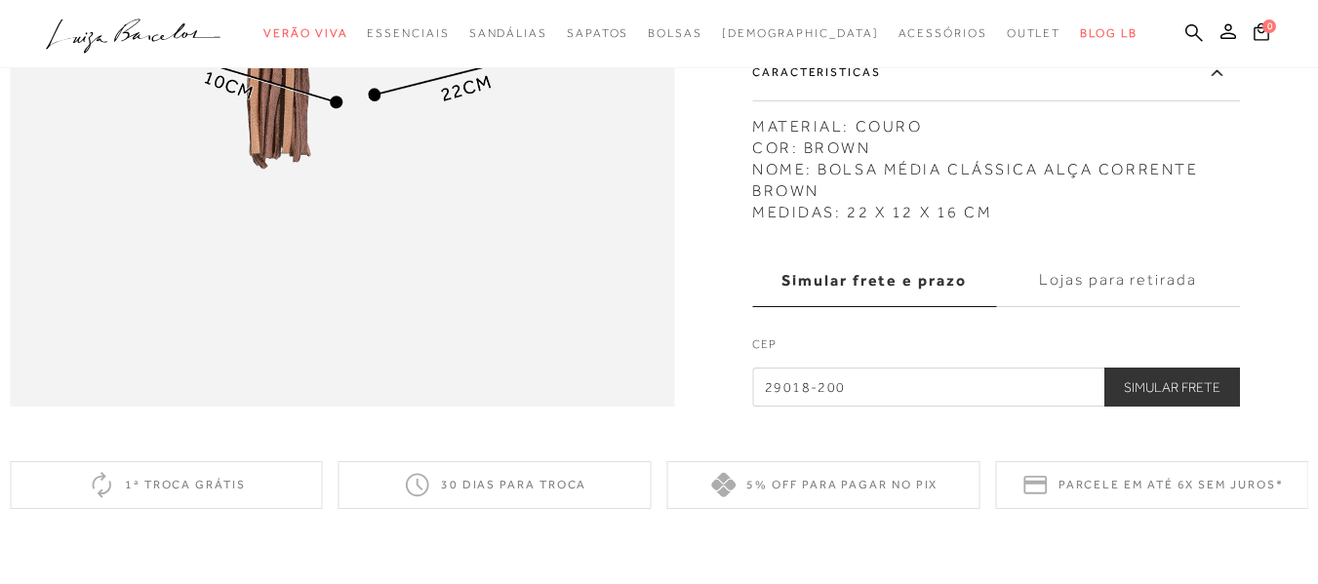
click at [1082, 307] on label "Lojas para retirada" at bounding box center [1118, 281] width 244 height 53
click at [0, 0] on input "Lojas para retirada" at bounding box center [0, 0] width 0 height 0
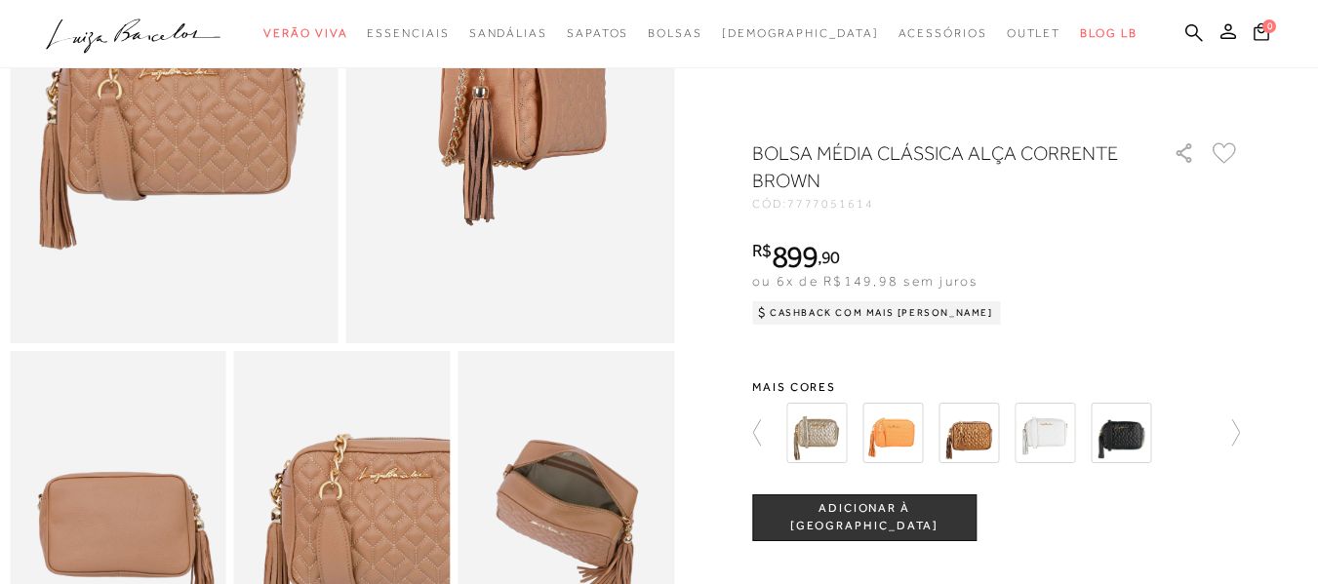
scroll to position [0, 0]
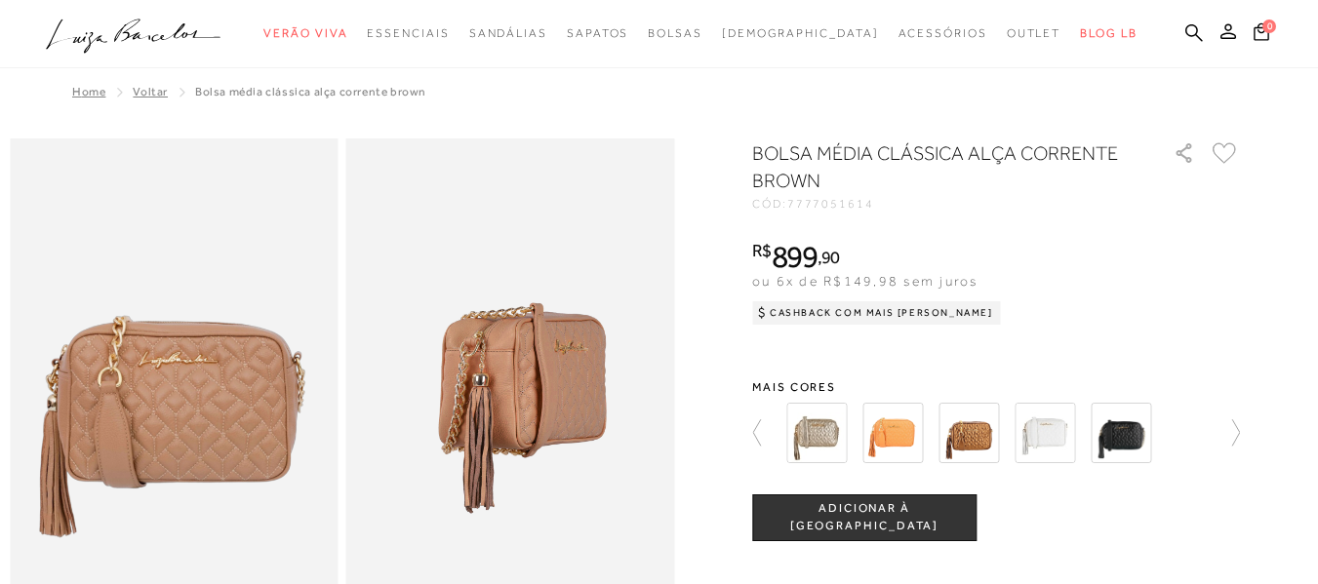
click at [931, 518] on span "ADICIONAR À SACOLA" at bounding box center [864, 517] width 222 height 34
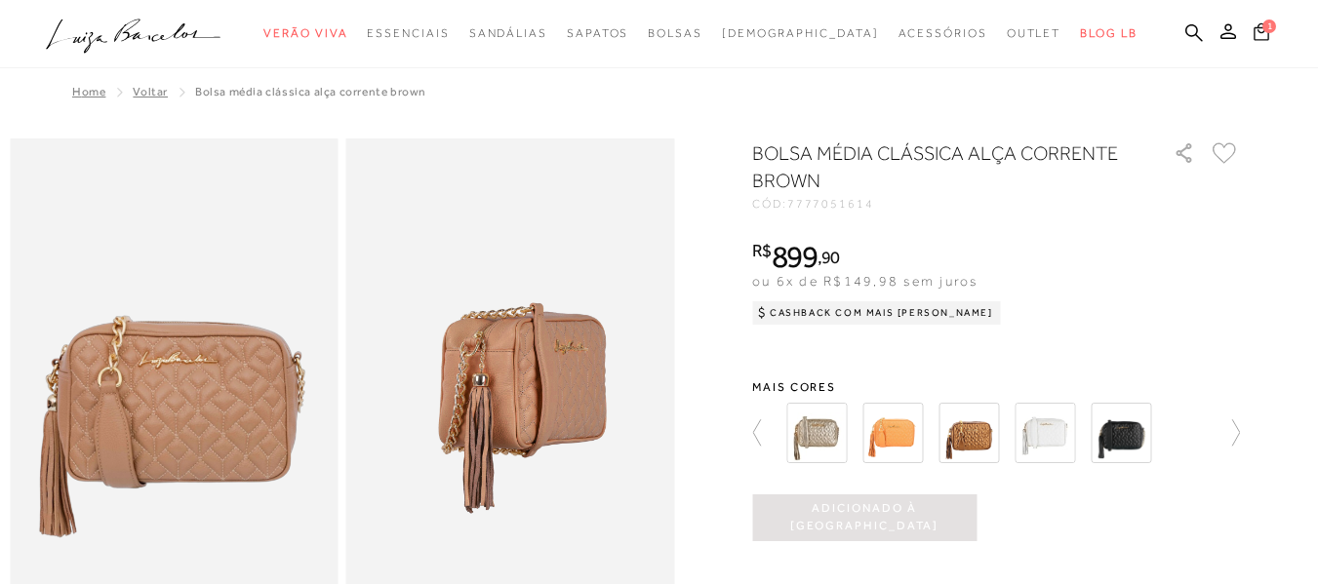
click at [1262, 28] on span "1" at bounding box center [1269, 27] width 14 height 14
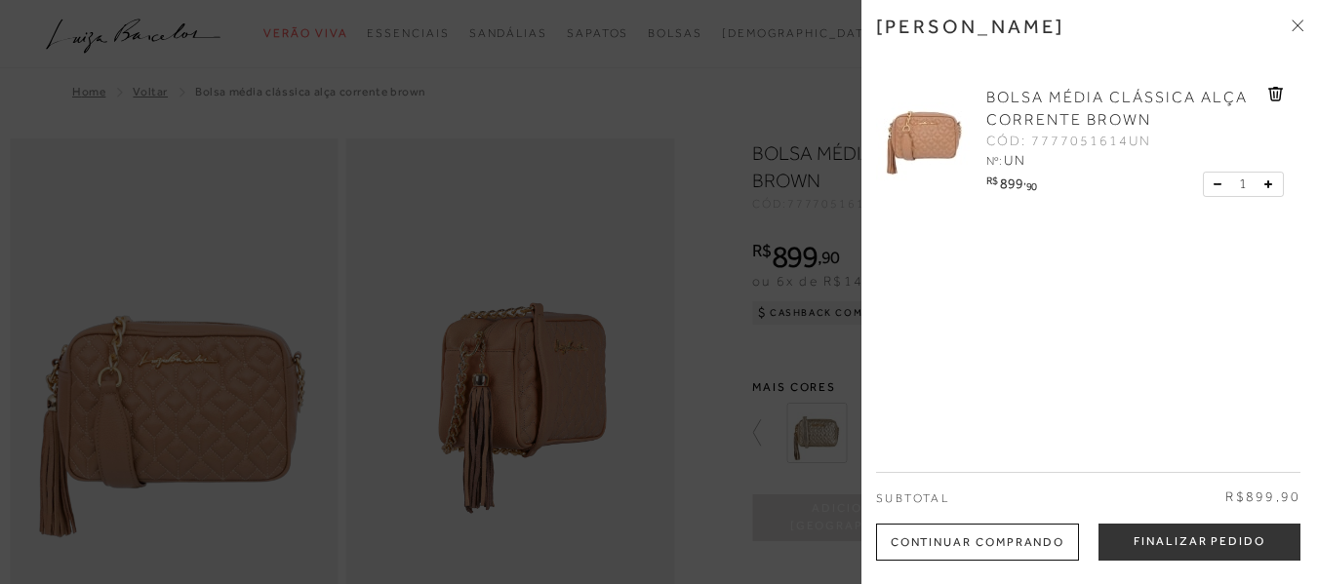
click at [934, 541] on div "Continuar Comprando" at bounding box center [977, 542] width 203 height 37
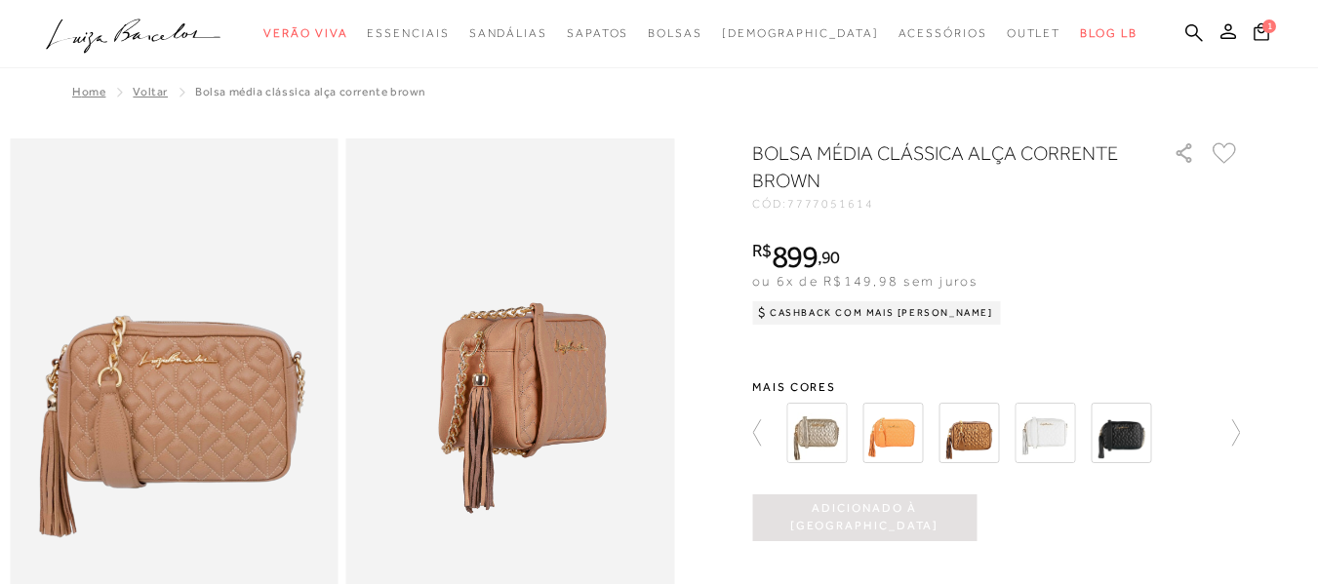
drag, startPoint x: 1189, startPoint y: 39, endPoint x: 1185, endPoint y: 87, distance: 47.9
click at [1214, 39] on button at bounding box center [1227, 33] width 27 height 25
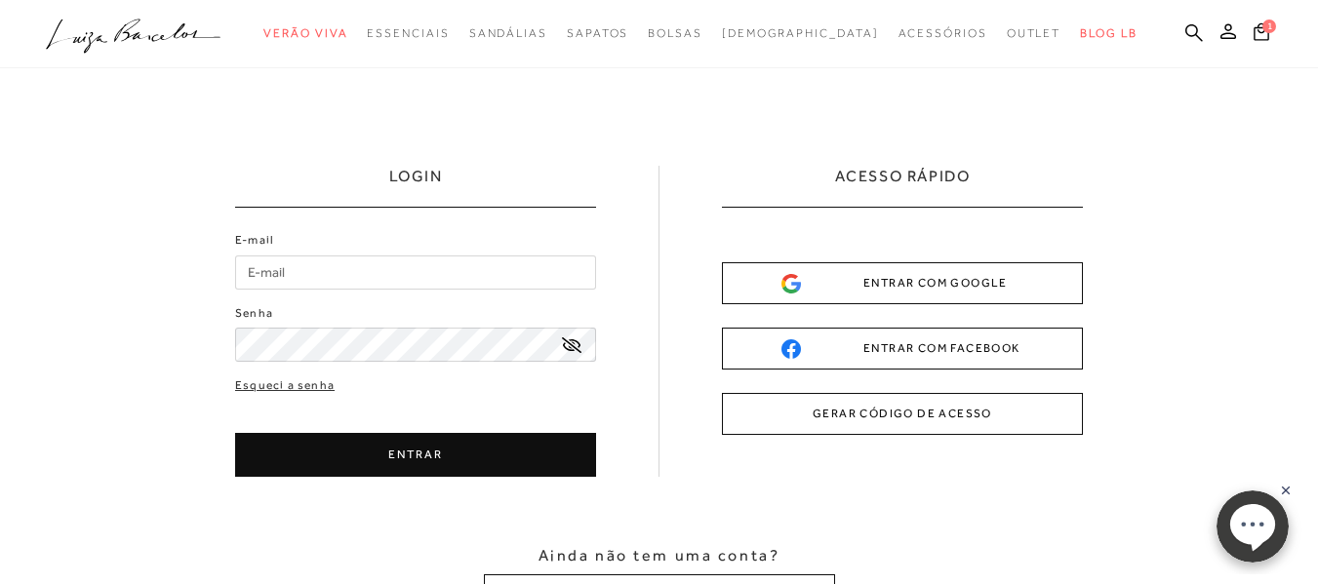
click at [920, 348] on div "ENTRAR COM FACEBOOK" at bounding box center [902, 348] width 242 height 20
click at [869, 427] on button "GERAR CÓDIGO DE ACESSO" at bounding box center [902, 414] width 361 height 42
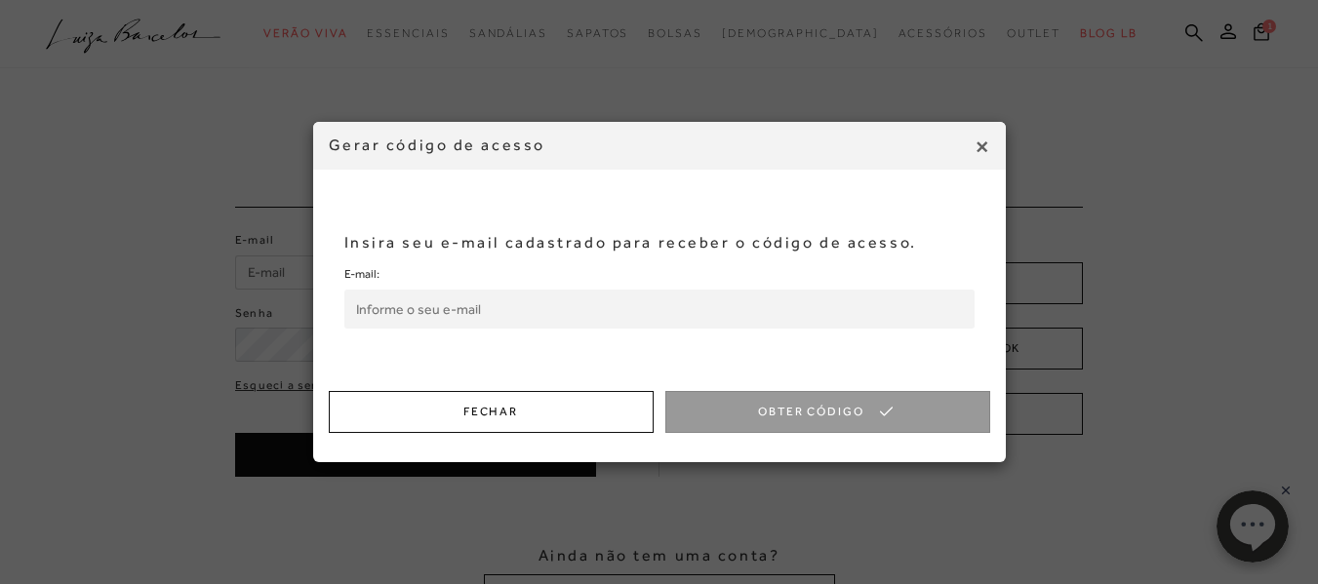
click at [470, 316] on input "E-mail:" at bounding box center [659, 309] width 630 height 39
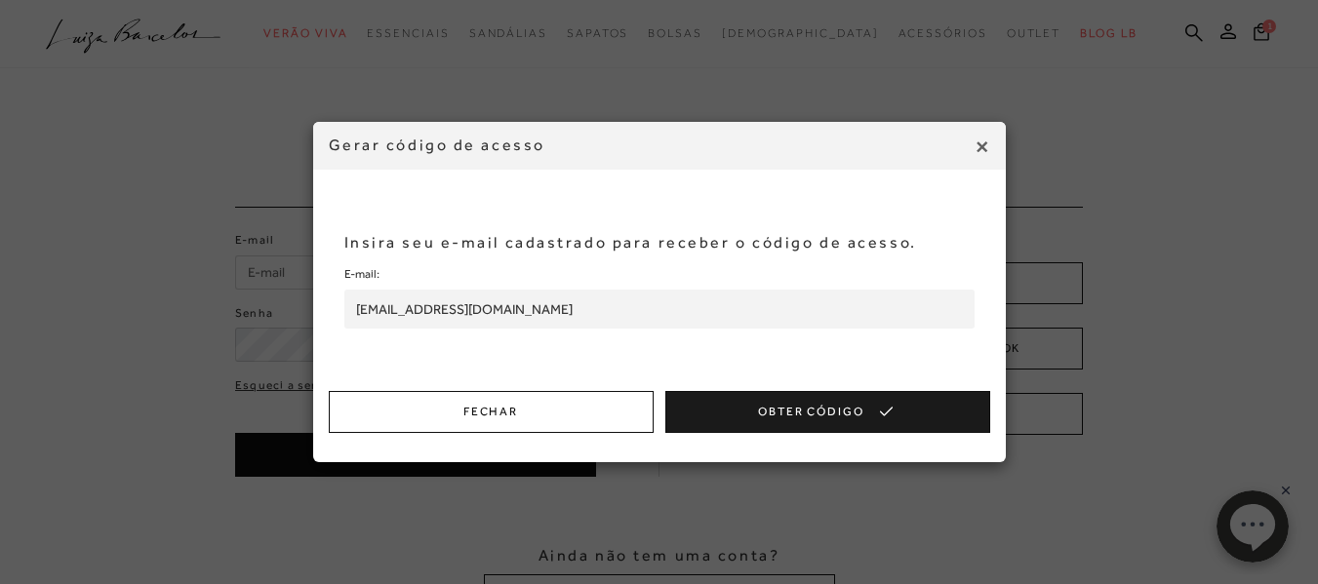
type input "jocelyosalibian@hotmail.com"
click at [788, 417] on button "Obter Código" at bounding box center [827, 412] width 325 height 42
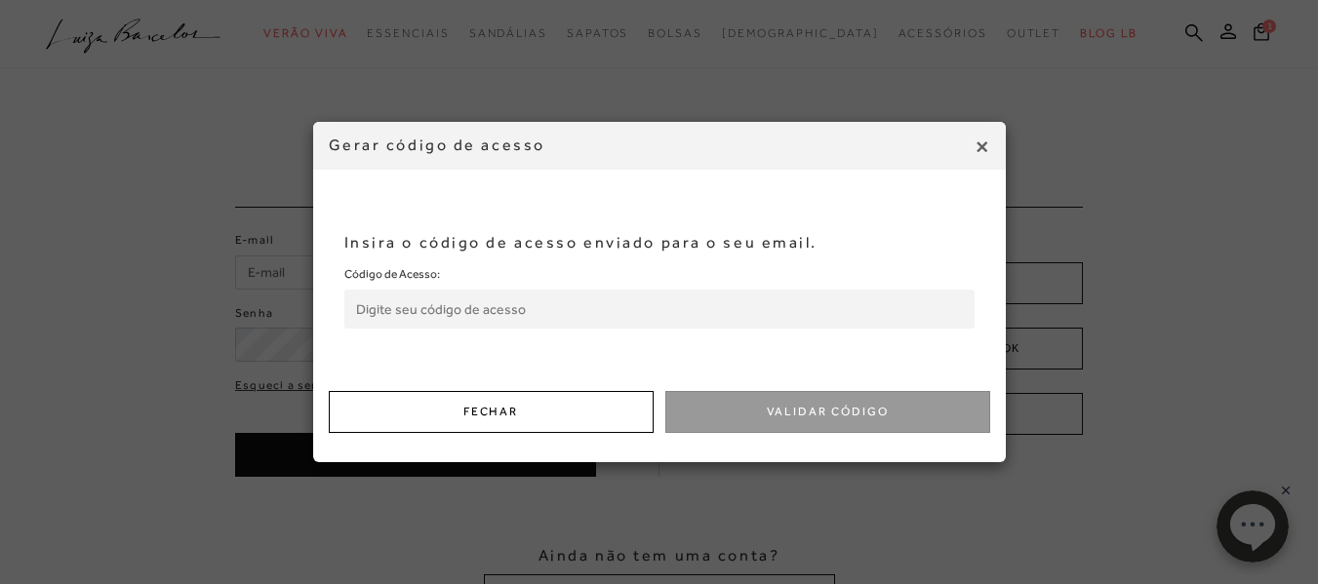
click at [597, 403] on button "Fechar" at bounding box center [491, 412] width 325 height 42
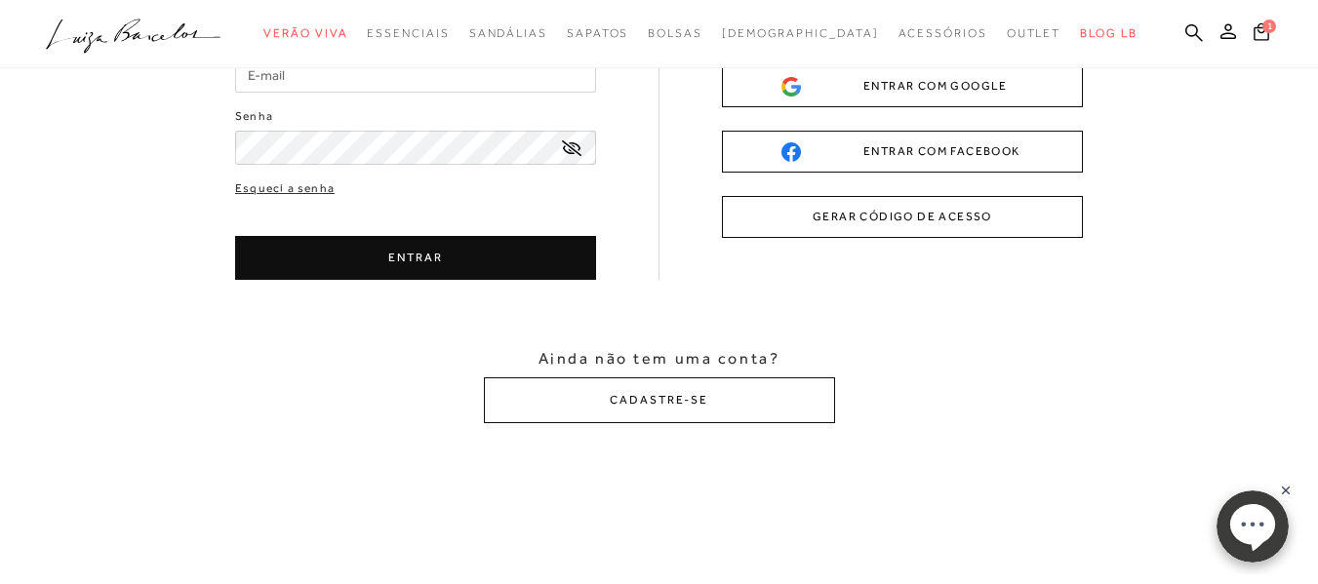
scroll to position [390, 0]
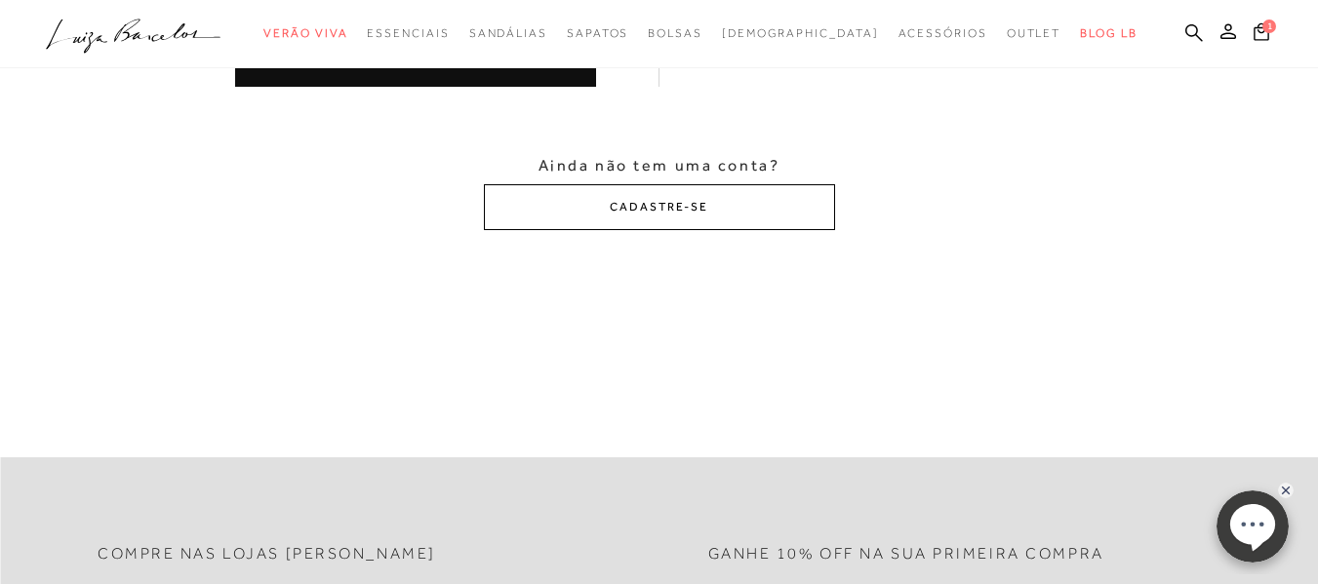
click at [701, 213] on button "CADASTRE-SE" at bounding box center [659, 207] width 351 height 46
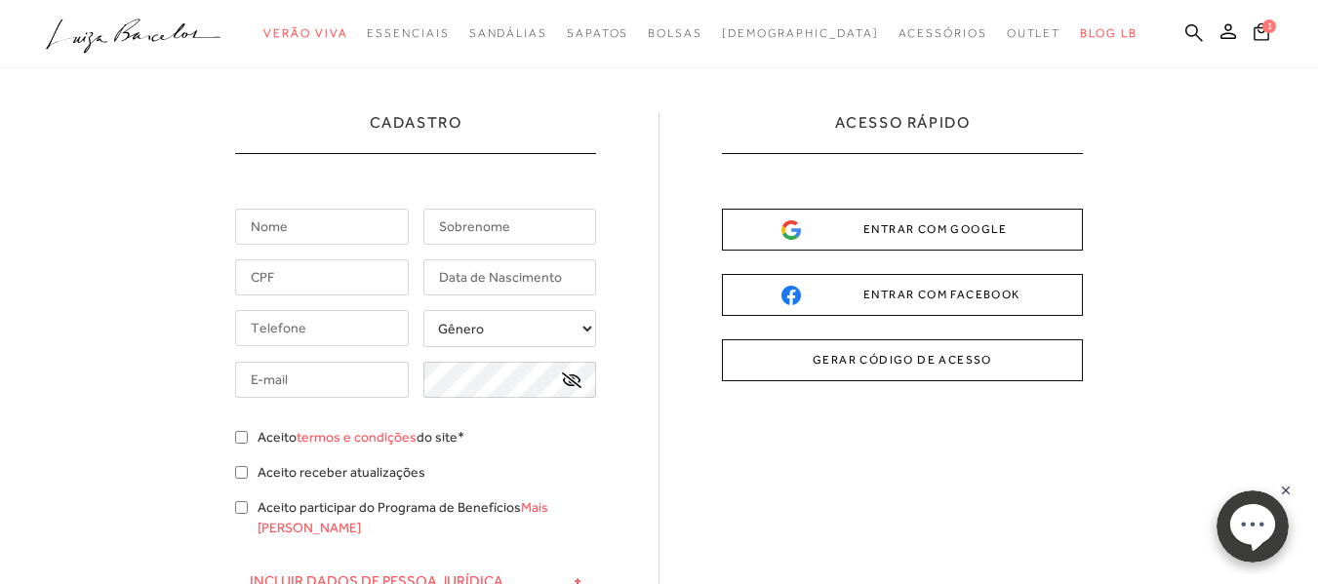
scroll to position [0, 0]
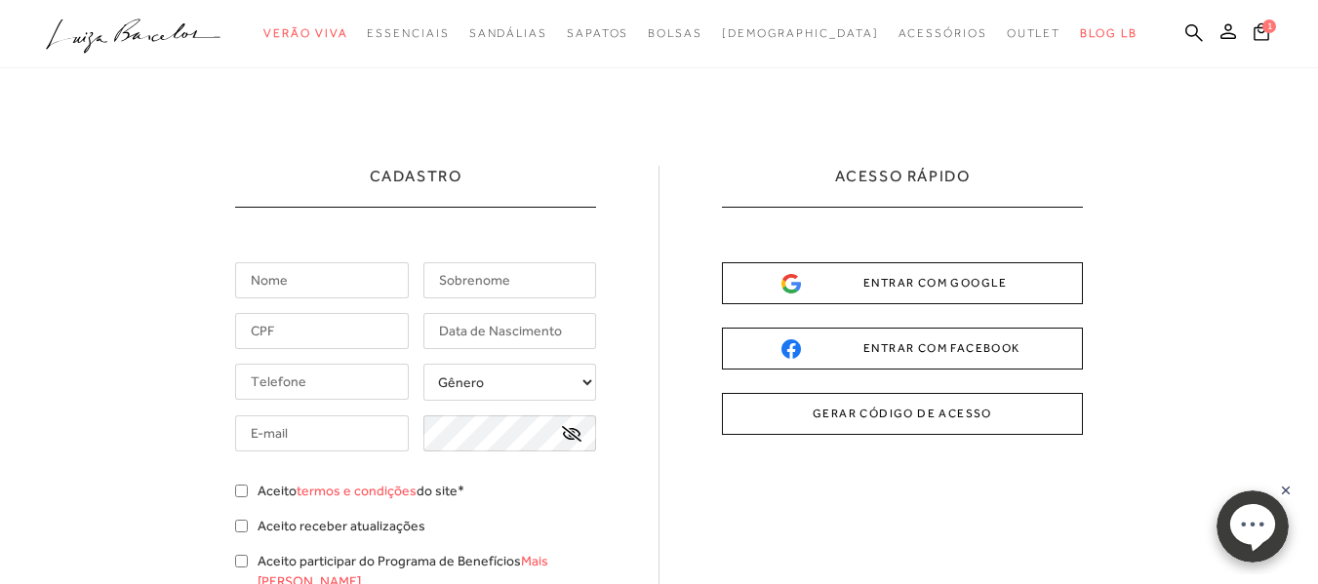
click at [340, 278] on input "text" at bounding box center [322, 280] width 174 height 36
type input "Jocely"
type input "De Oliveira Salibian"
type input "009.849.897-57"
type input "26/08/1971"
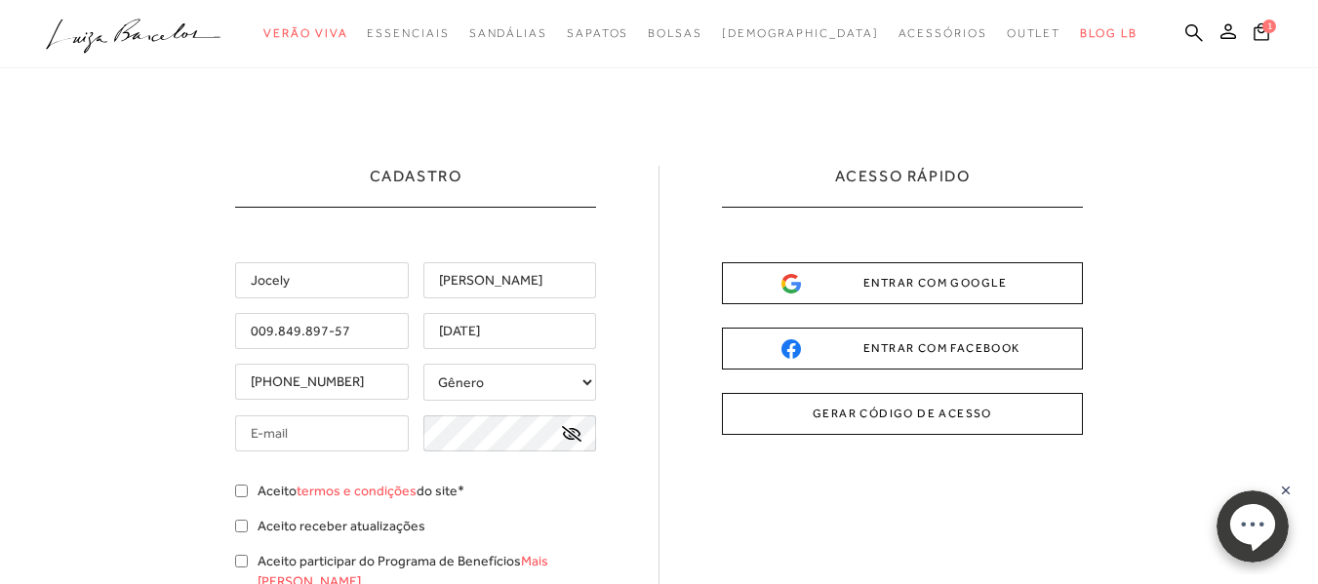
type input "(27) 99902-4287"
drag, startPoint x: 456, startPoint y: 380, endPoint x: 475, endPoint y: 381, distance: 18.6
click at [456, 380] on select "Gênero Feminino Masculino" at bounding box center [510, 382] width 174 height 37
select select
click at [423, 364] on select "Gênero Feminino Masculino" at bounding box center [510, 382] width 174 height 37
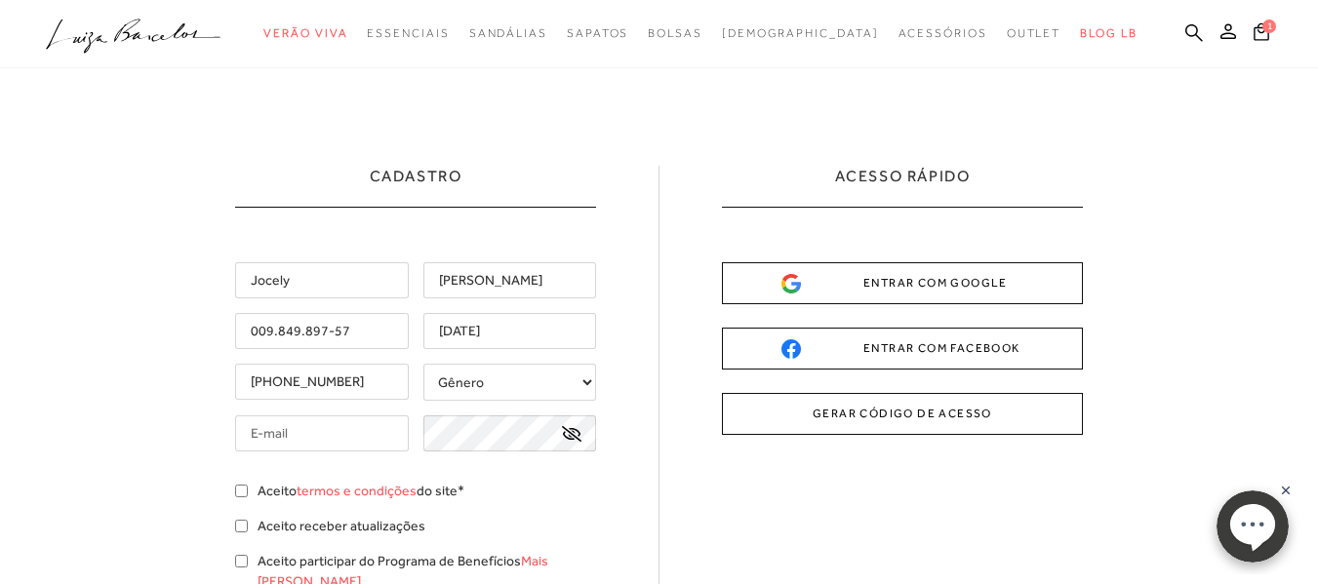
click at [353, 438] on input "text" at bounding box center [322, 433] width 174 height 36
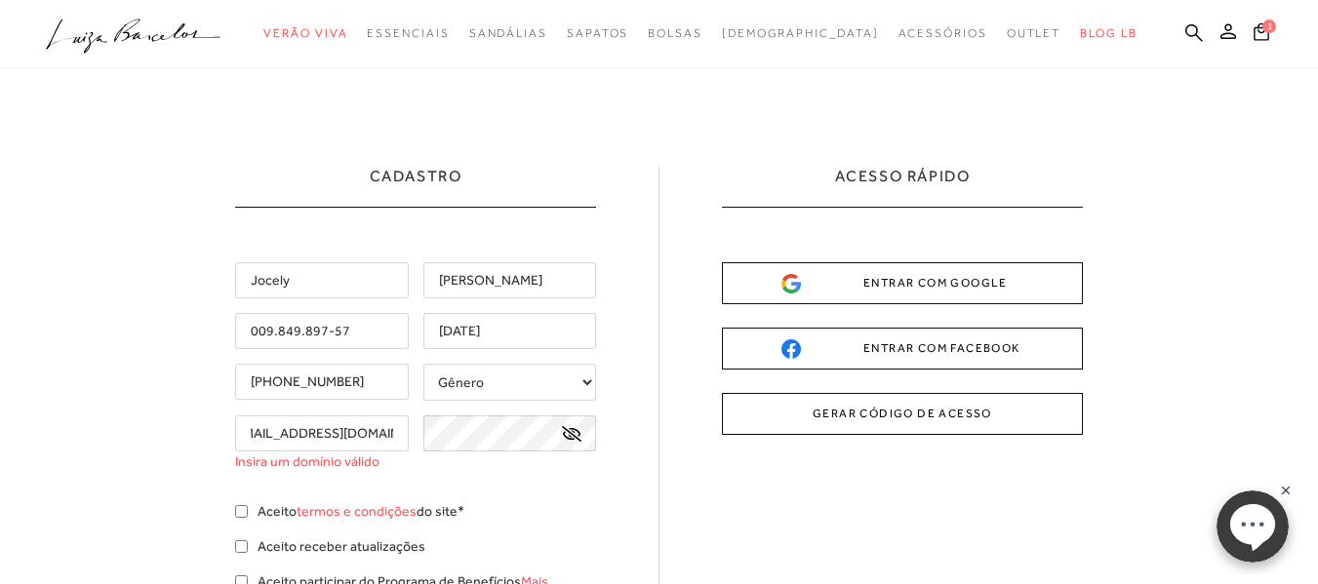
scroll to position [0, 31]
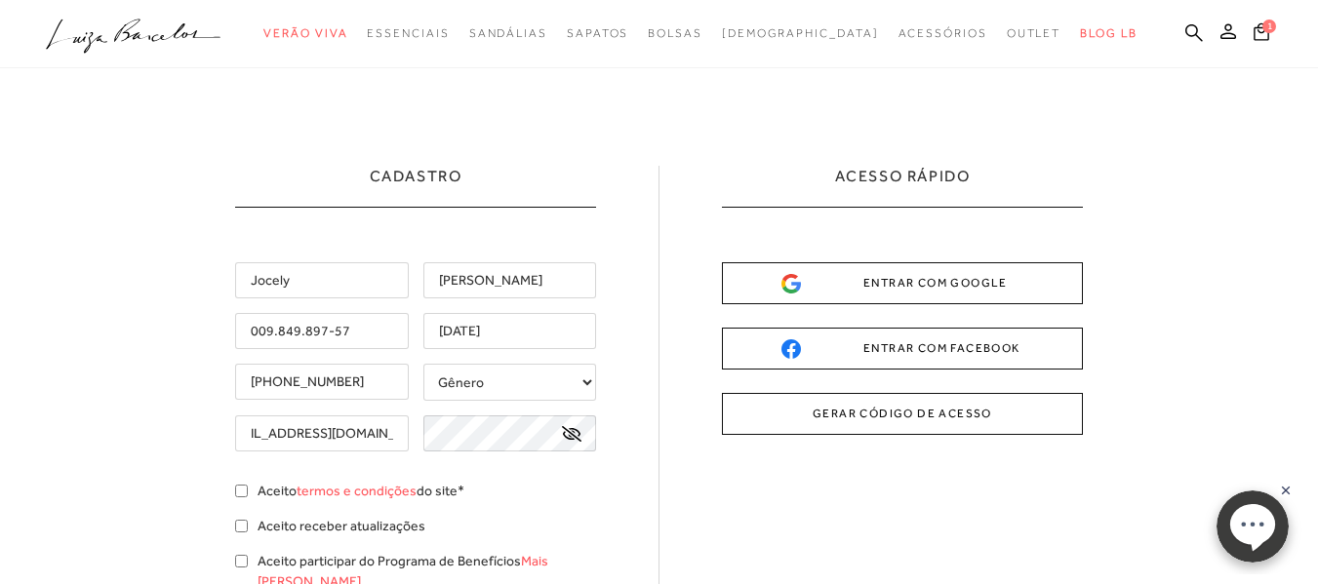
type input "jocelyosalibian@hotmail.com"
click at [563, 438] on icon at bounding box center [572, 434] width 20 height 16
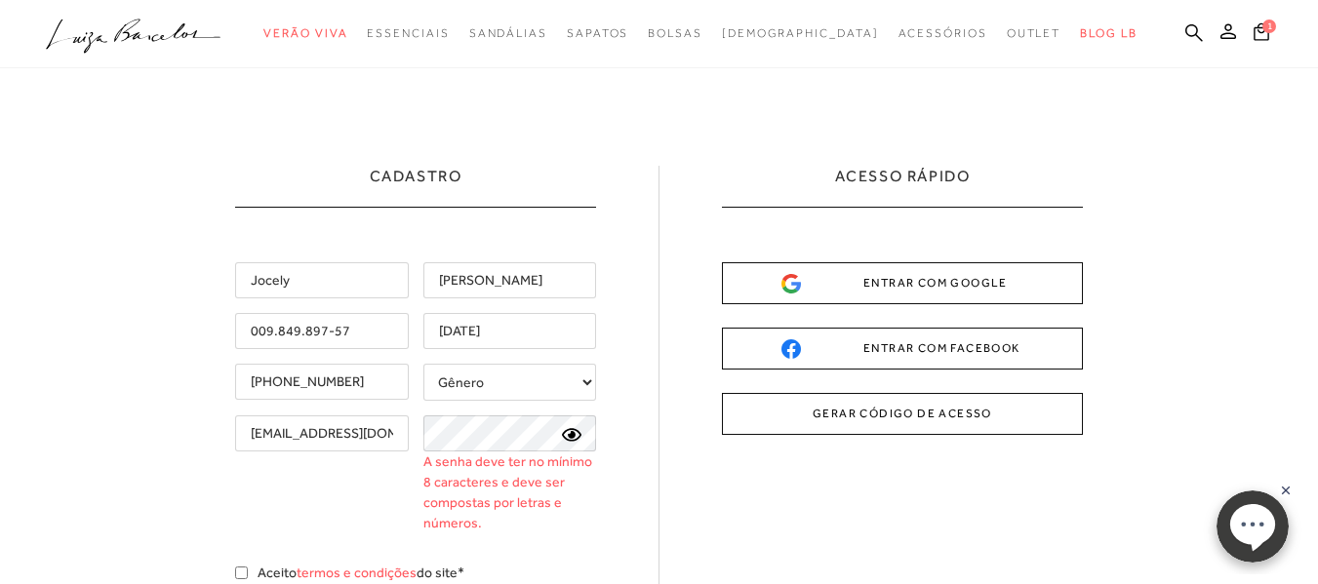
click at [563, 438] on icon at bounding box center [572, 435] width 20 height 18
click at [565, 428] on icon at bounding box center [572, 434] width 20 height 16
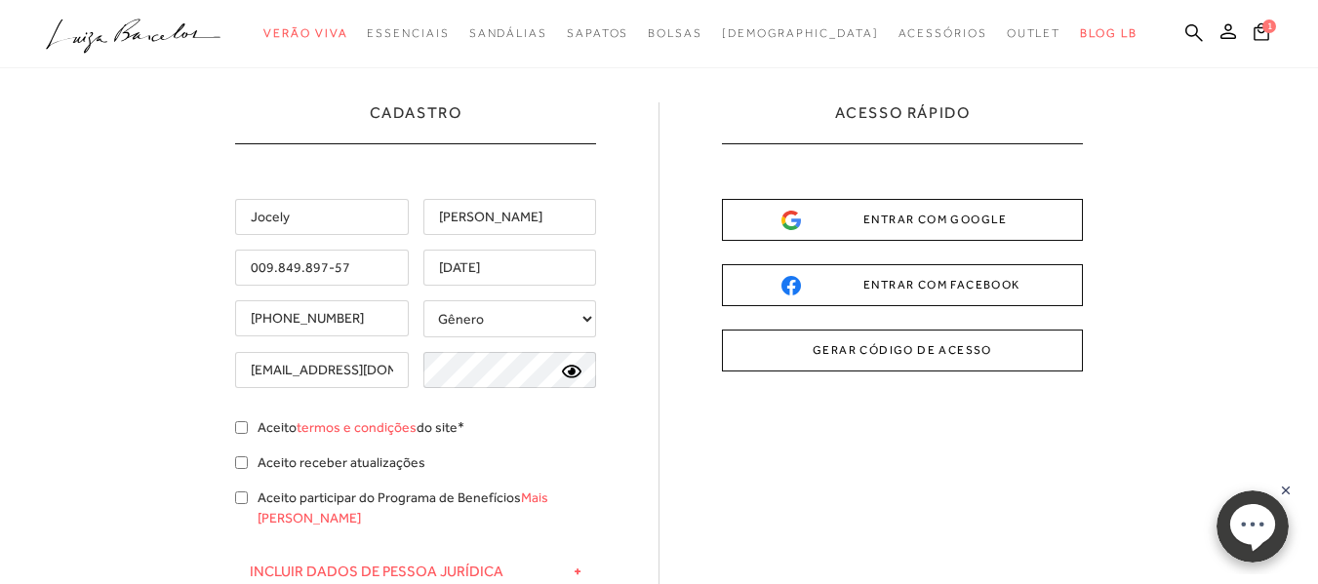
scroll to position [98, 0]
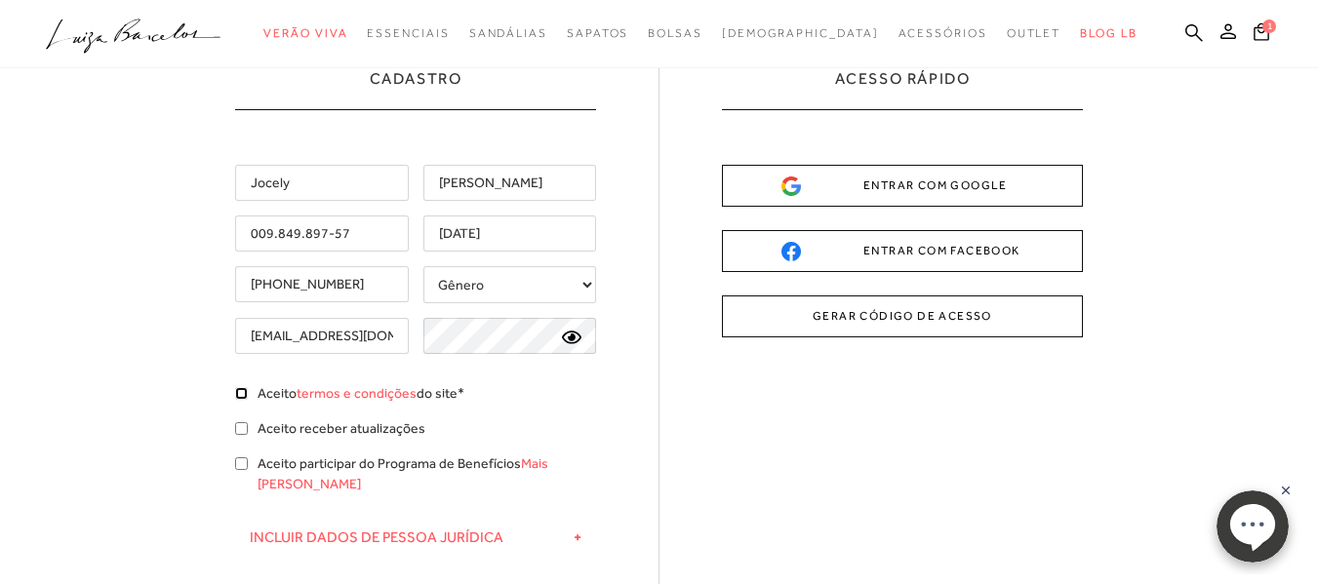
click at [237, 391] on input "Aceito termos e condições do site*" at bounding box center [241, 393] width 13 height 13
checkbox input "true"
click at [239, 424] on input "Aceito receber atualizações" at bounding box center [241, 428] width 13 height 13
checkbox input "true"
click at [242, 458] on input "Aceito participar do Programa de Benefícios Mais Luiza" at bounding box center [241, 463] width 13 height 13
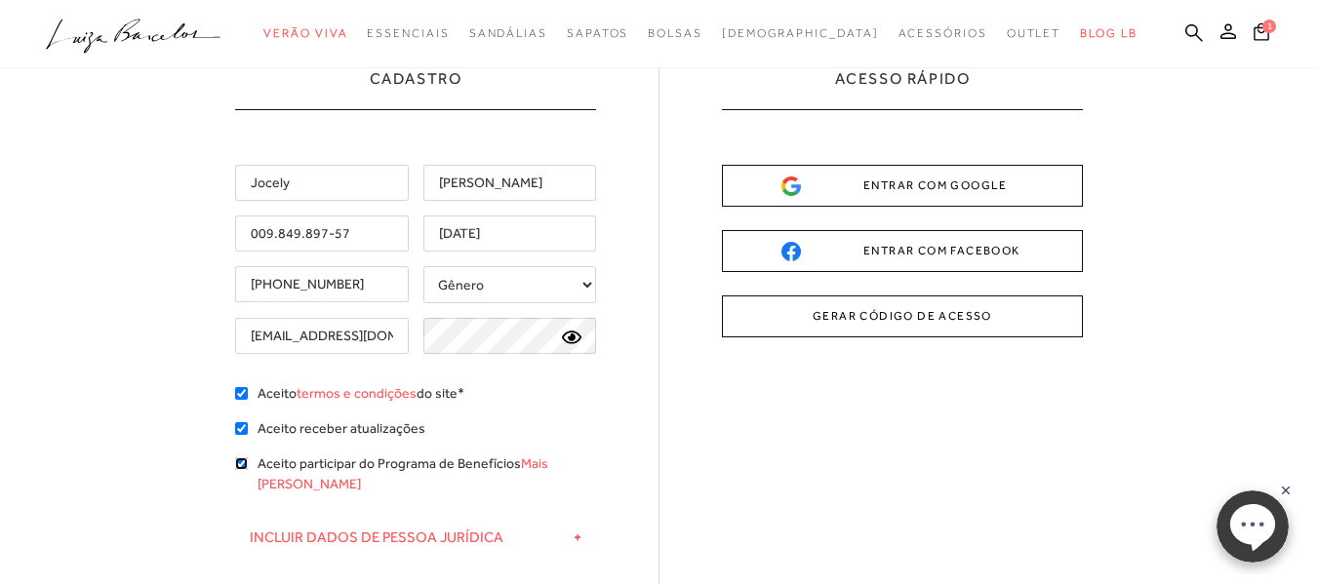
checkbox input "true"
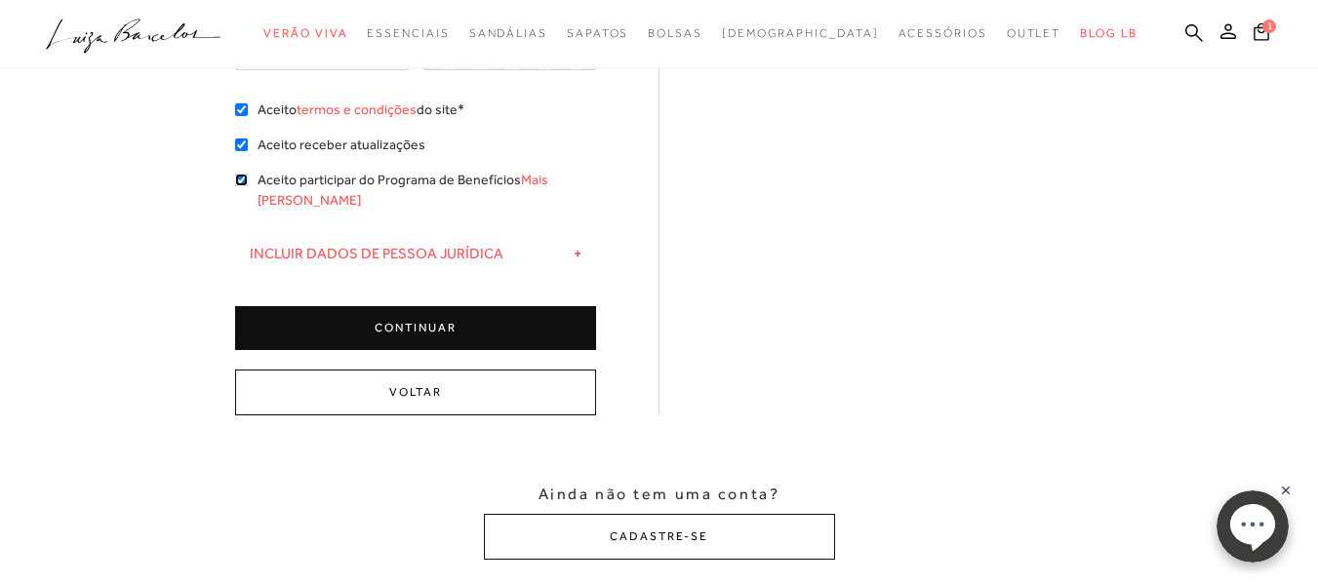
scroll to position [390, 0]
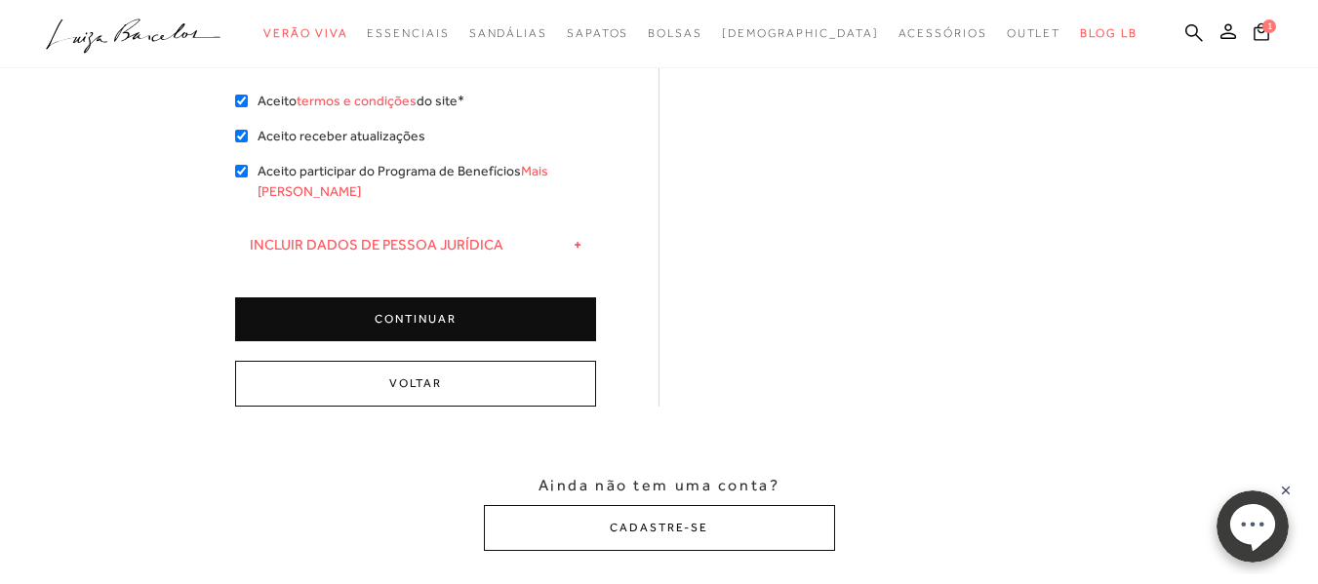
click at [361, 300] on button "CONTINUAR" at bounding box center [415, 319] width 361 height 44
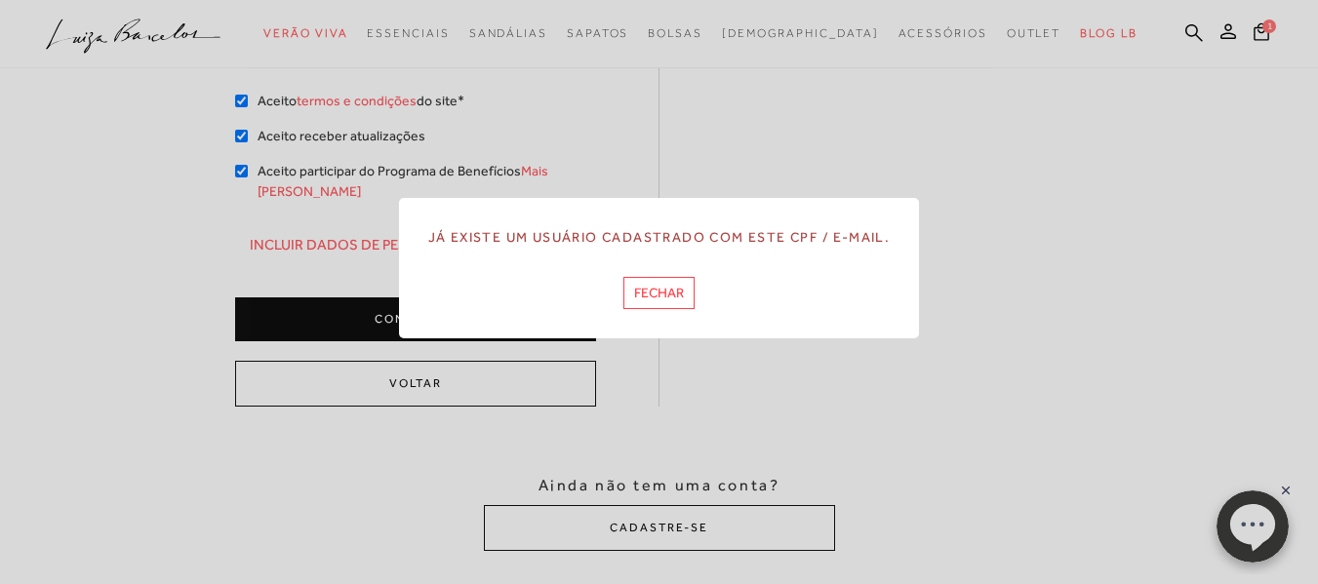
click at [680, 296] on button "FECHAR" at bounding box center [658, 293] width 71 height 32
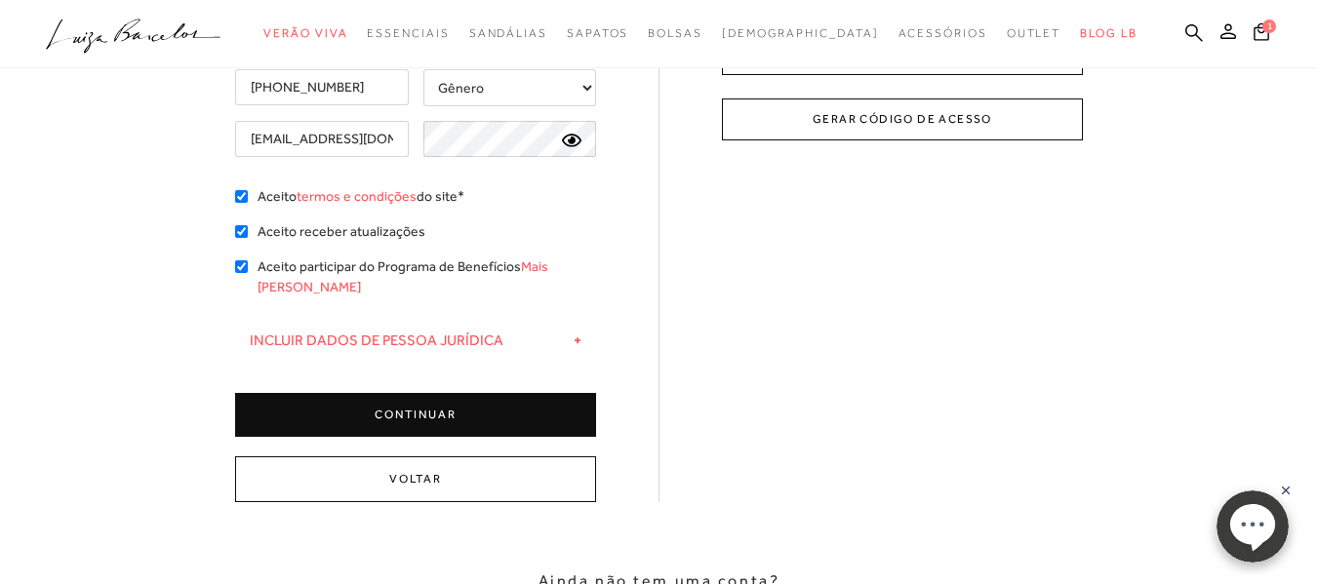
scroll to position [293, 0]
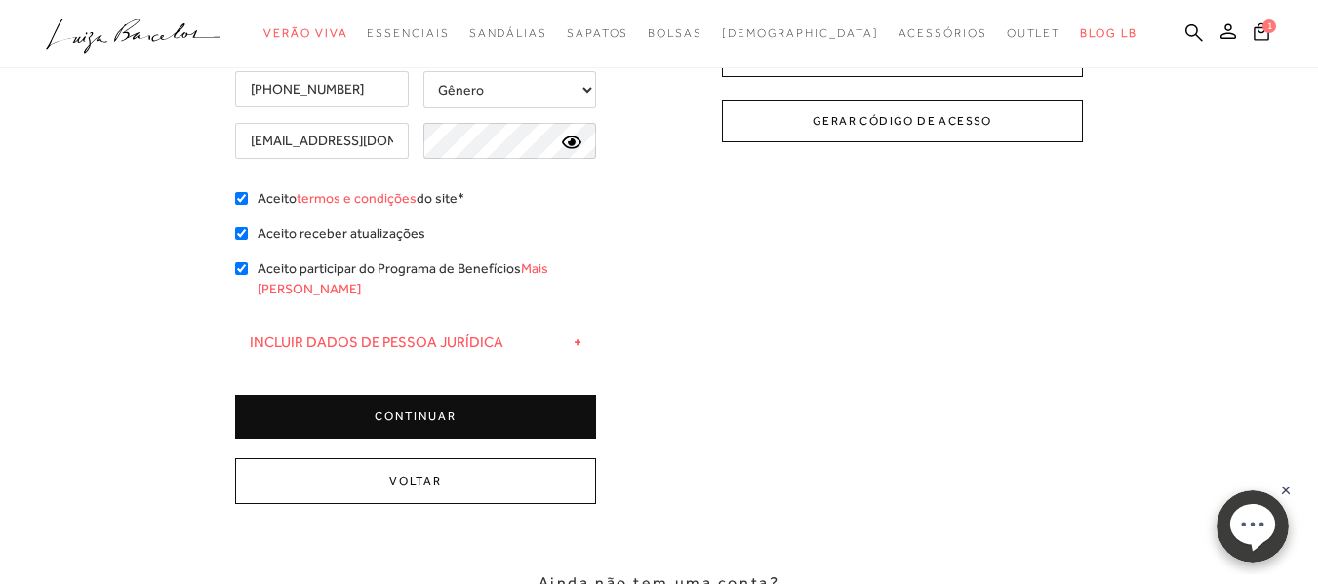
click at [538, 395] on button "CONTINUAR" at bounding box center [415, 417] width 361 height 44
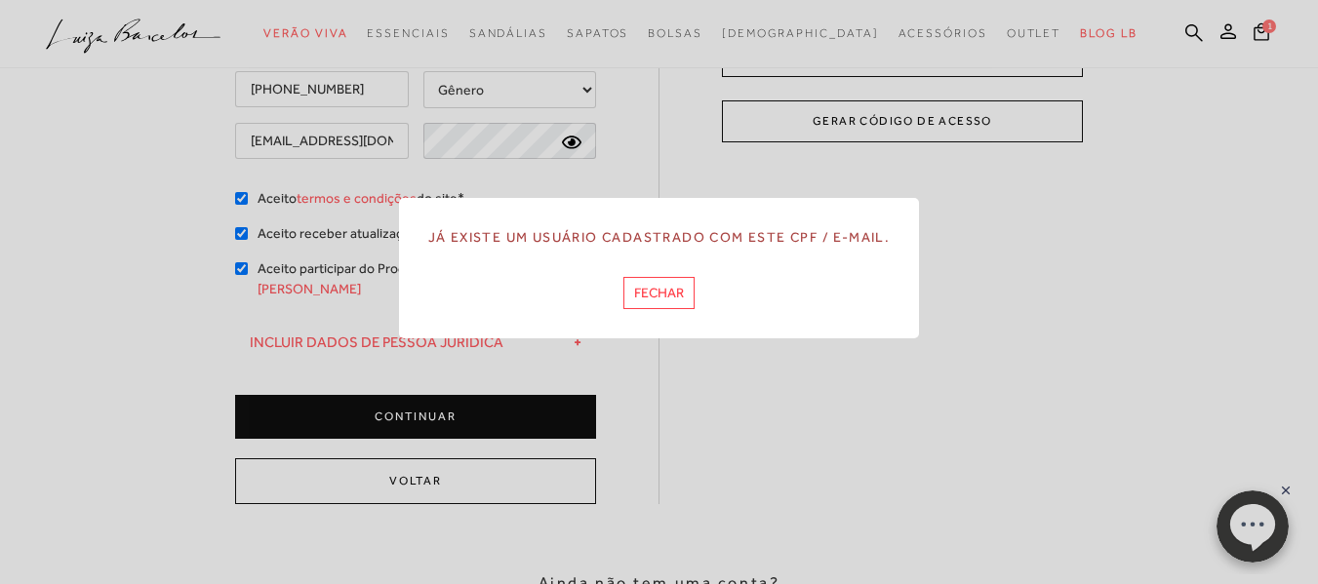
click at [690, 290] on button "FECHAR" at bounding box center [658, 293] width 71 height 32
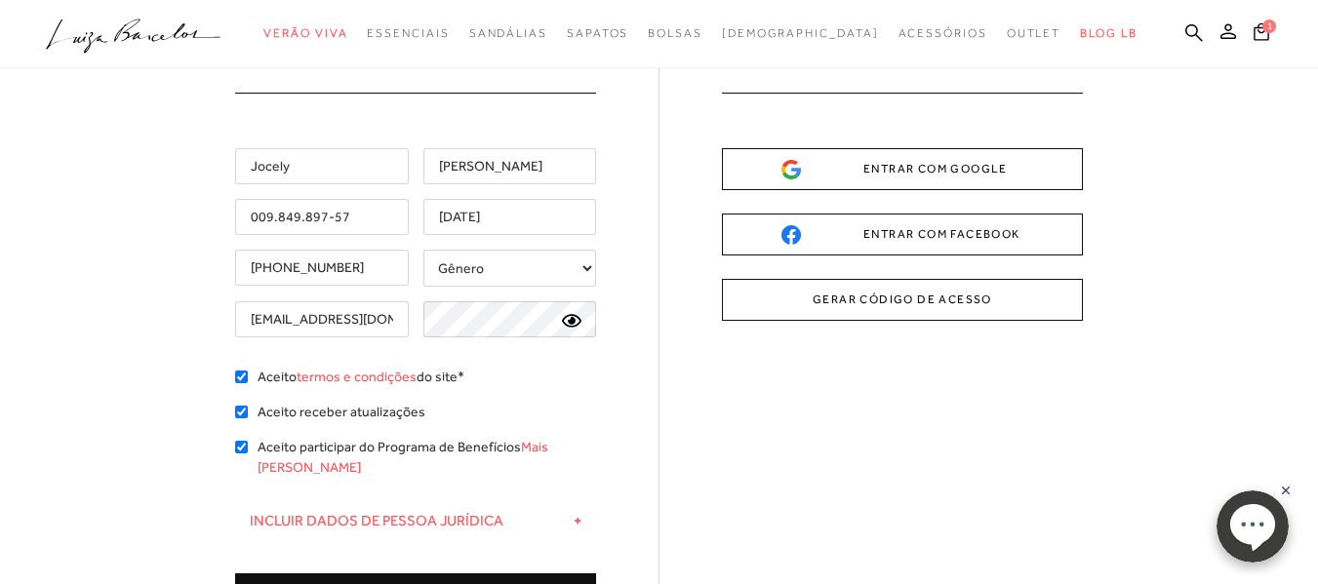
scroll to position [98, 0]
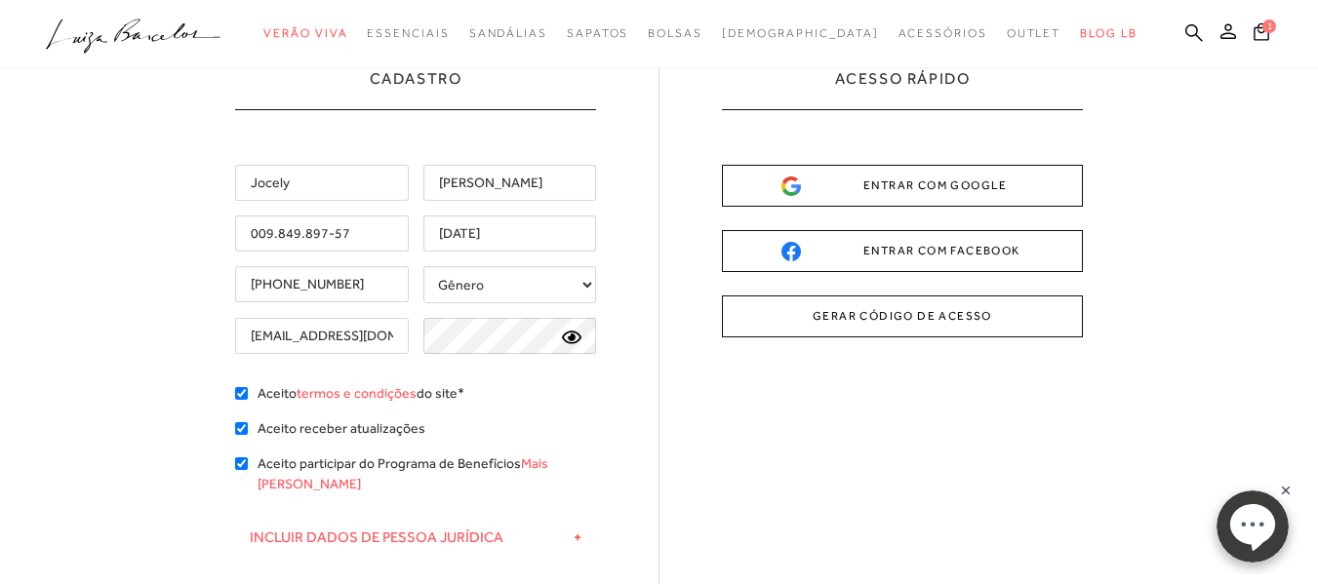
click at [893, 315] on button "GERAR CÓDIGO DE ACESSO" at bounding box center [902, 317] width 361 height 42
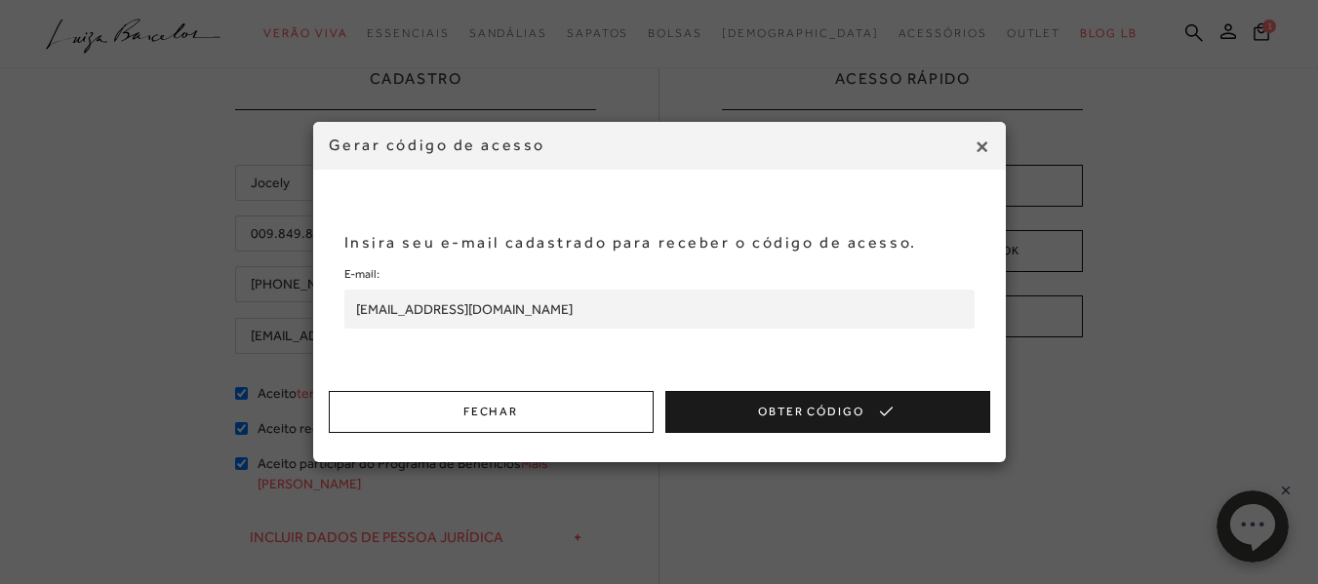
click at [769, 412] on button "Obter Código" at bounding box center [827, 412] width 325 height 42
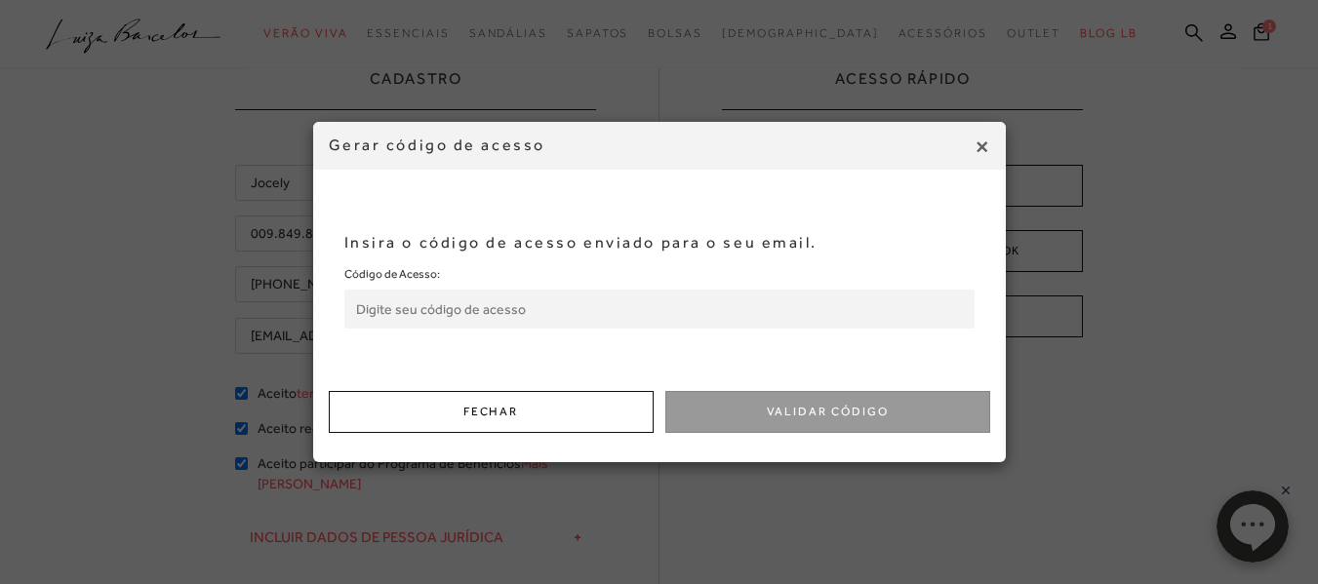
click at [978, 143] on span "×" at bounding box center [981, 146] width 17 height 35
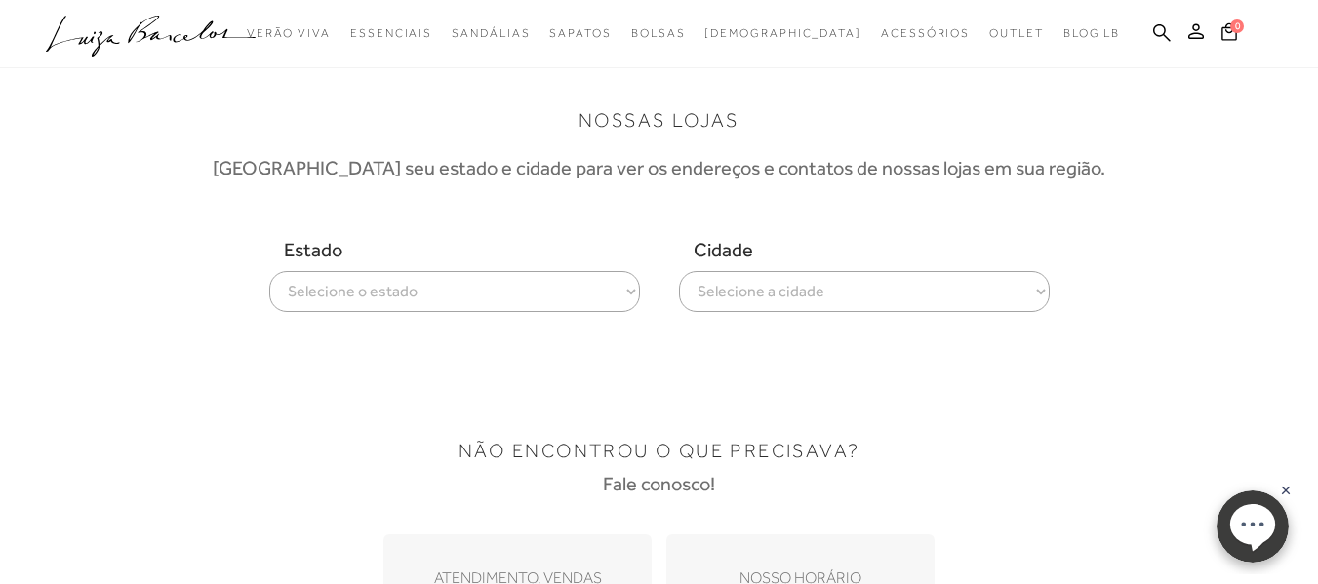
select select
click at [269, 271] on select "Selecione o estado [GEOGRAPHIC_DATA] [GEOGRAPHIC_DATA] [GEOGRAPHIC_DATA] [GEOGR…" at bounding box center [454, 291] width 371 height 41
click at [759, 286] on select "Selecione a cidade ver todas Vila Velha Vitória" at bounding box center [864, 291] width 371 height 41
select select "Vitória"
click at [679, 271] on select "Selecione a cidade ver todas Vila Velha Vitória" at bounding box center [864, 291] width 371 height 41
